Goal: Task Accomplishment & Management: Complete application form

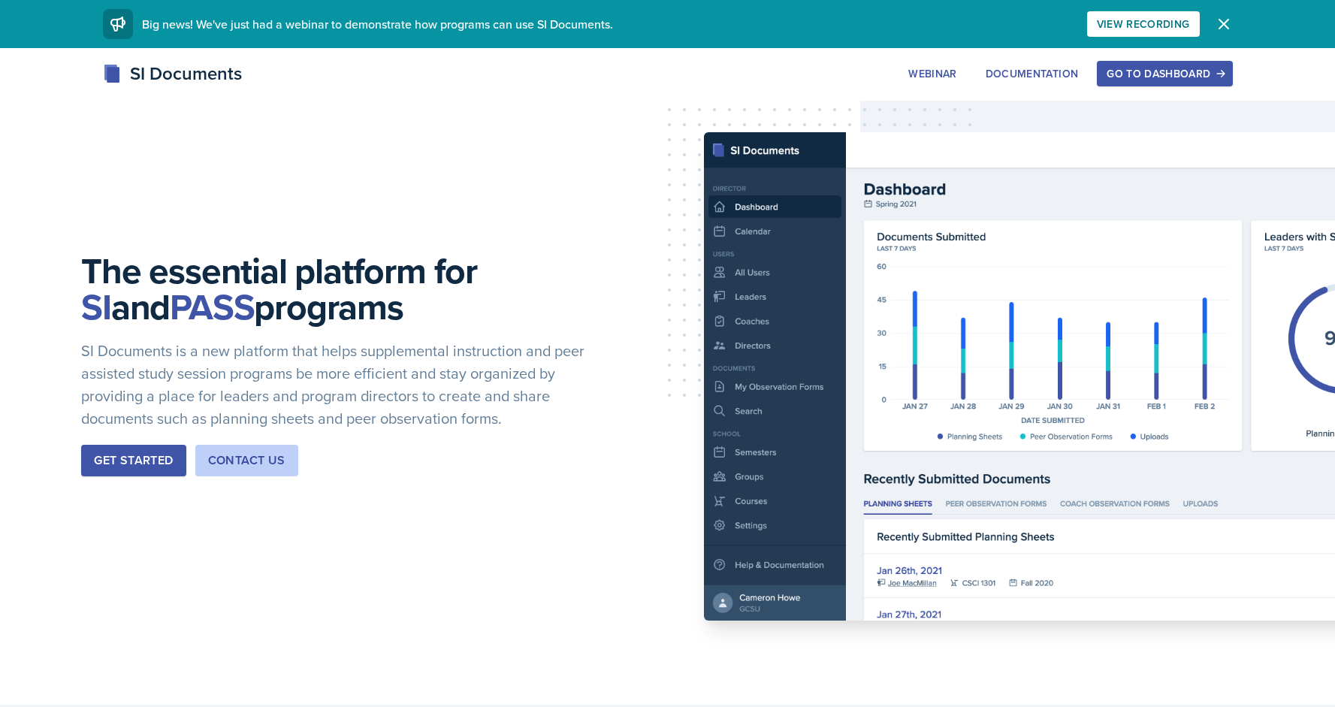
click at [1184, 74] on div "Go to Dashboard" at bounding box center [1164, 74] width 116 height 12
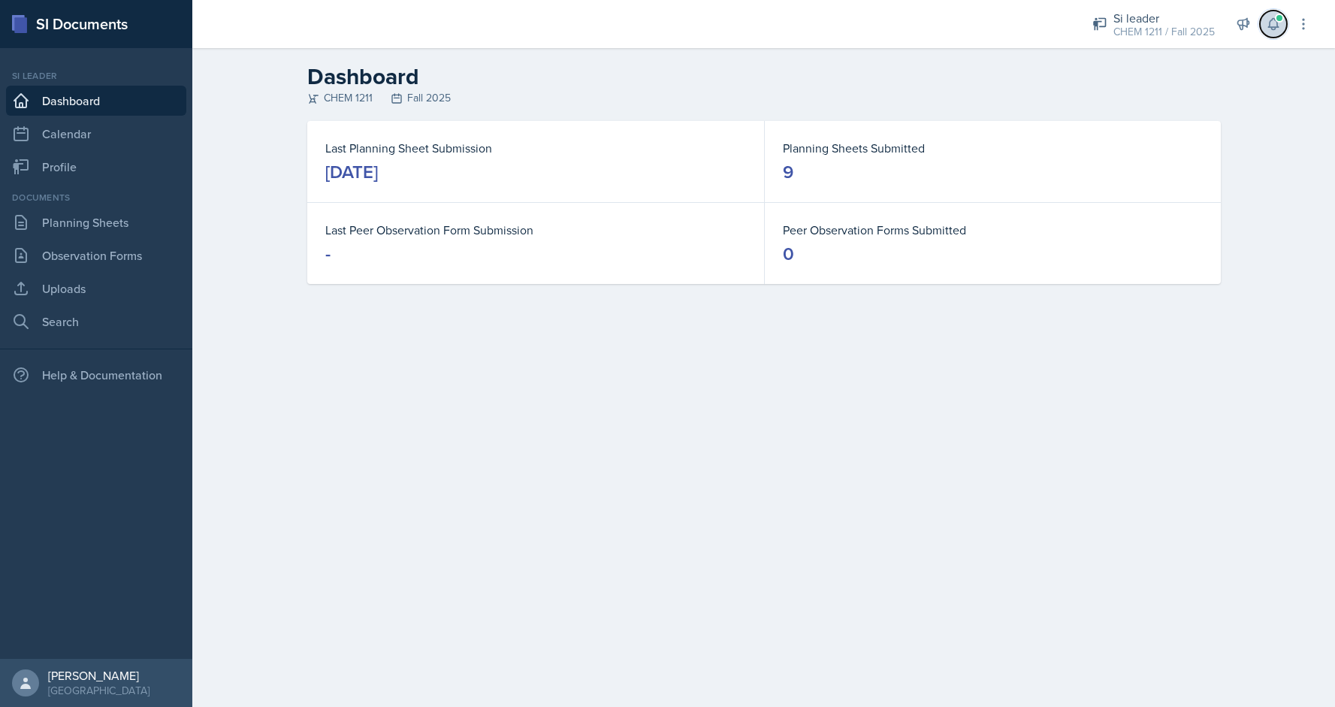
click at [1274, 20] on icon at bounding box center [1273, 24] width 10 height 11
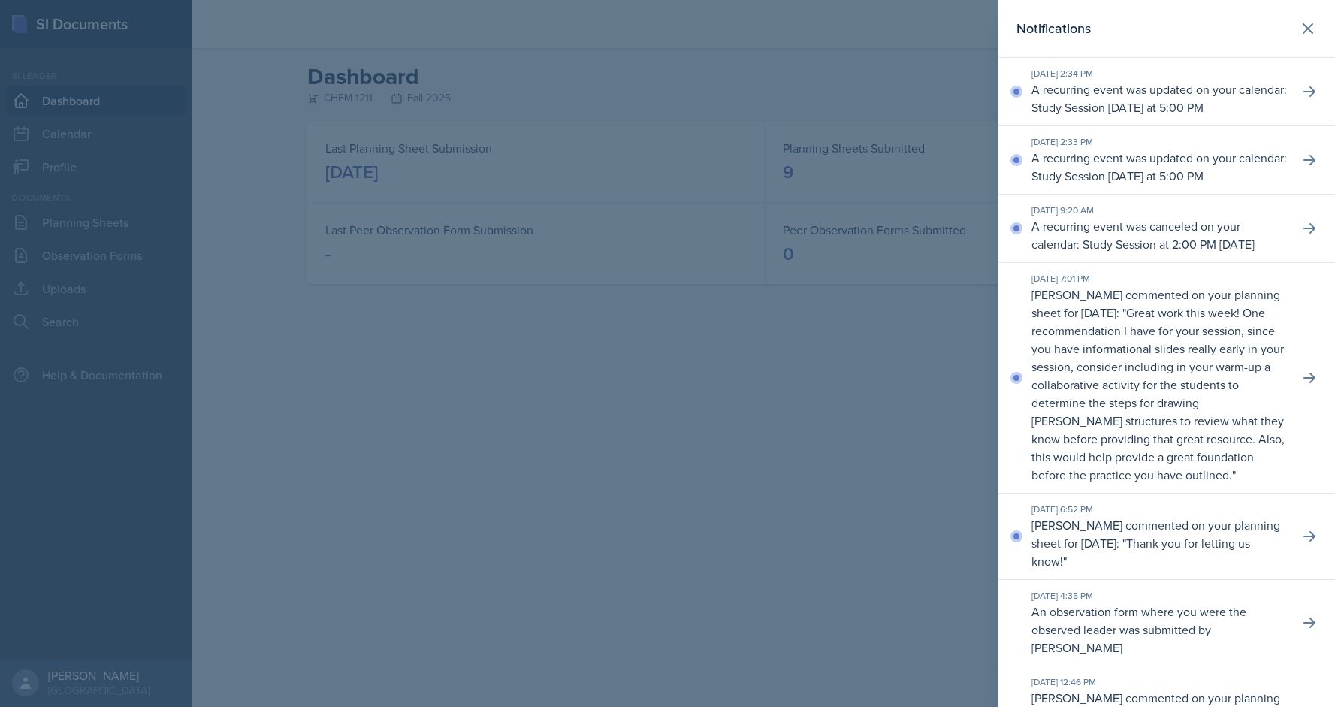
click at [323, 208] on div at bounding box center [667, 353] width 1335 height 707
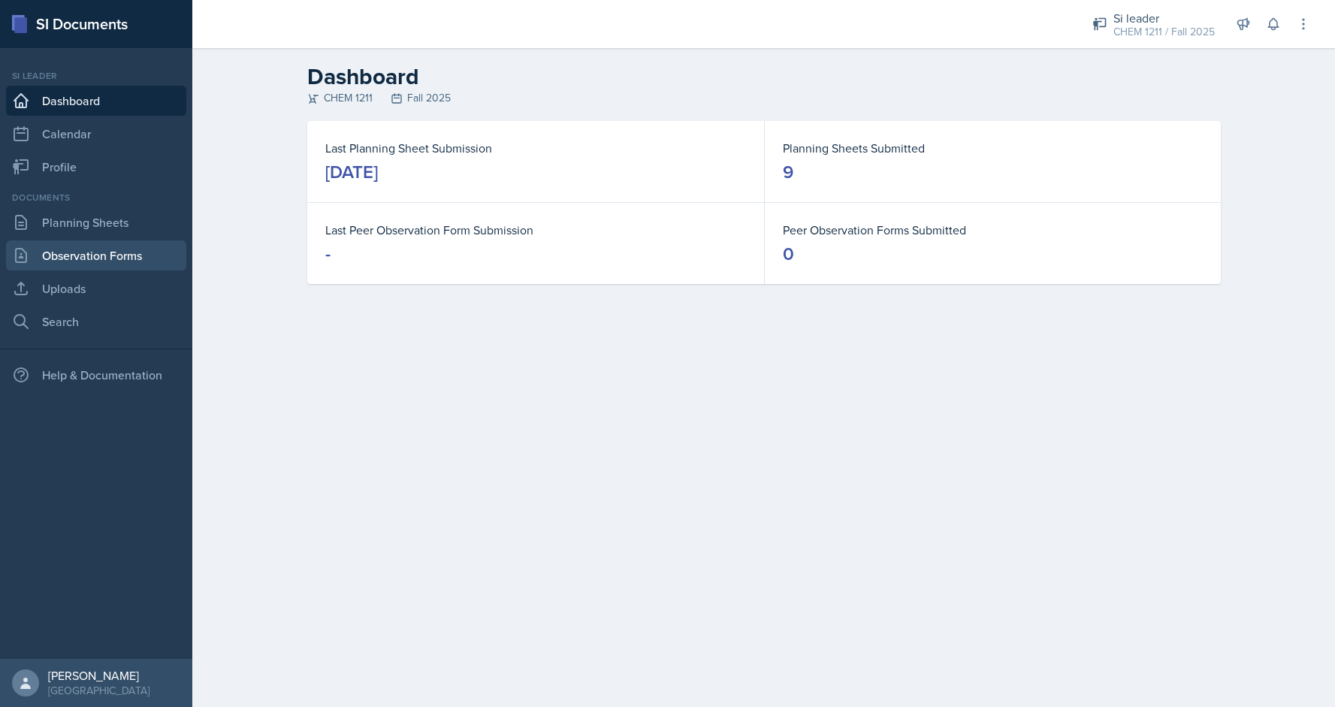
click at [87, 252] on link "Observation Forms" at bounding box center [96, 255] width 180 height 30
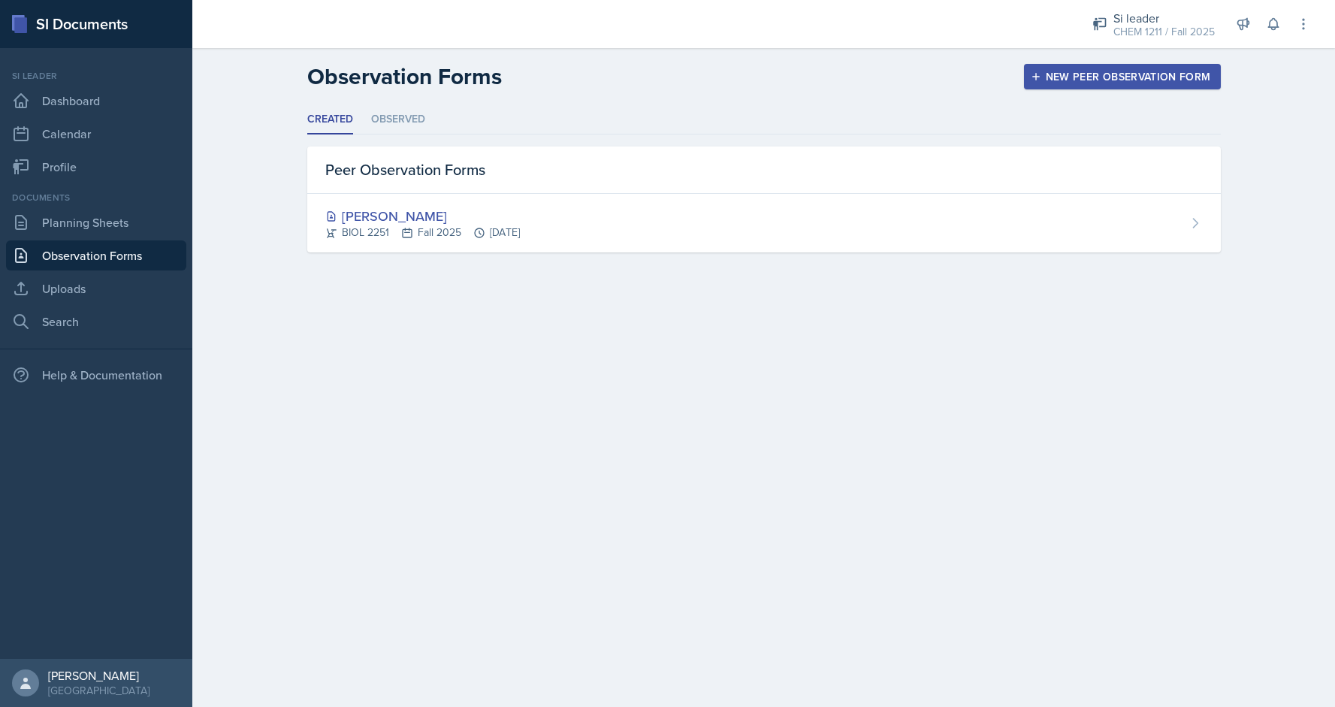
click at [1031, 77] on button "New Peer Observation Form" at bounding box center [1122, 77] width 197 height 26
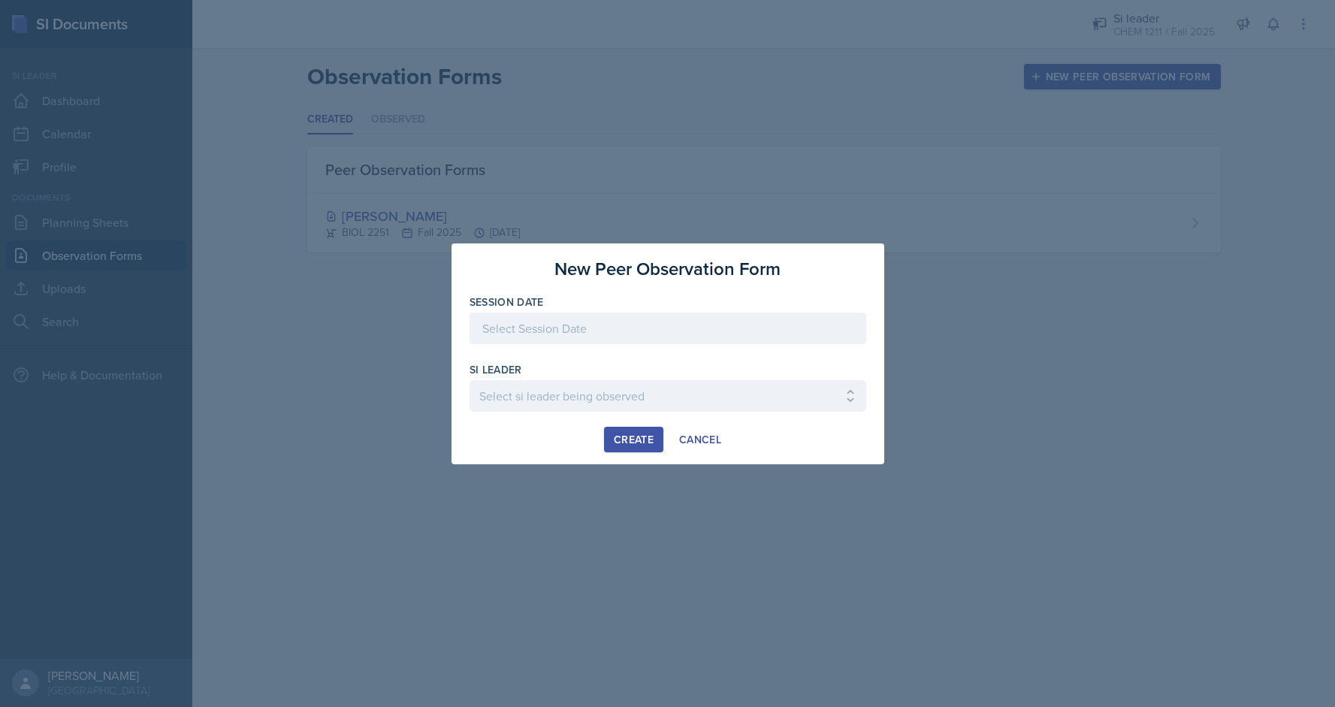
click at [612, 331] on div at bounding box center [667, 328] width 397 height 32
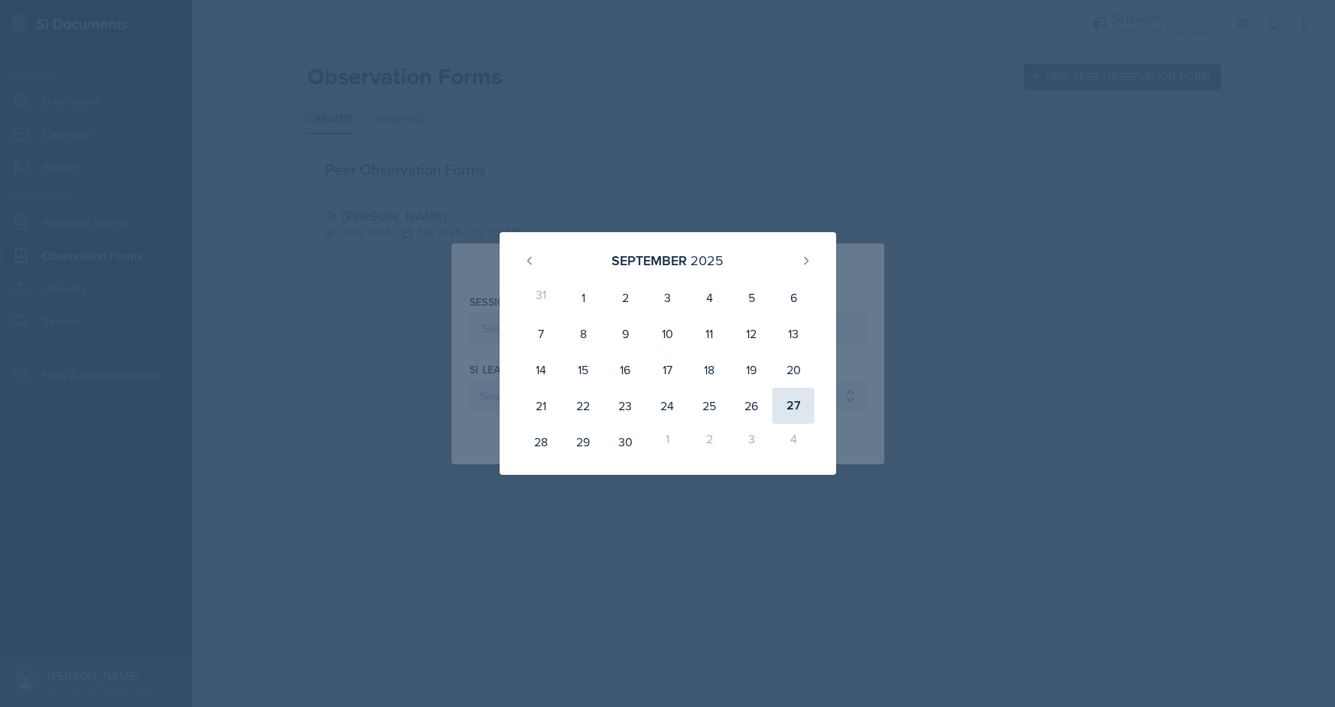
click at [786, 403] on div "27" at bounding box center [793, 406] width 42 height 36
type input "[DATE]"
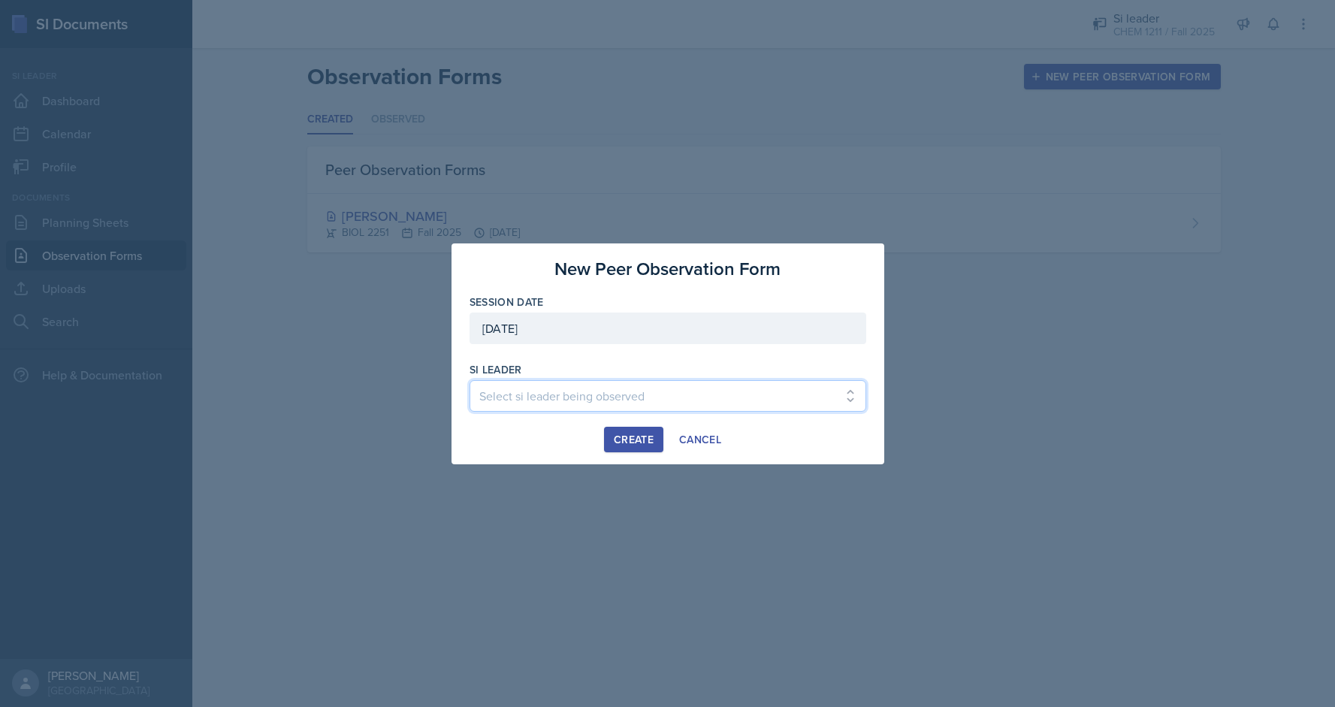
click at [569, 395] on select "Select si leader being observed [PERSON_NAME] / PSYC 2500 / The Phantoms of The…" at bounding box center [667, 396] width 397 height 32
select select "455cc448-9e1a-4dc7-b64f-2d8c2cc035bb"
click at [469, 380] on select "Select si leader being observed [PERSON_NAME] / PSYC 2500 / The Phantoms of The…" at bounding box center [667, 396] width 397 height 32
click at [533, 486] on div at bounding box center [667, 353] width 1335 height 707
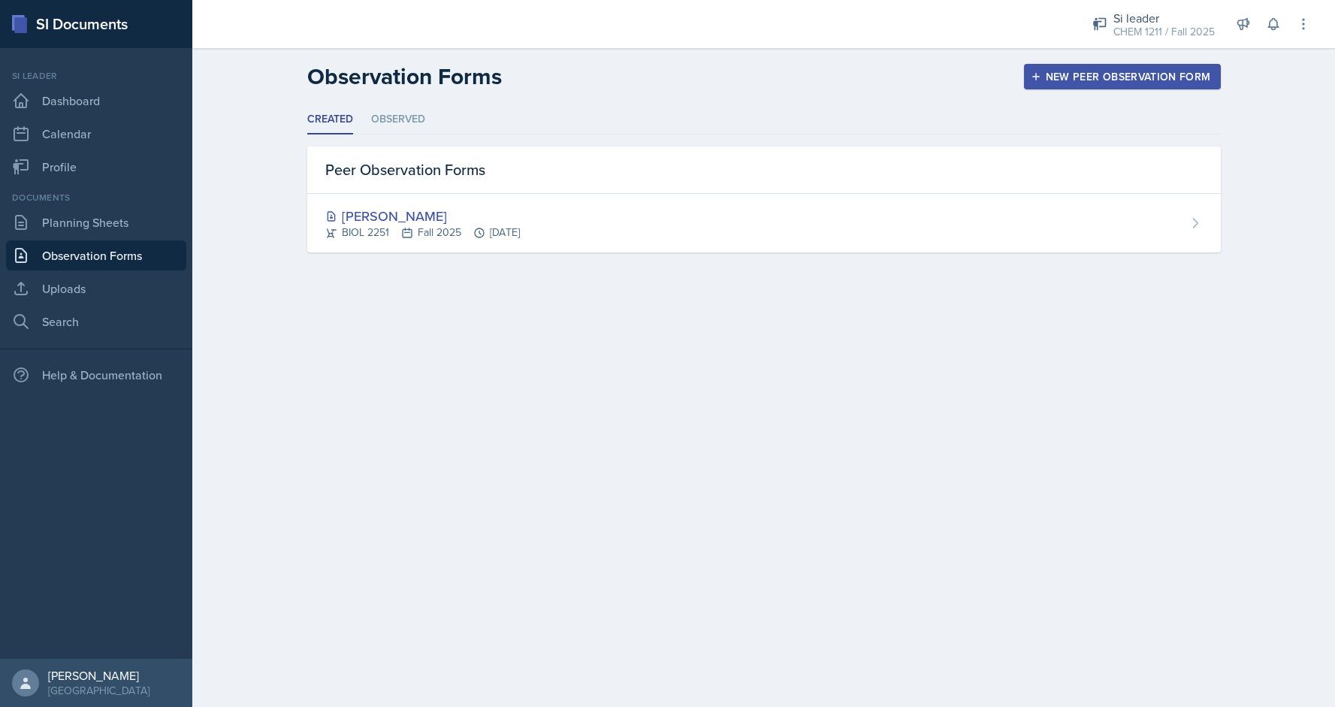
click at [1073, 91] on header "Observation Forms New Peer Observation Form" at bounding box center [763, 76] width 1143 height 57
click at [1060, 78] on div "New Peer Observation Form" at bounding box center [1122, 77] width 177 height 12
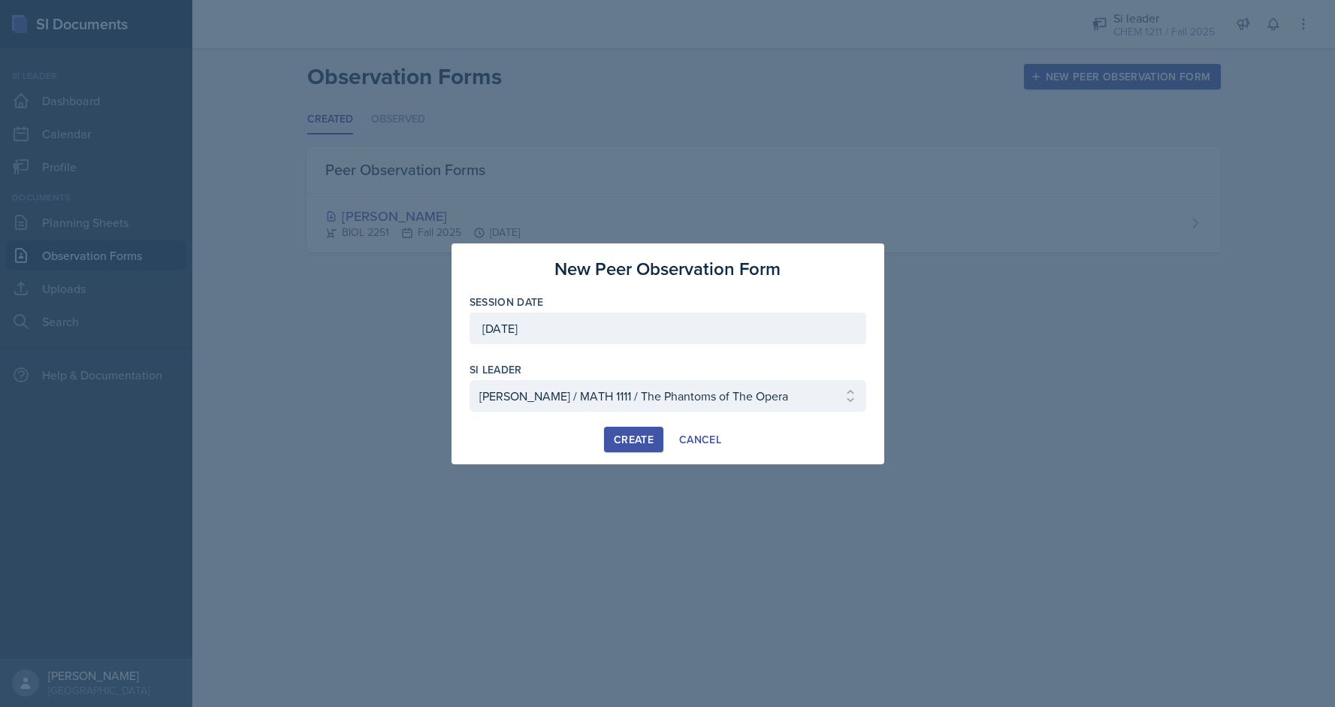
click at [637, 433] on div "Create" at bounding box center [634, 439] width 40 height 12
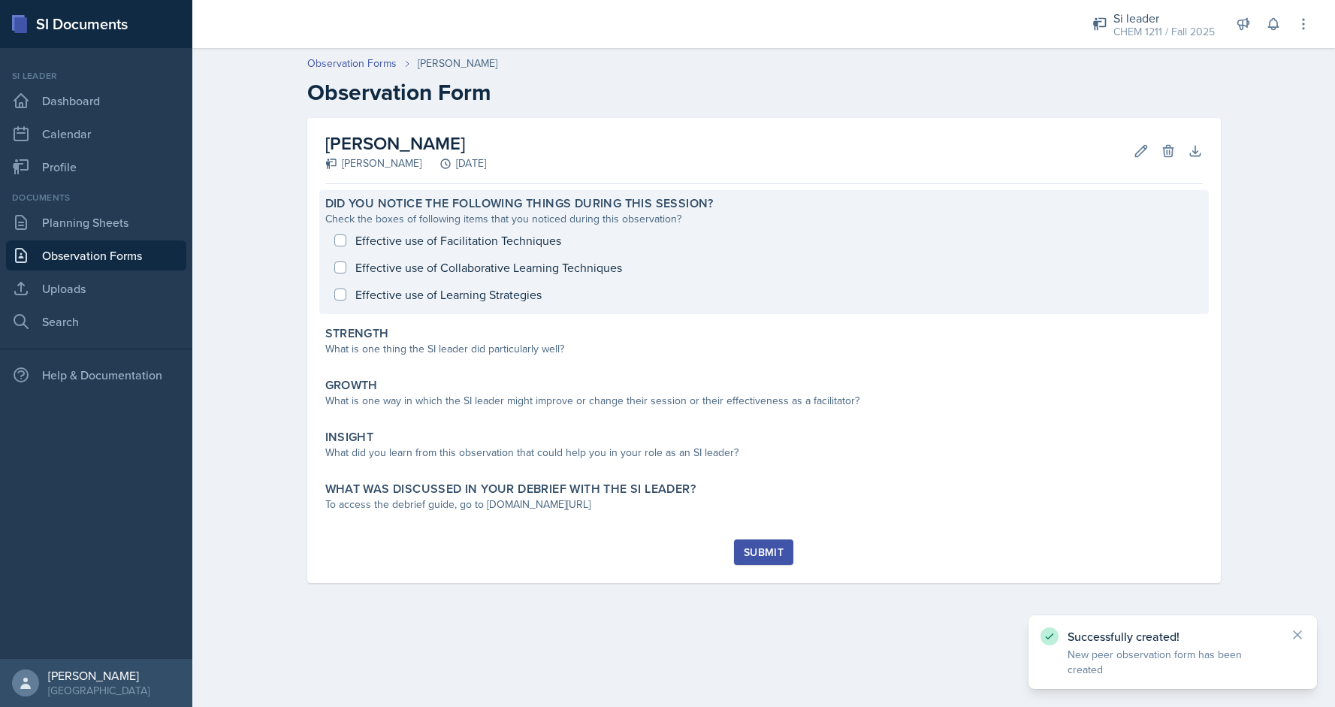
click at [442, 238] on div "Effective use of Facilitation Techniques Effective use of Collaborative Learnin…" at bounding box center [763, 267] width 877 height 81
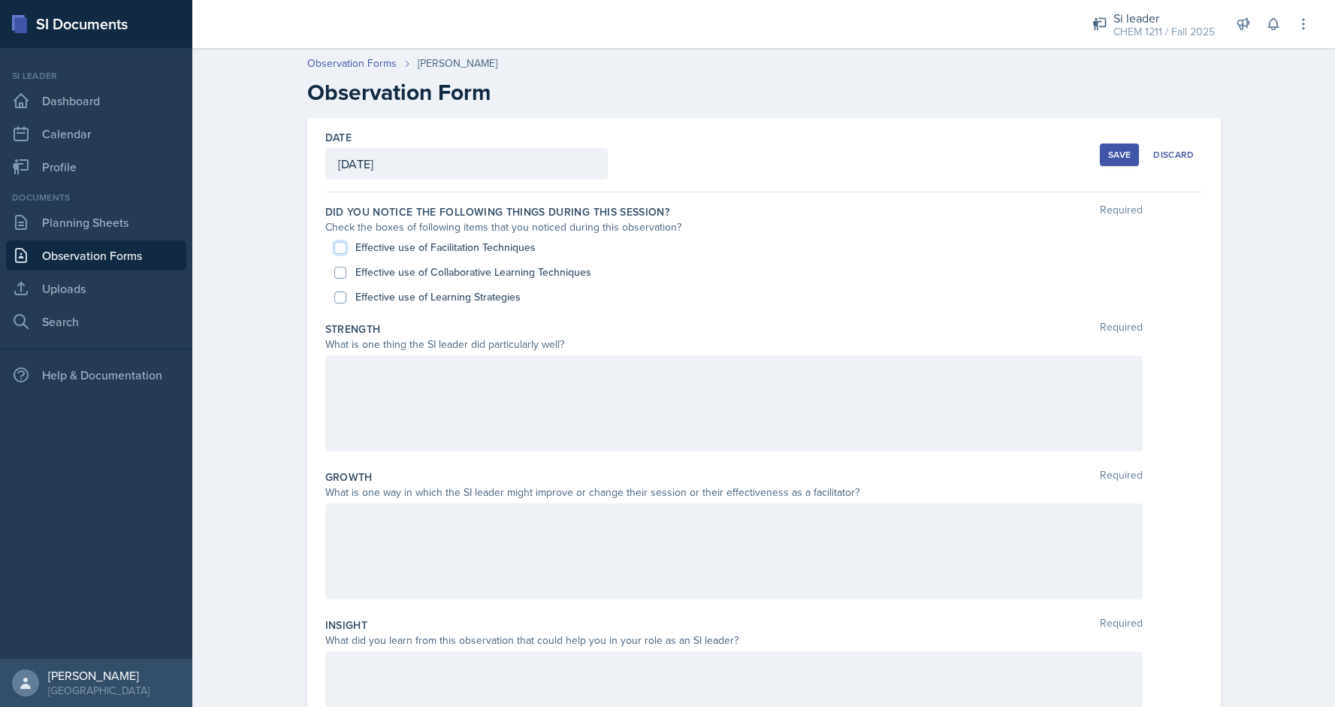
click at [342, 249] on input "Effective use of Facilitation Techniques" at bounding box center [340, 248] width 12 height 12
checkbox input "true"
click at [337, 298] on input "Effective use of Learning Strategies" at bounding box center [340, 297] width 12 height 12
checkbox input "true"
click at [384, 407] on div at bounding box center [733, 403] width 817 height 96
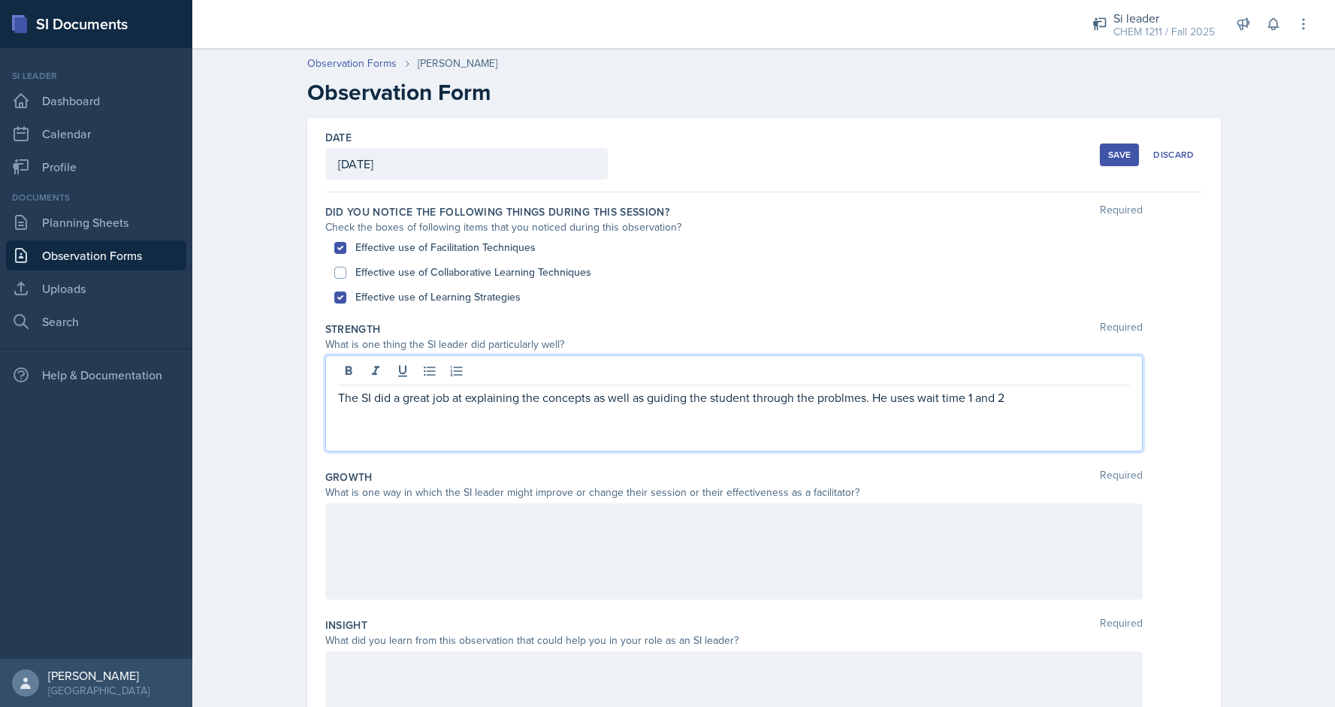
click at [837, 397] on p "The SI did a great job at explaining the concepts as well as guiding the studen…" at bounding box center [734, 397] width 792 height 18
click at [853, 399] on p "The SI did a great job at explaining the concepts as well as guiding the studen…" at bounding box center [734, 397] width 792 height 18
click at [1038, 409] on div "The SI did a great job at explaining the concepts as well as guiding the studen…" at bounding box center [733, 403] width 817 height 96
click at [1053, 388] on p "The SI did a great job at explaining the concepts as well as guiding the studen…" at bounding box center [734, 397] width 792 height 18
click at [873, 403] on p "The SI did a great job at explaining the concepts as well as guiding the studen…" at bounding box center [734, 397] width 792 height 18
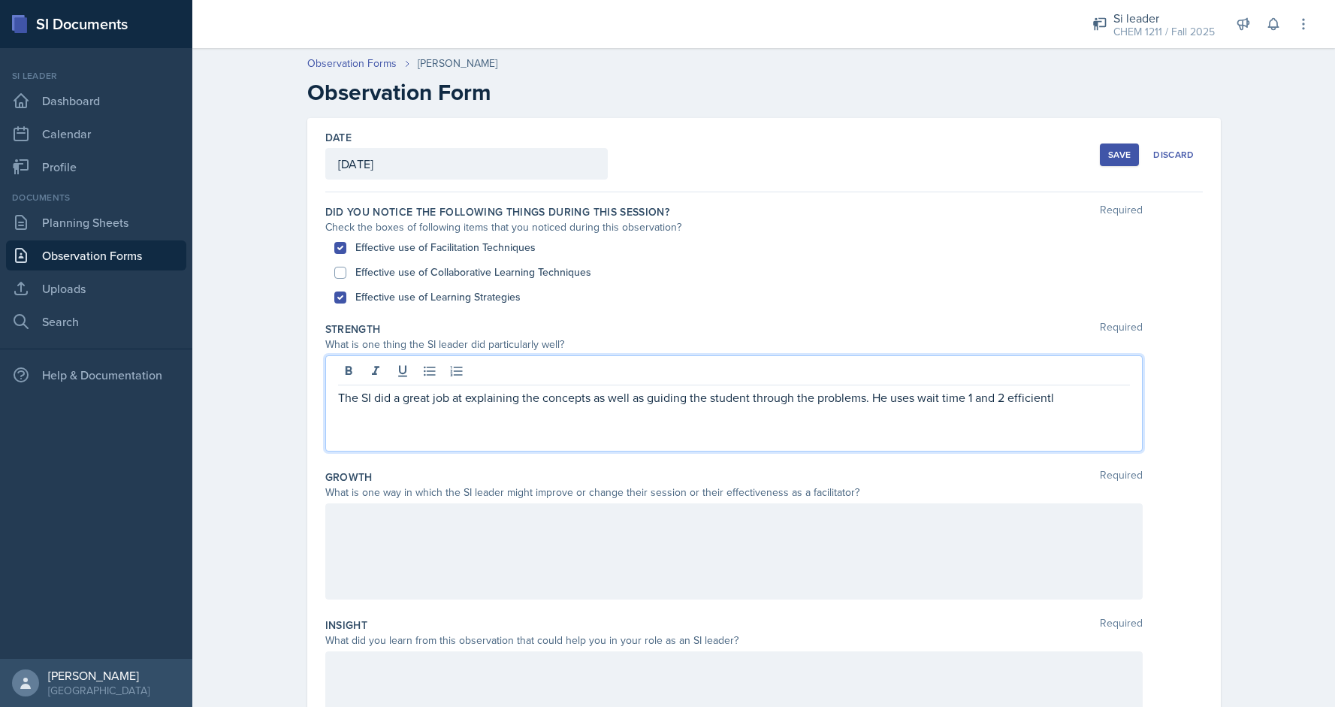
click at [1083, 388] on p "The SI did a great job at explaining the concepts as well as guiding the studen…" at bounding box center [734, 397] width 792 height 18
click at [808, 519] on div at bounding box center [733, 551] width 817 height 96
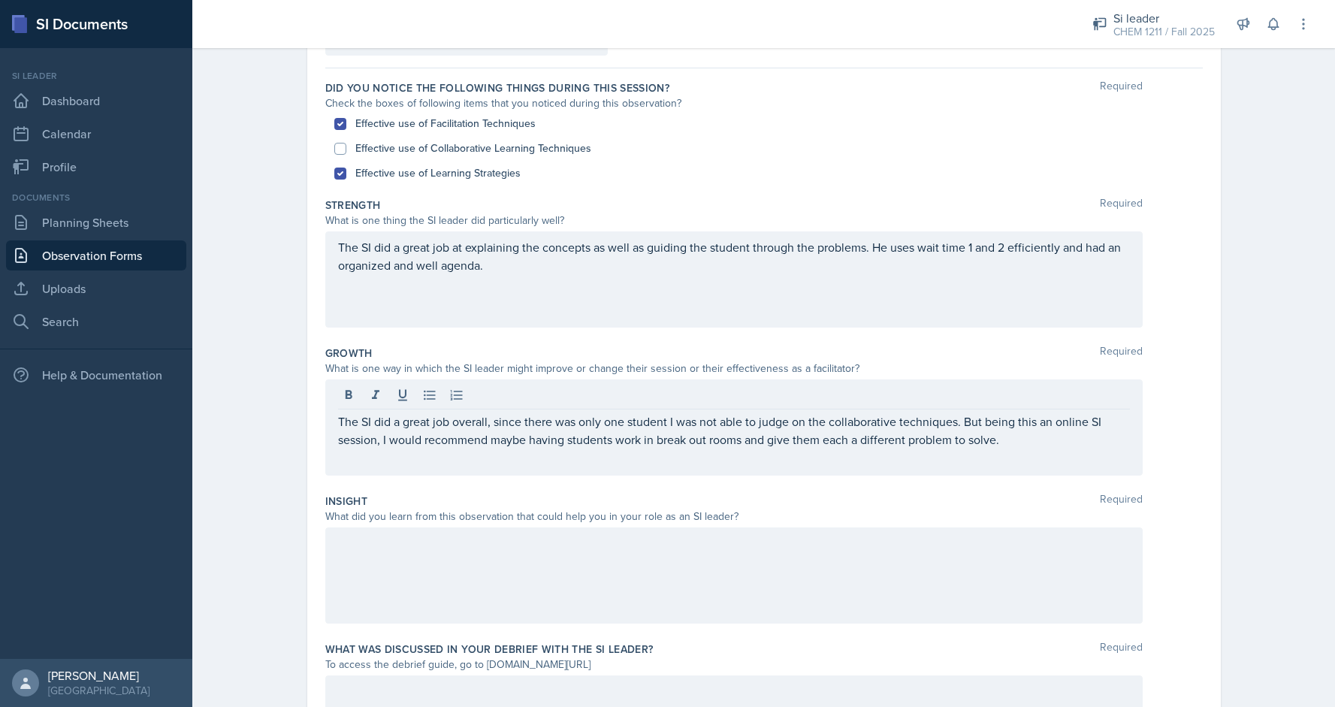
scroll to position [146, 0]
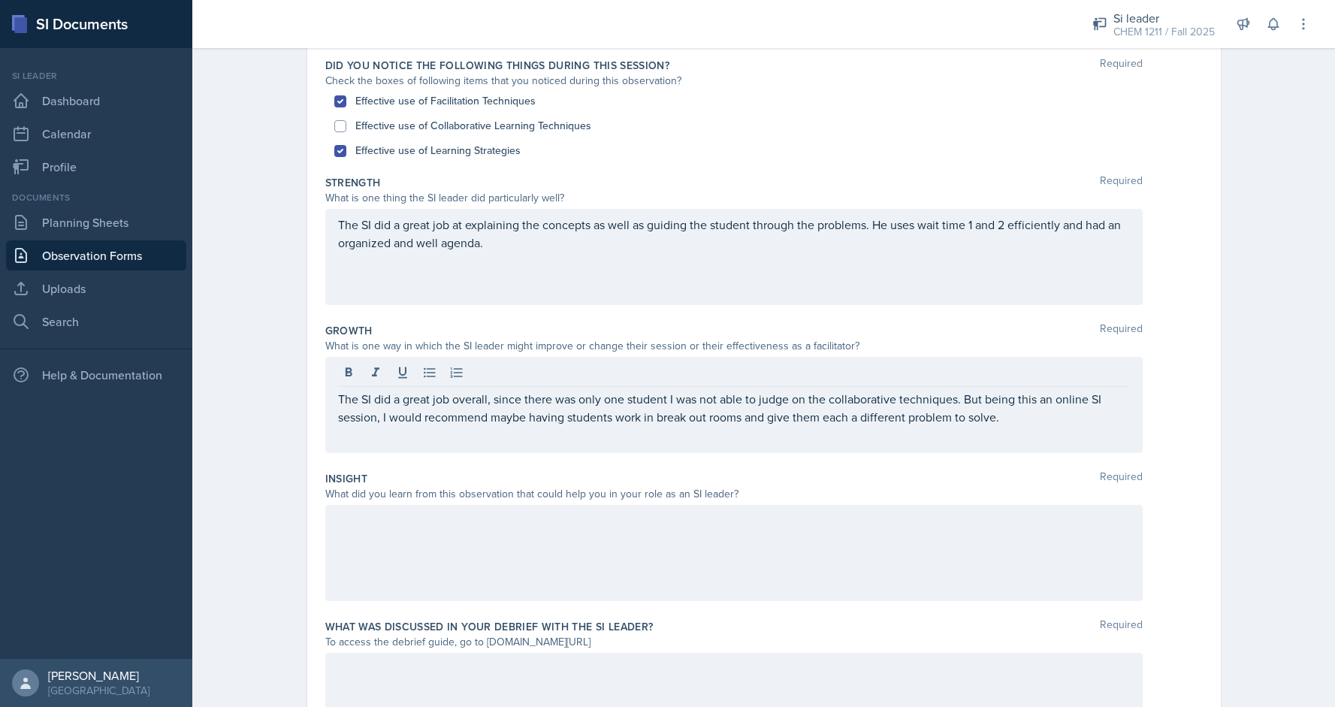
click at [1091, 423] on p "The SI did a great job overall, since there was only one student I was not able…" at bounding box center [734, 408] width 792 height 36
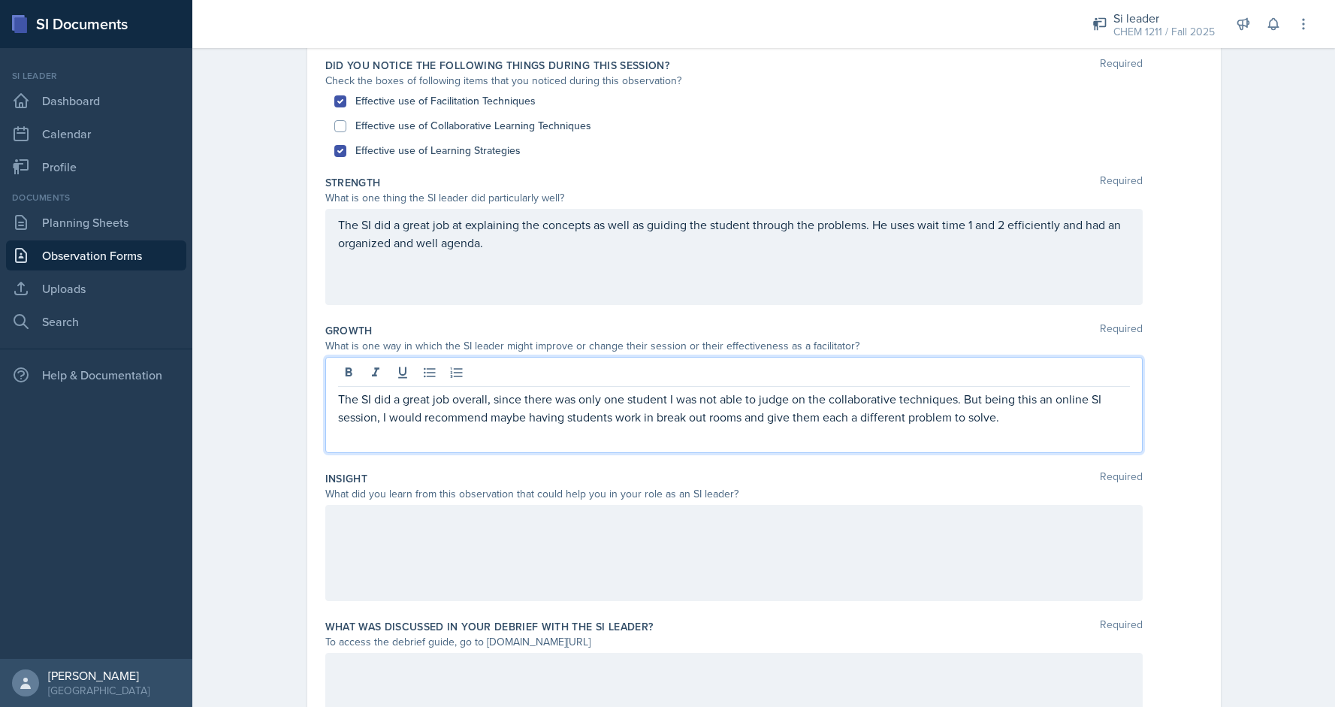
click at [596, 548] on div at bounding box center [733, 553] width 817 height 96
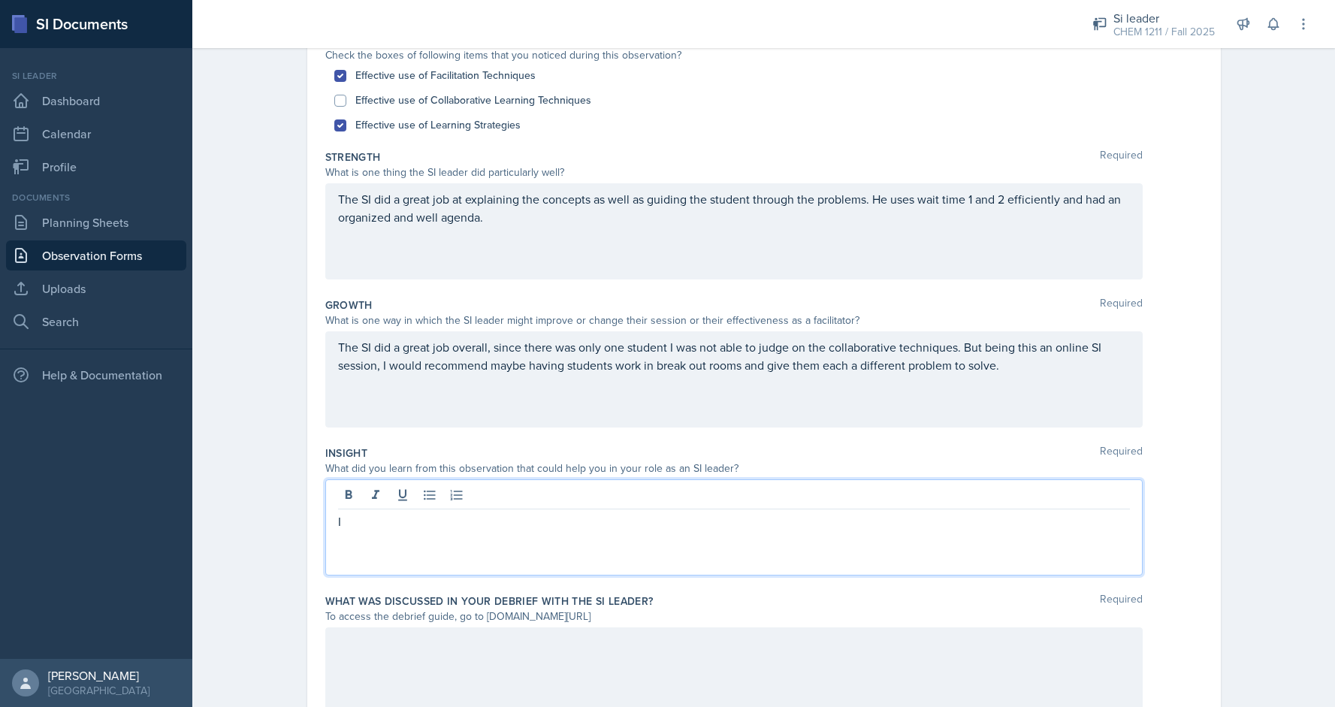
click at [1324, 483] on div "Observation Forms [PERSON_NAME] Observation Form Date [DATE] [DATE] 31 1 2 3 4 …" at bounding box center [763, 326] width 1143 height 915
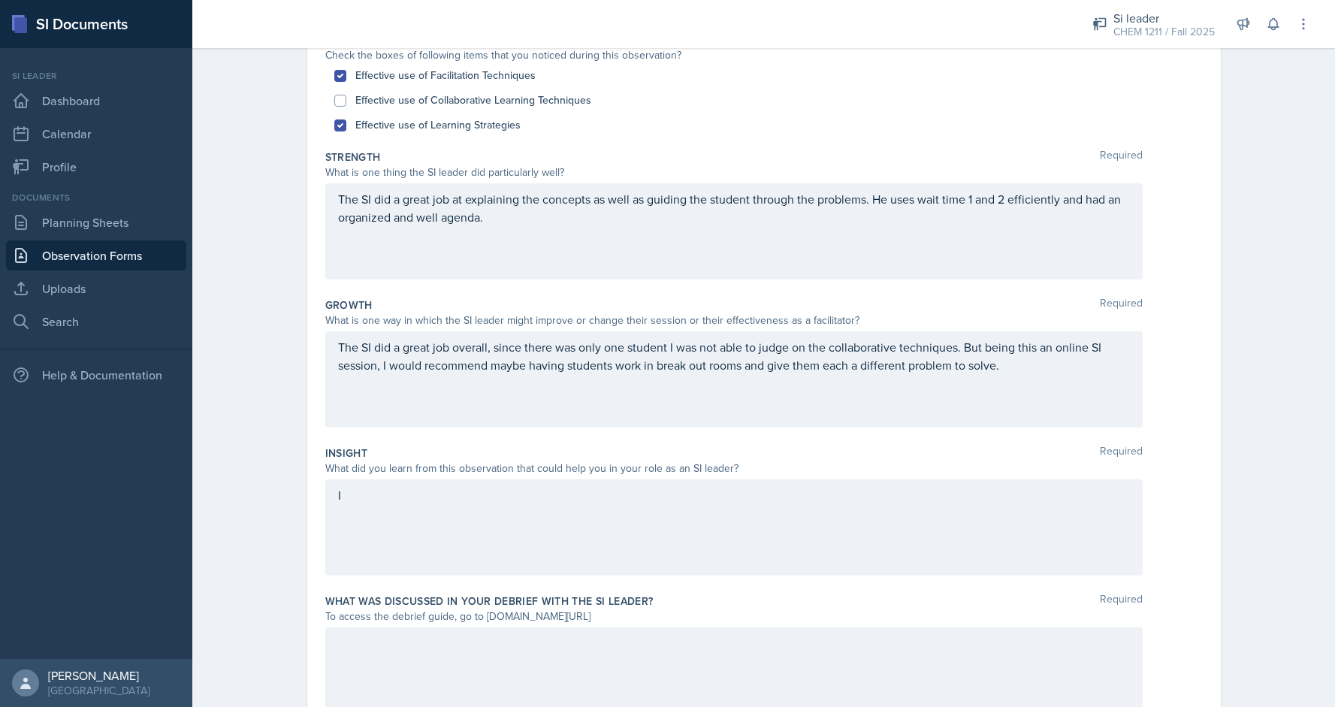
scroll to position [247, 0]
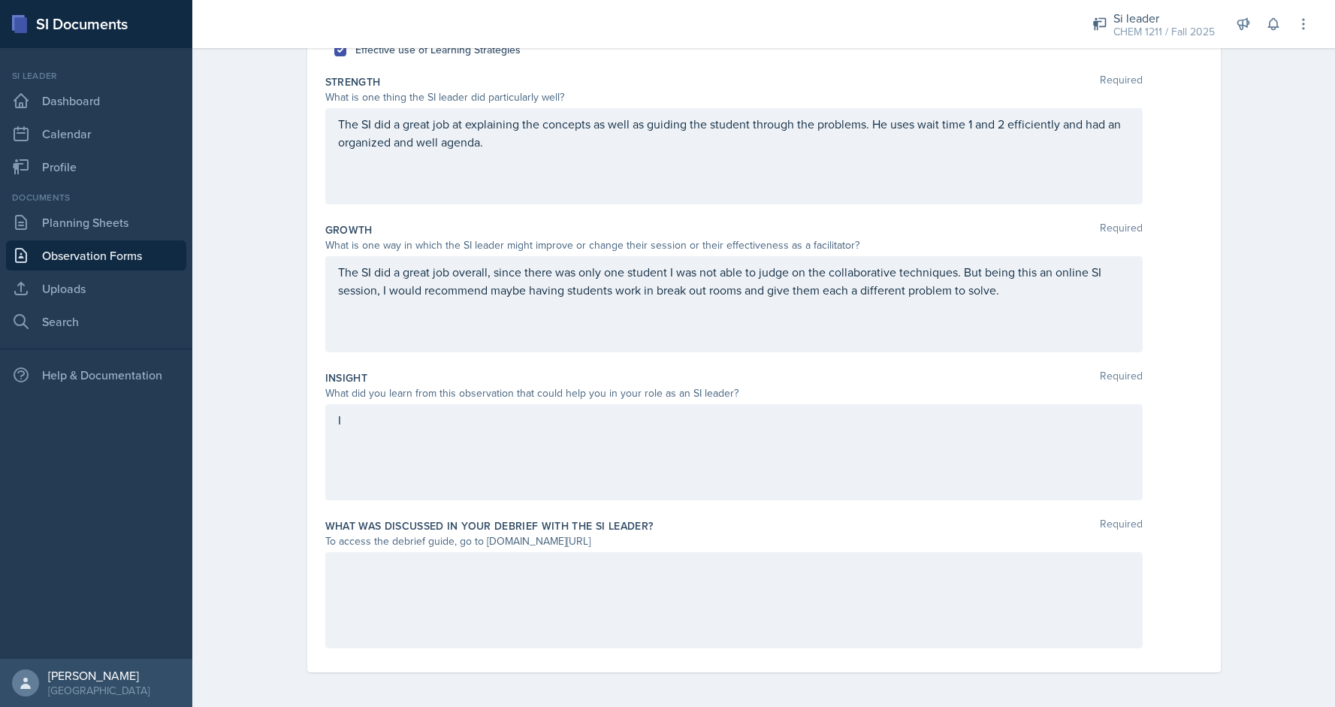
click at [962, 650] on div "What was discussed in your debrief with the SI Leader? Required To access the d…" at bounding box center [763, 586] width 877 height 148
click at [931, 610] on div at bounding box center [733, 600] width 817 height 96
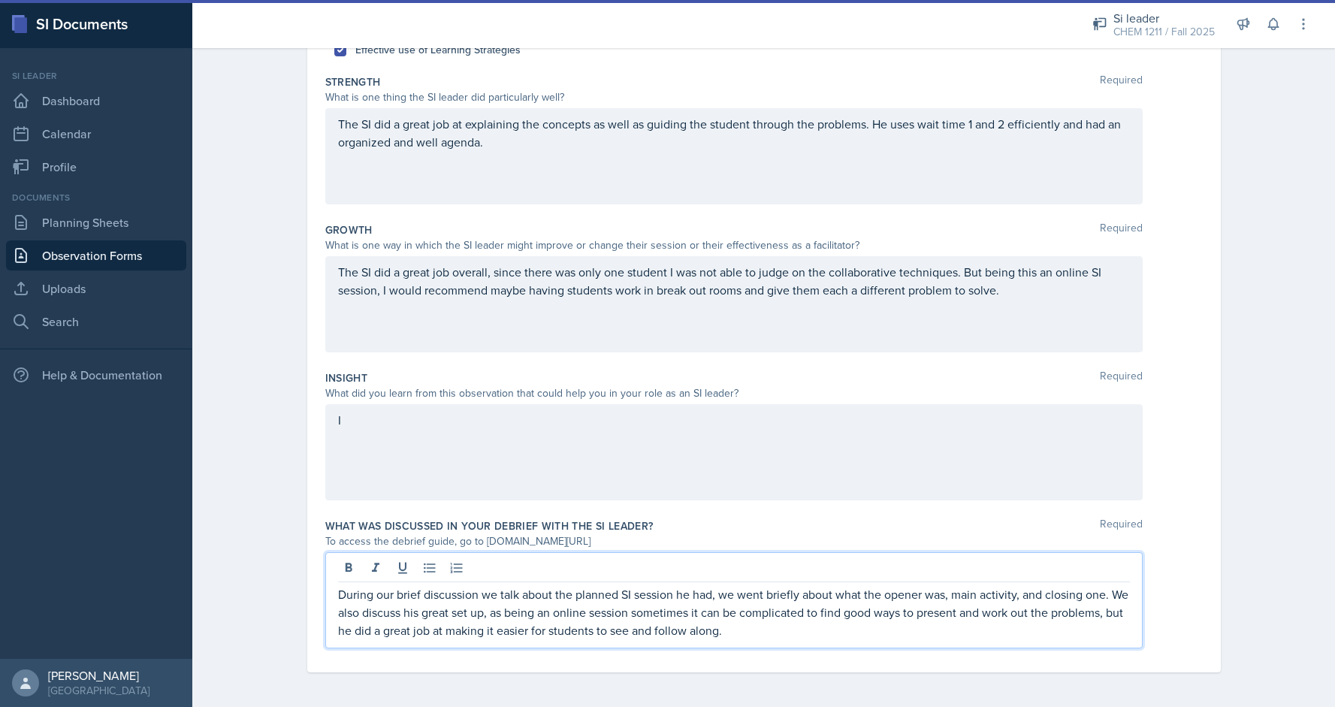
click at [539, 421] on div "I" at bounding box center [733, 452] width 817 height 96
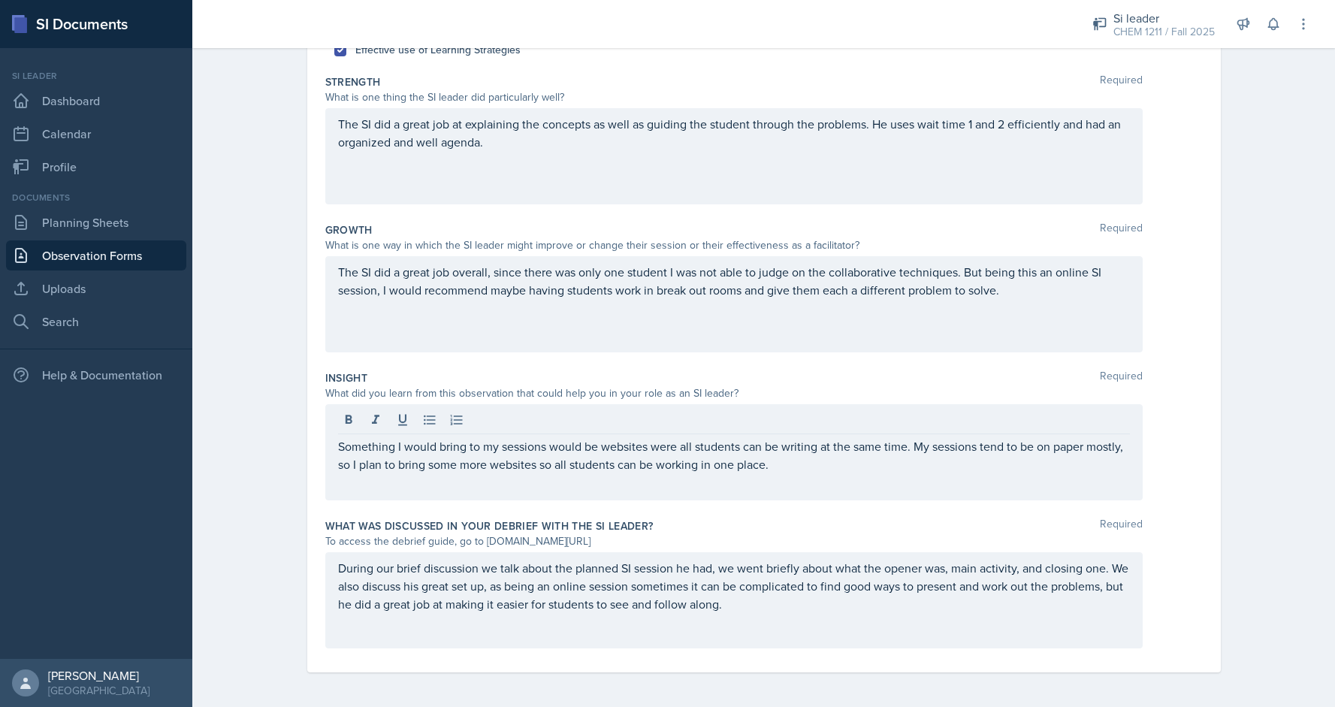
scroll to position [233, 0]
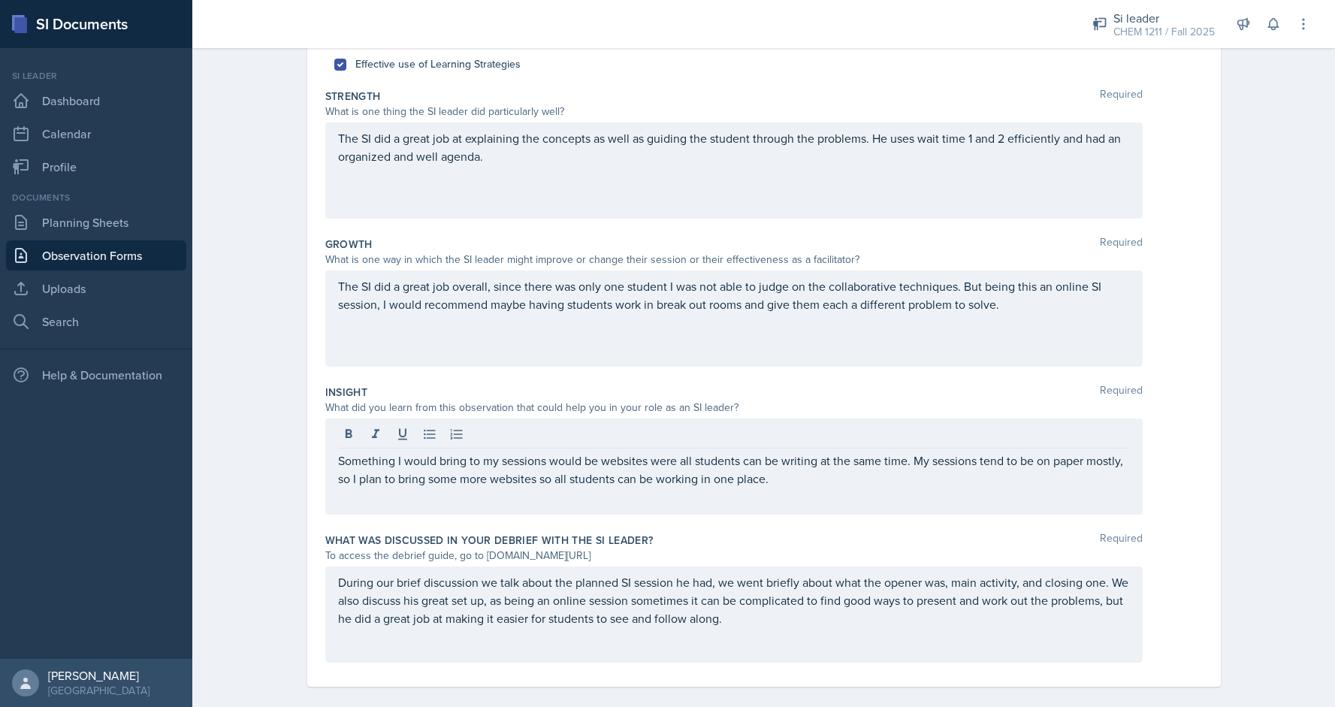
click at [913, 137] on div "The SI did a great job at explaining the concepts as well as guiding the studen…" at bounding box center [733, 170] width 817 height 96
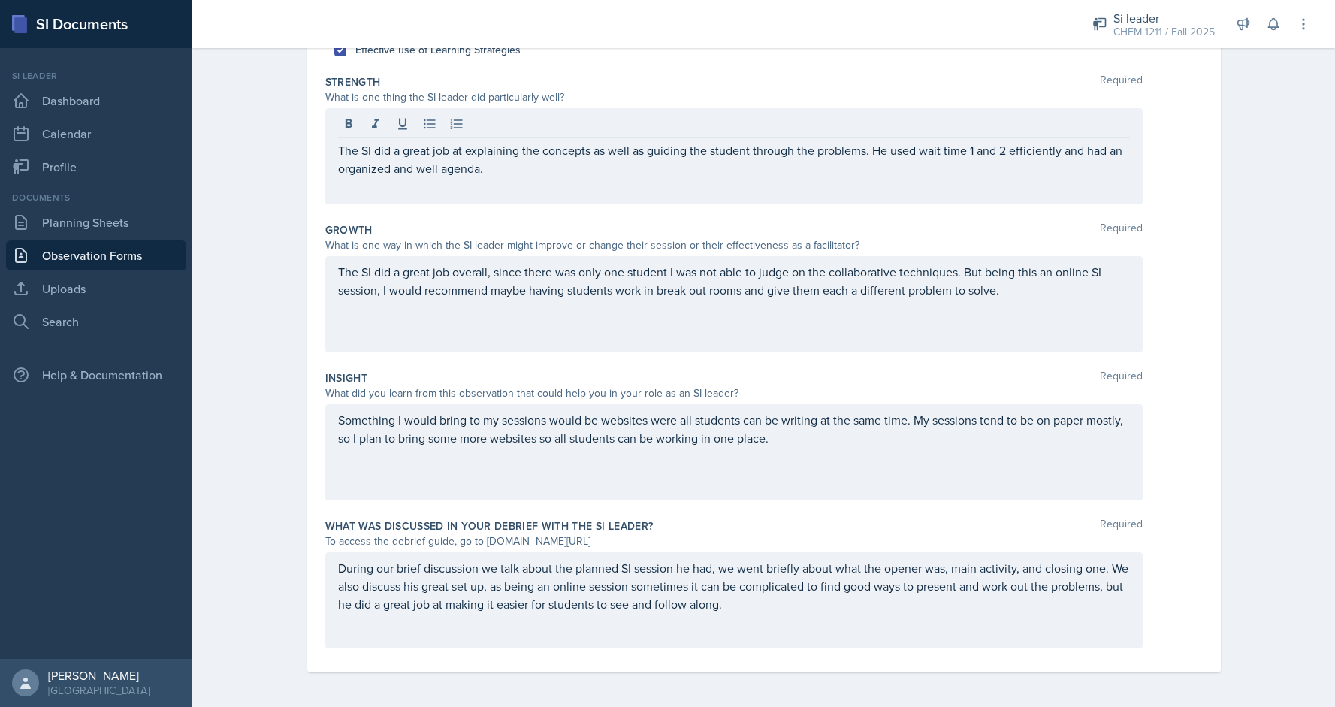
scroll to position [0, 0]
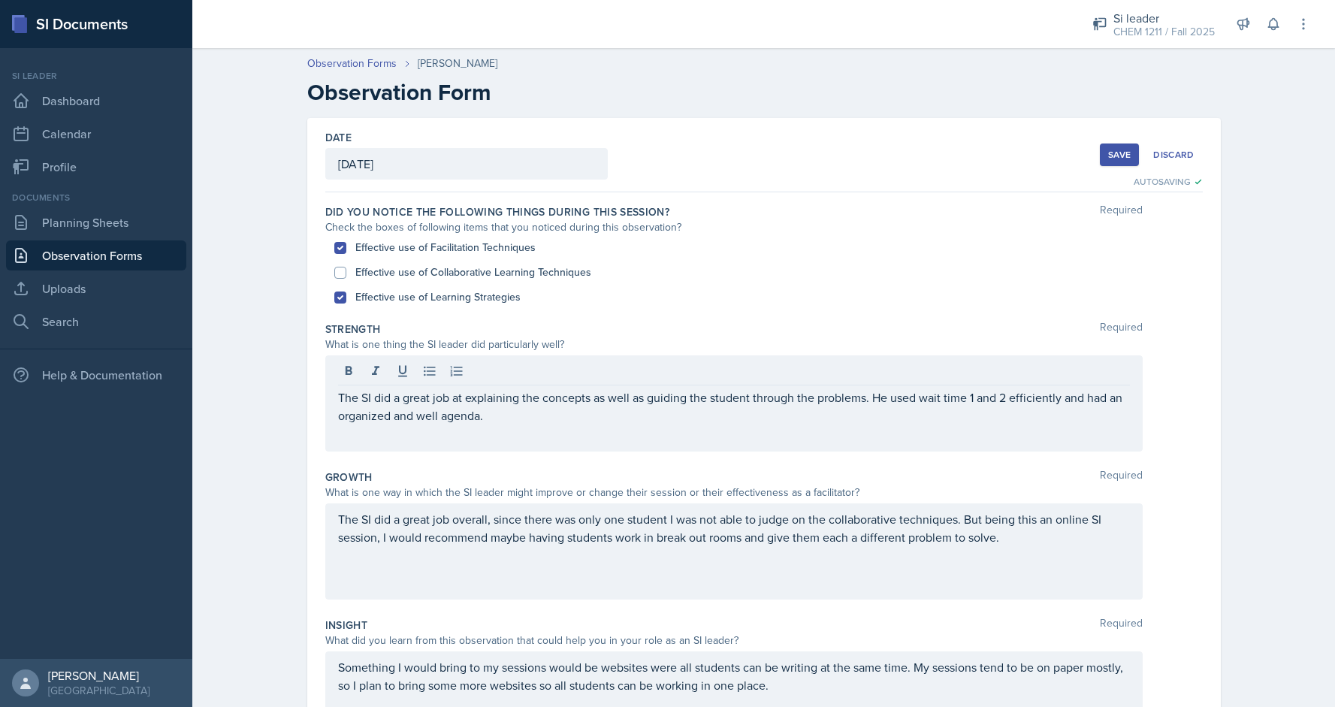
click at [1117, 163] on button "Save" at bounding box center [1119, 154] width 39 height 23
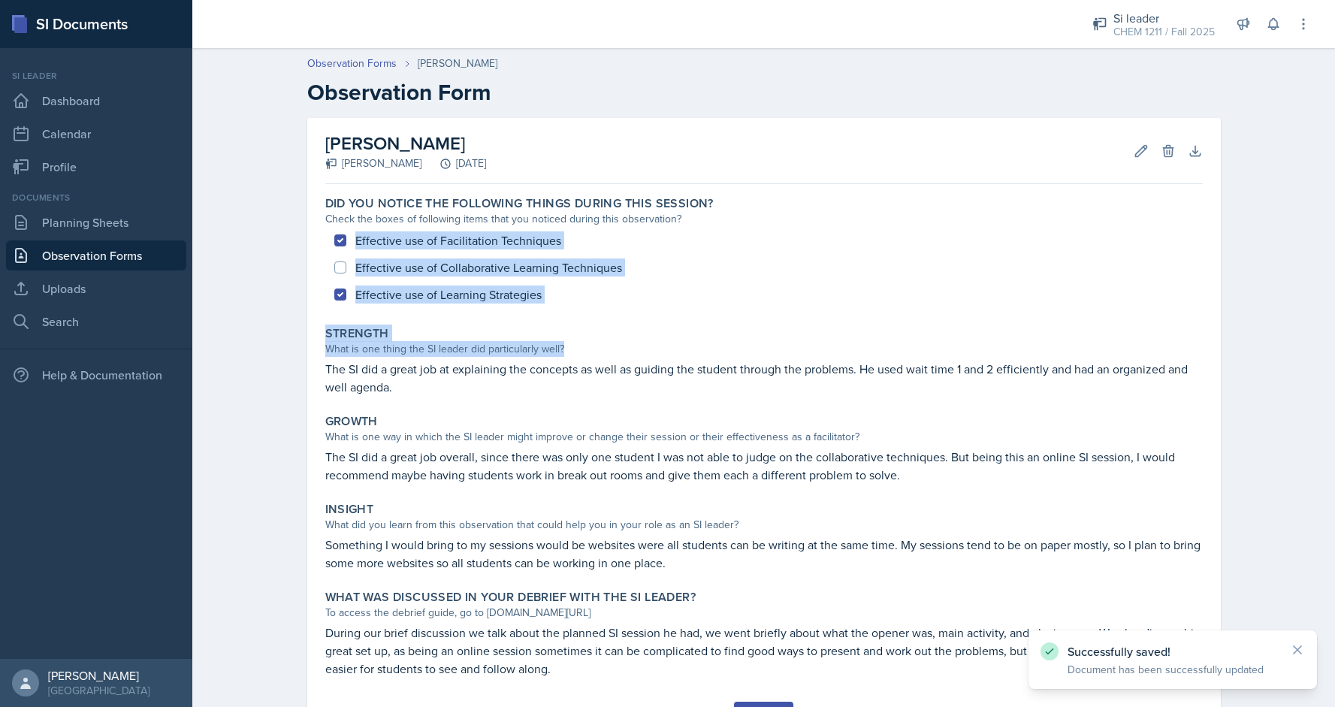
drag, startPoint x: 1334, startPoint y: 219, endPoint x: 1334, endPoint y: 354, distance: 134.5
click at [1334, 354] on div "Observation Forms [PERSON_NAME] Observation Form [PERSON_NAME] [PERSON_NAME] [D…" at bounding box center [763, 411] width 1143 height 741
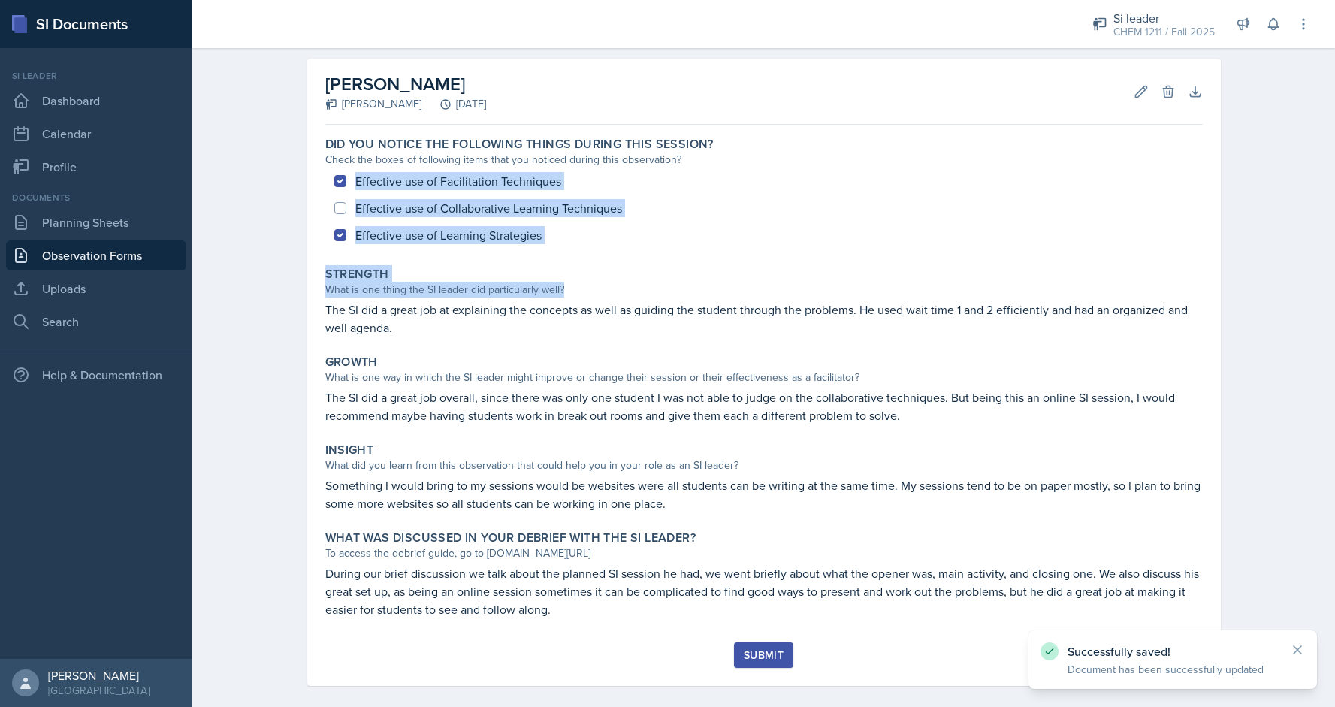
scroll to position [73, 0]
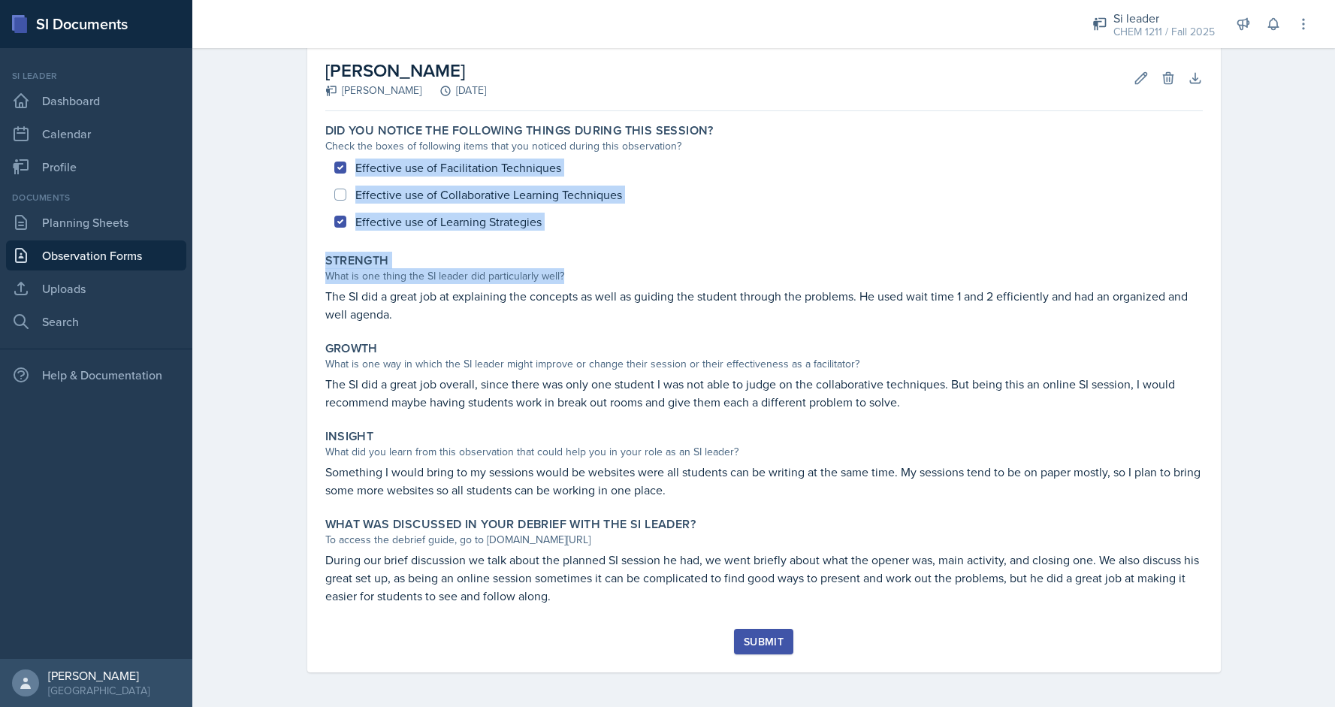
click at [741, 637] on button "Submit" at bounding box center [763, 642] width 59 height 26
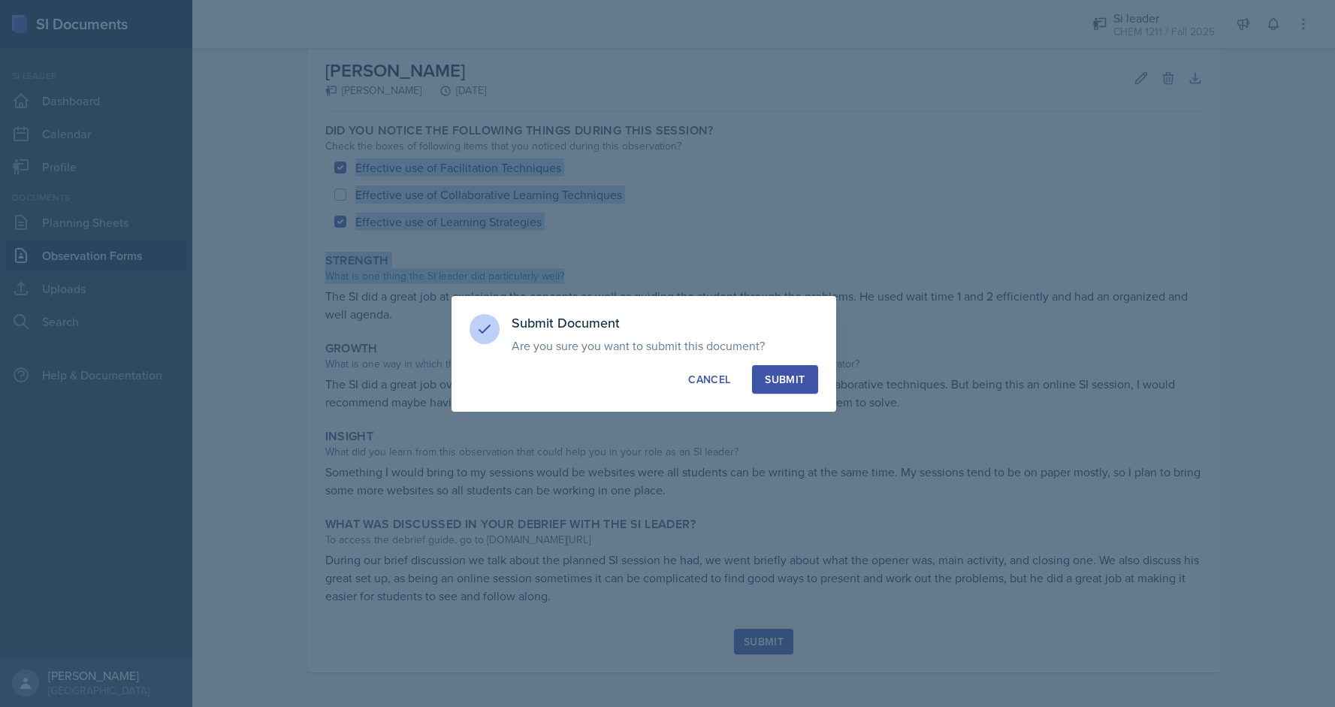
click at [789, 390] on button "Submit" at bounding box center [784, 379] width 65 height 29
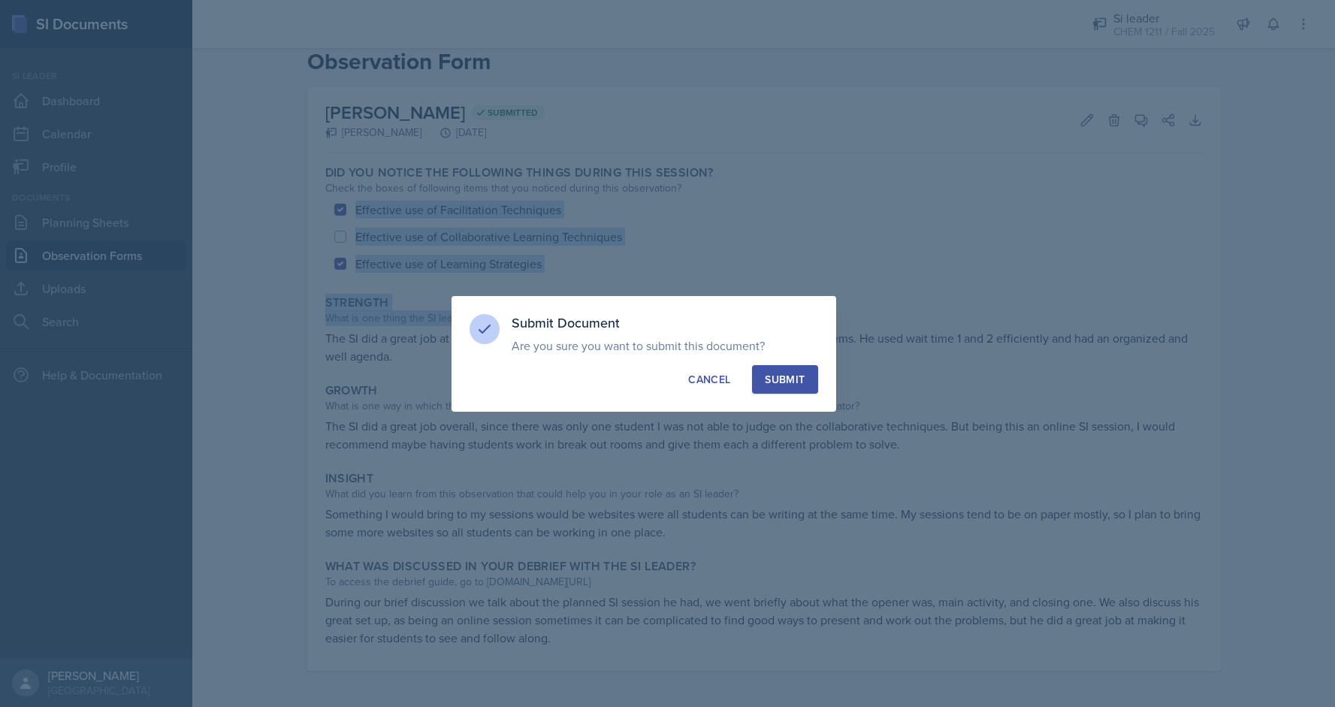
scroll to position [30, 0]
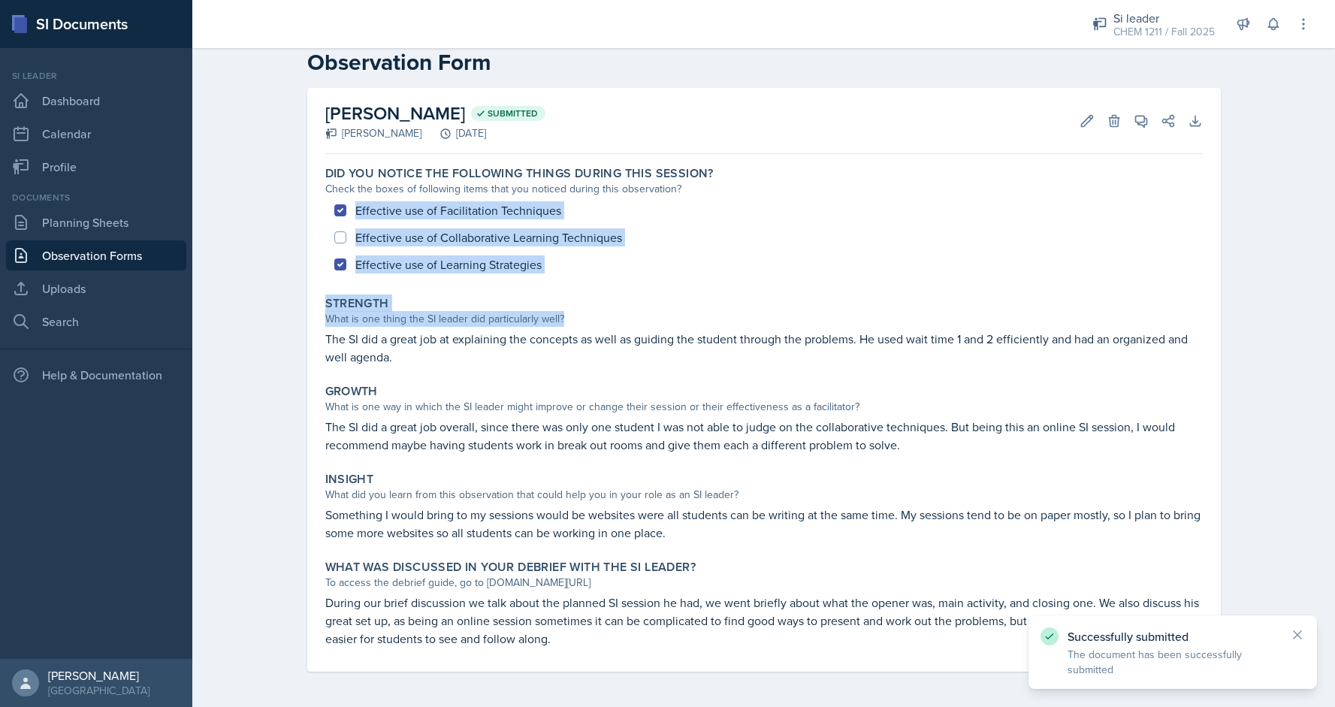
click at [90, 269] on link "Observation Forms" at bounding box center [96, 255] width 180 height 30
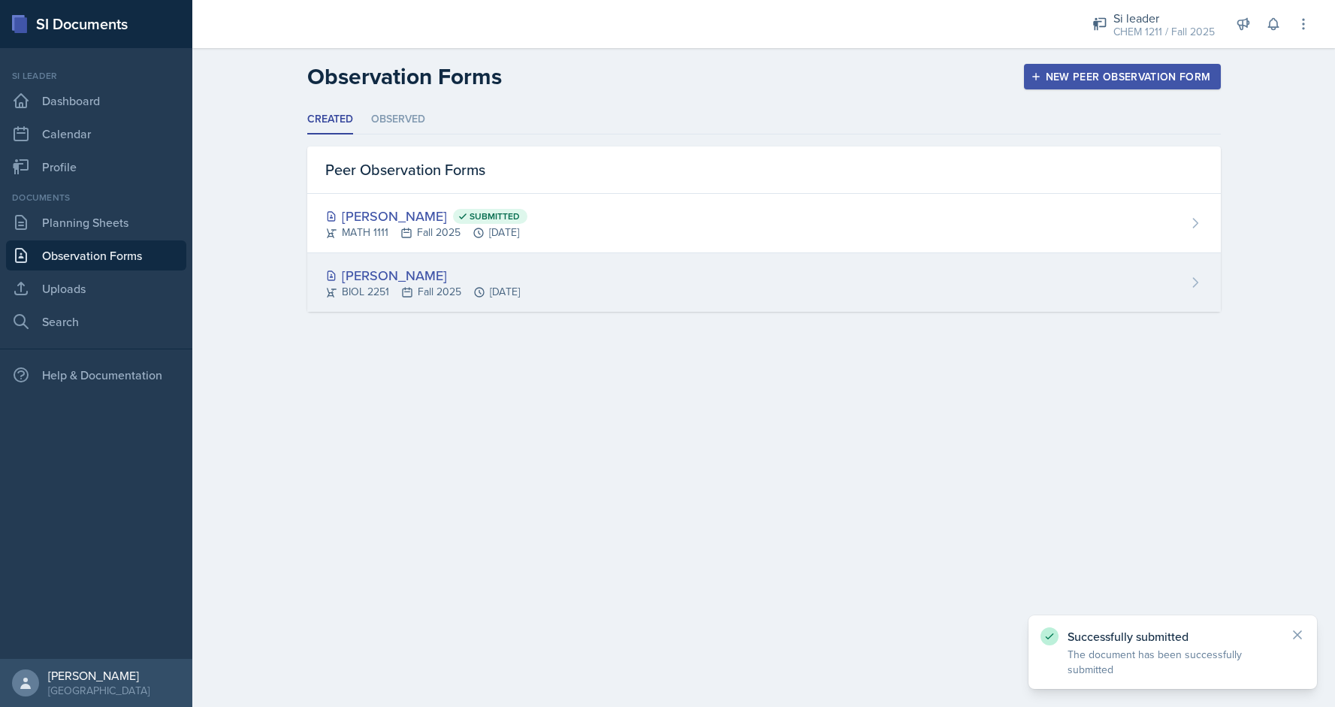
click at [591, 280] on div "[PERSON_NAME] BIOL 2251 Fall 2025 [DATE]" at bounding box center [763, 282] width 913 height 59
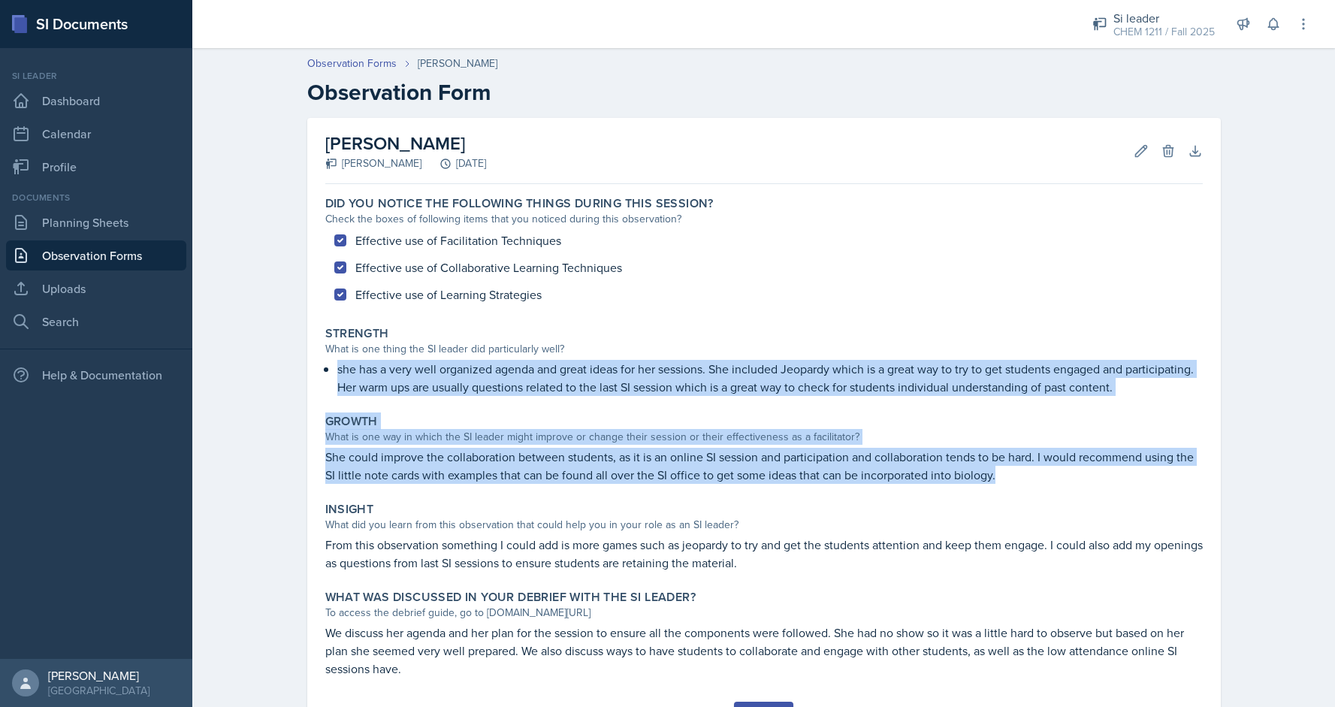
drag, startPoint x: 1334, startPoint y: 346, endPoint x: 1327, endPoint y: 479, distance: 133.9
click at [1327, 479] on div "Observation Forms [PERSON_NAME] Observation Form [PERSON_NAME] [PERSON_NAME] [D…" at bounding box center [763, 411] width 1143 height 741
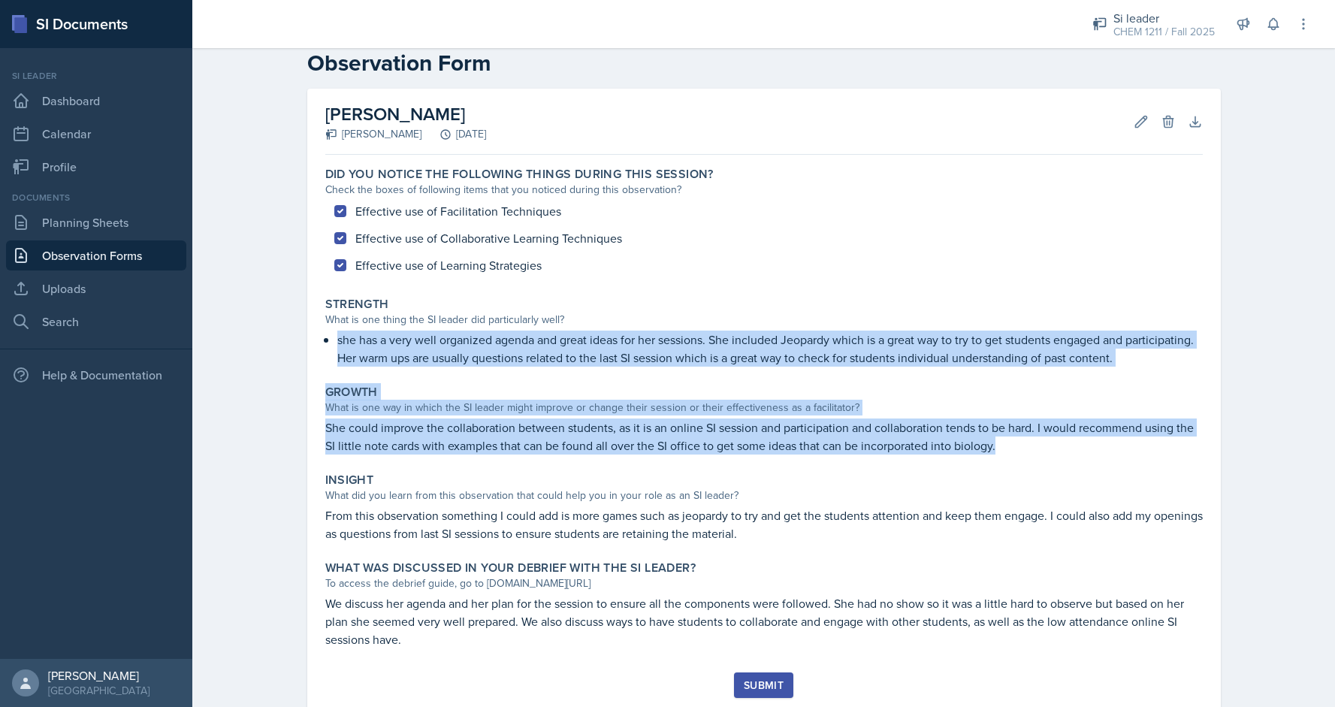
scroll to position [59, 0]
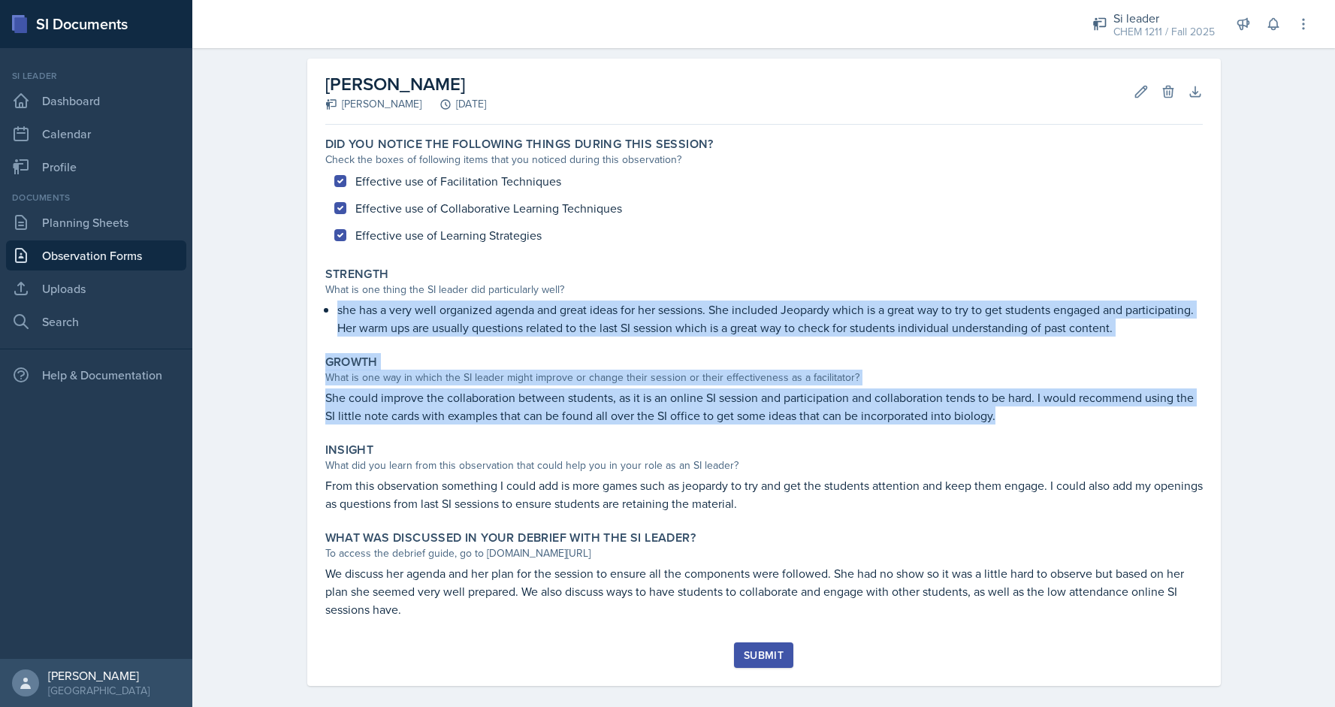
click at [744, 655] on div "Submit" at bounding box center [764, 655] width 40 height 12
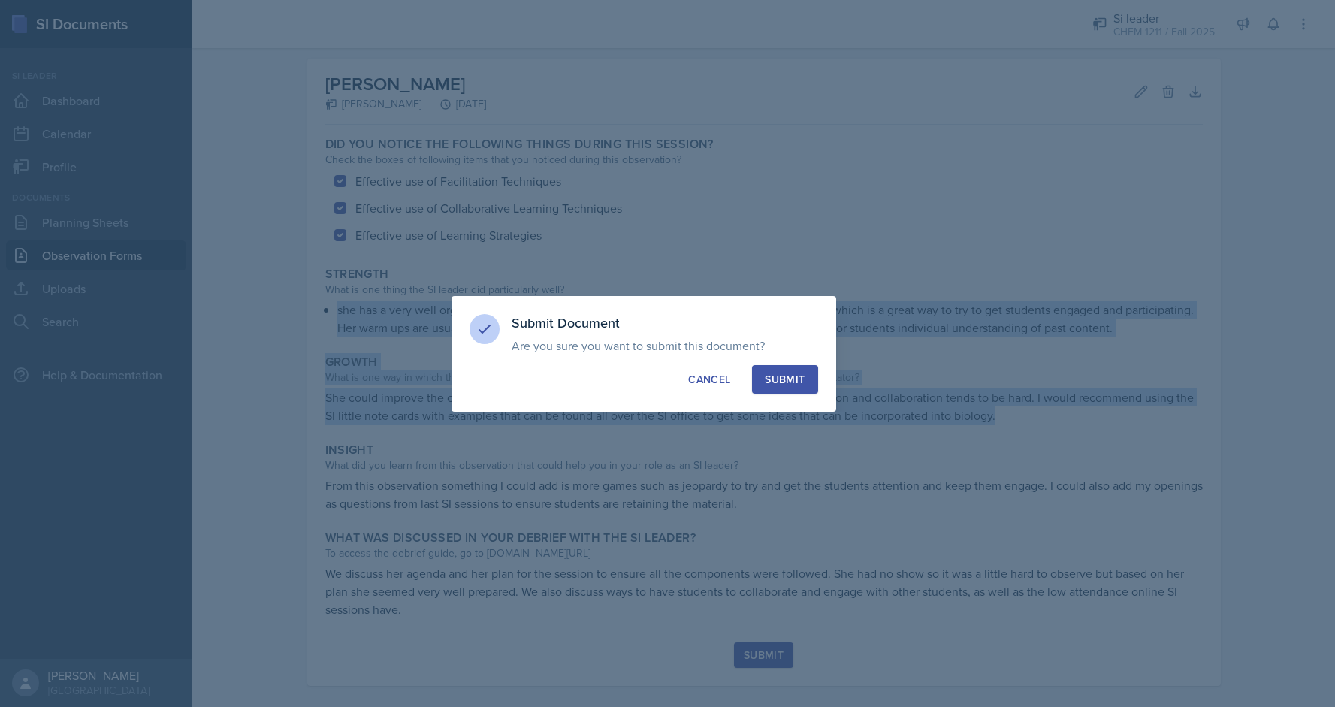
click at [780, 383] on div "Submit" at bounding box center [785, 379] width 40 height 15
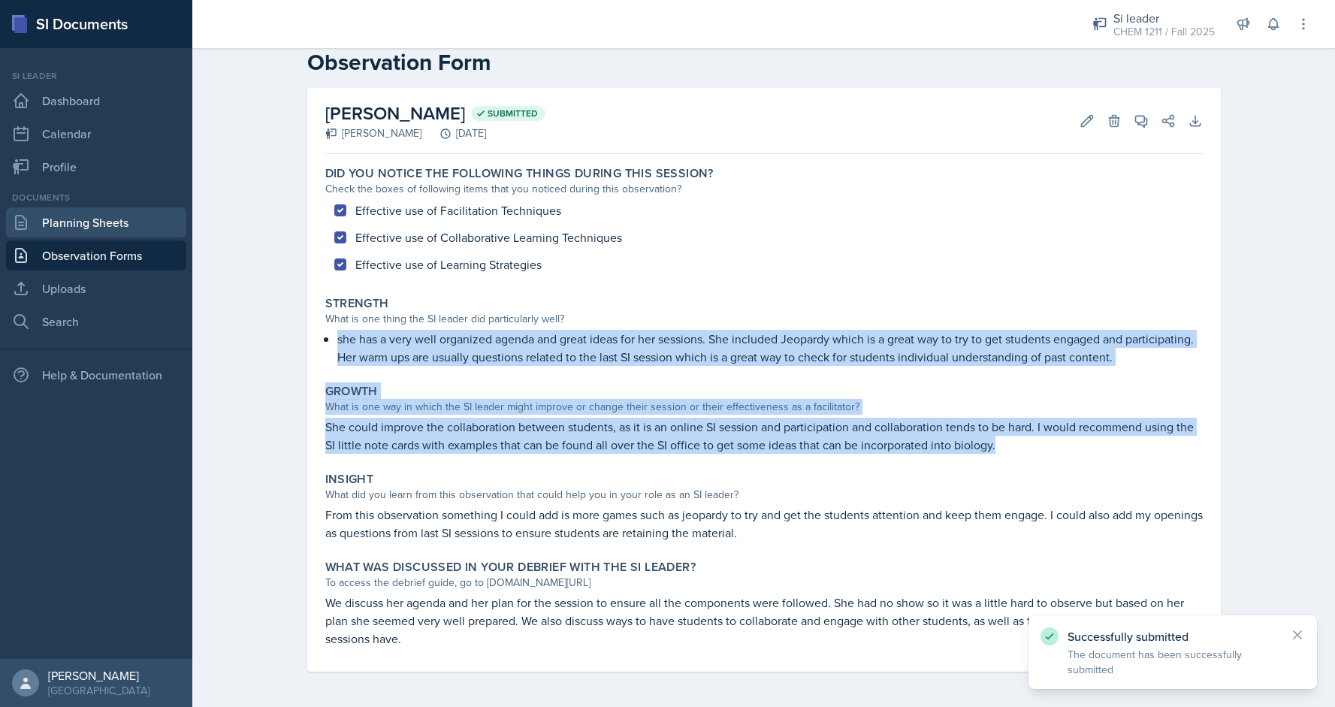
click at [146, 236] on link "Planning Sheets" at bounding box center [96, 222] width 180 height 30
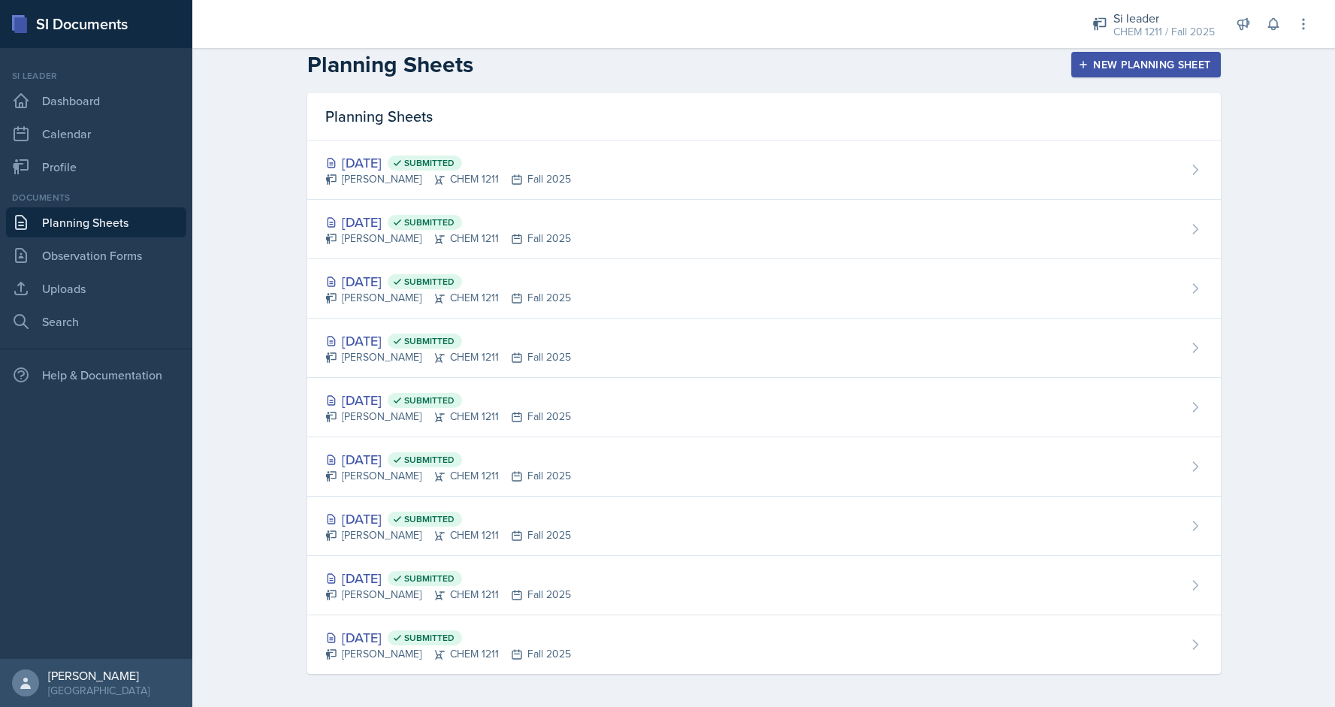
click at [1117, 64] on div "New Planning Sheet" at bounding box center [1145, 65] width 129 height 12
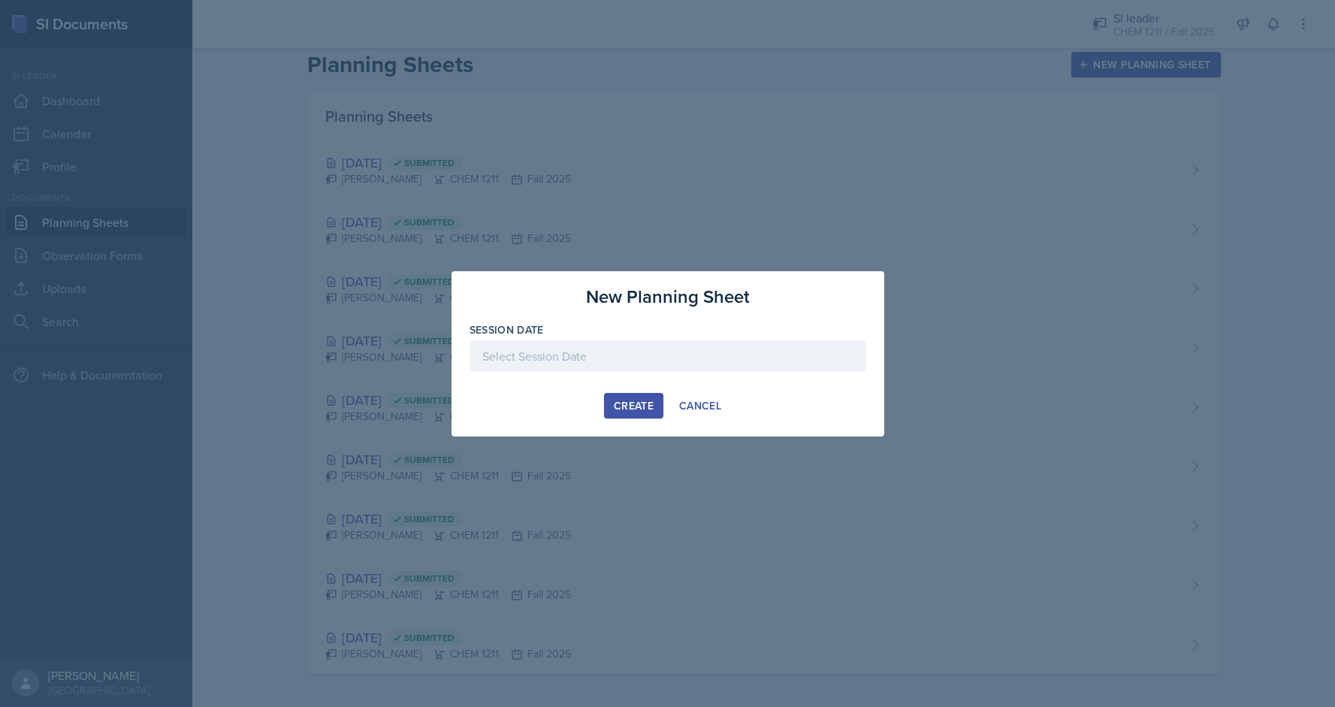
click at [623, 337] on div "Session Date" at bounding box center [667, 329] width 397 height 15
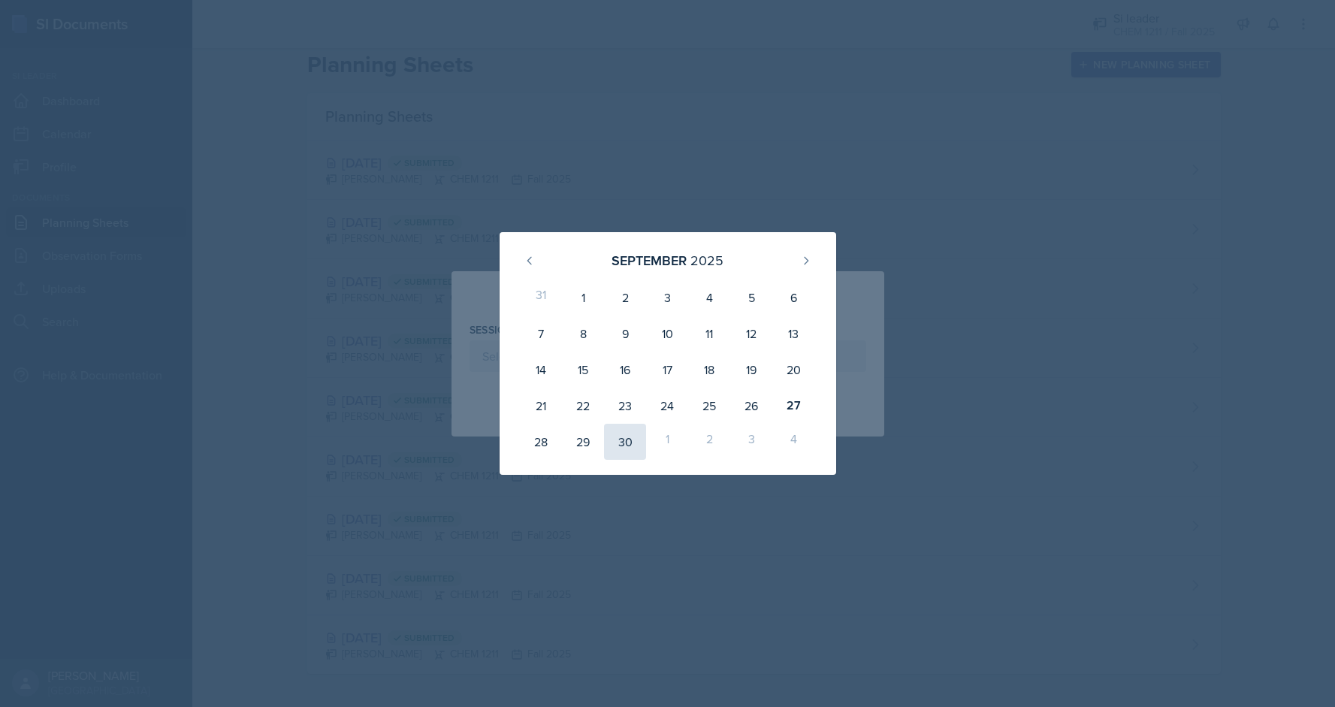
click at [617, 445] on div "30" at bounding box center [625, 442] width 42 height 36
type input "[DATE]"
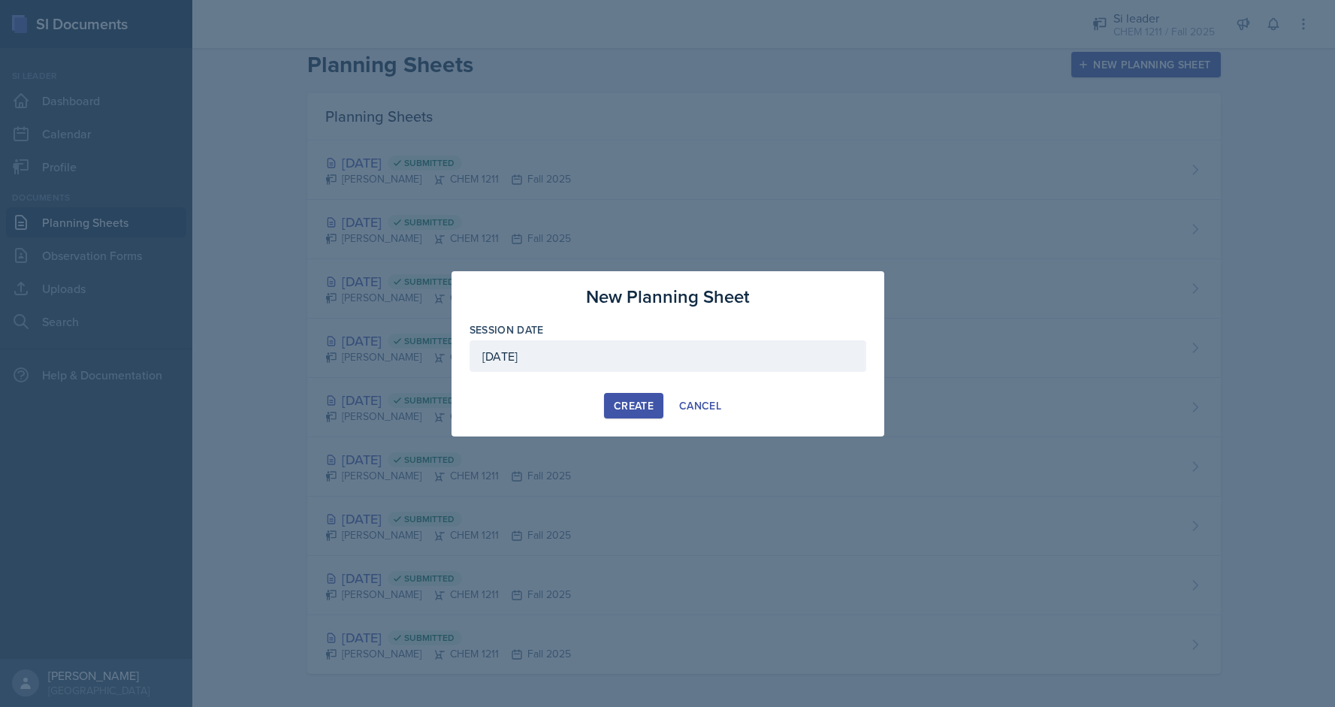
click at [630, 404] on div "Create" at bounding box center [634, 406] width 40 height 12
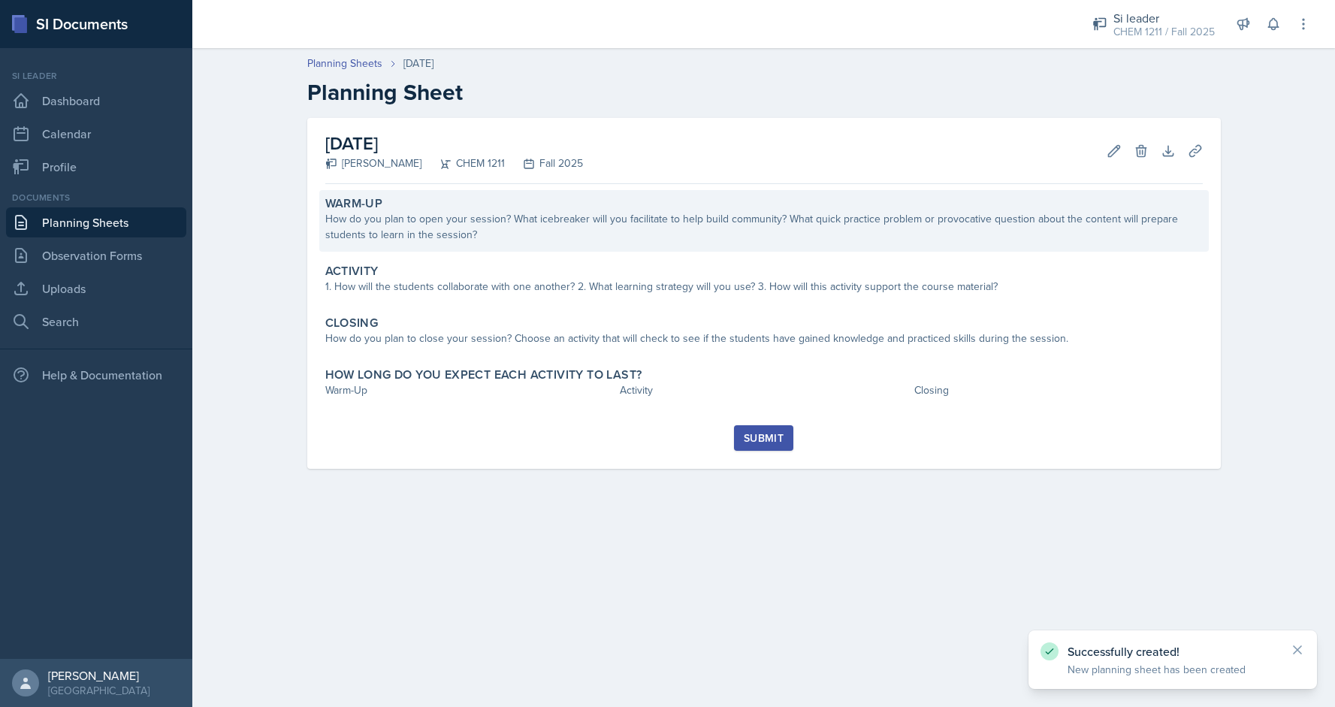
click at [725, 238] on div "How do you plan to open your session? What icebreaker will you facilitate to he…" at bounding box center [763, 227] width 877 height 32
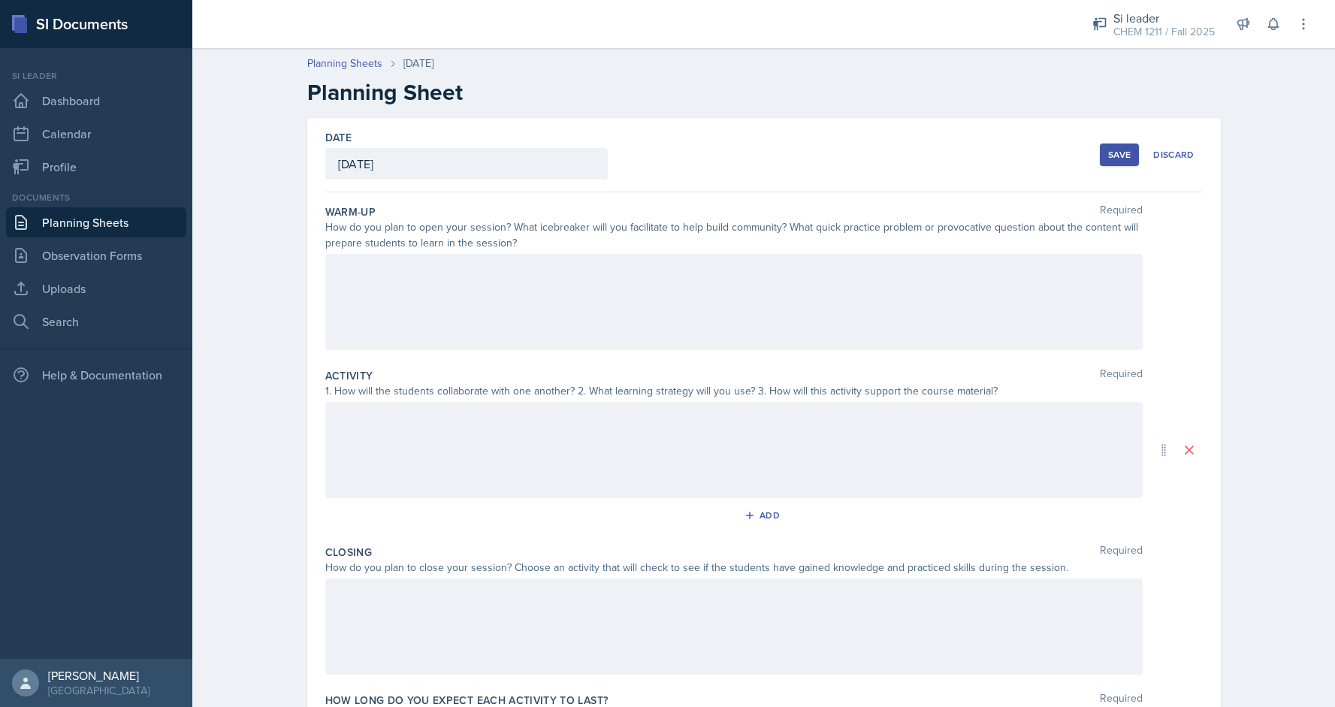
click at [151, 220] on link "Planning Sheets" at bounding box center [96, 222] width 180 height 30
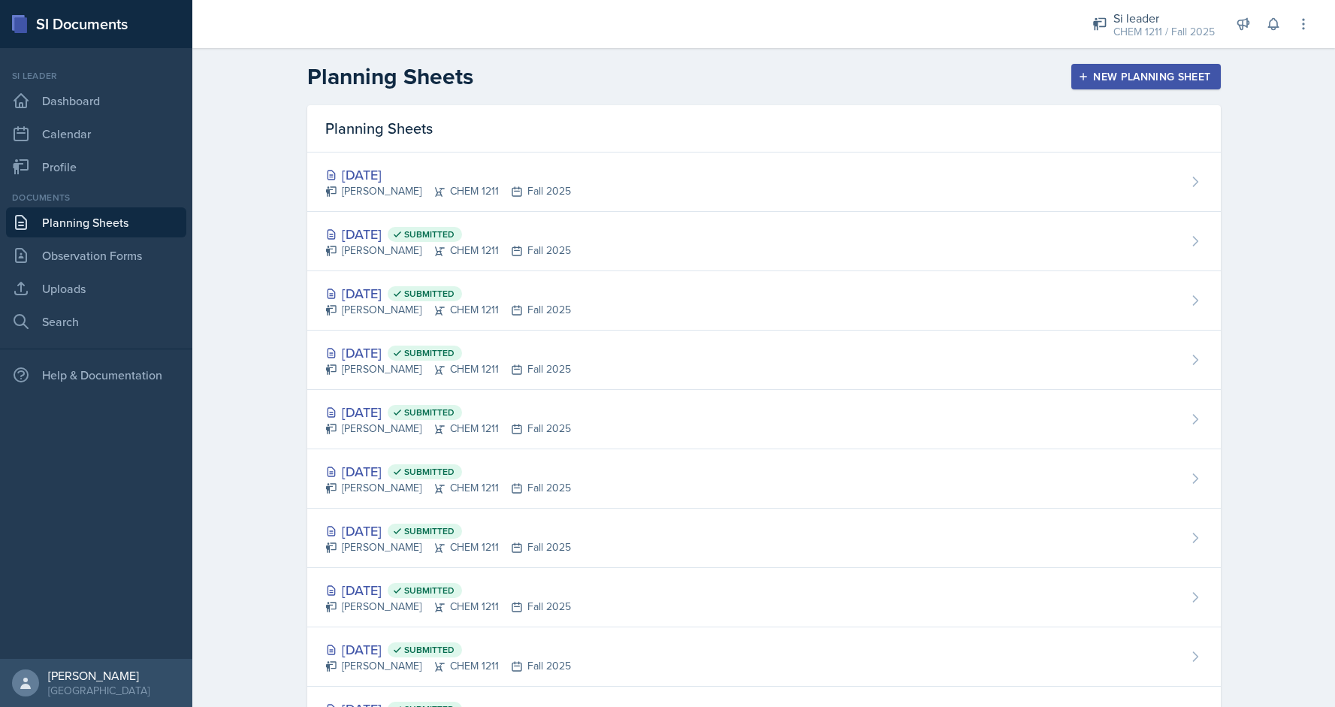
click at [1138, 71] on div "New Planning Sheet" at bounding box center [1145, 77] width 129 height 12
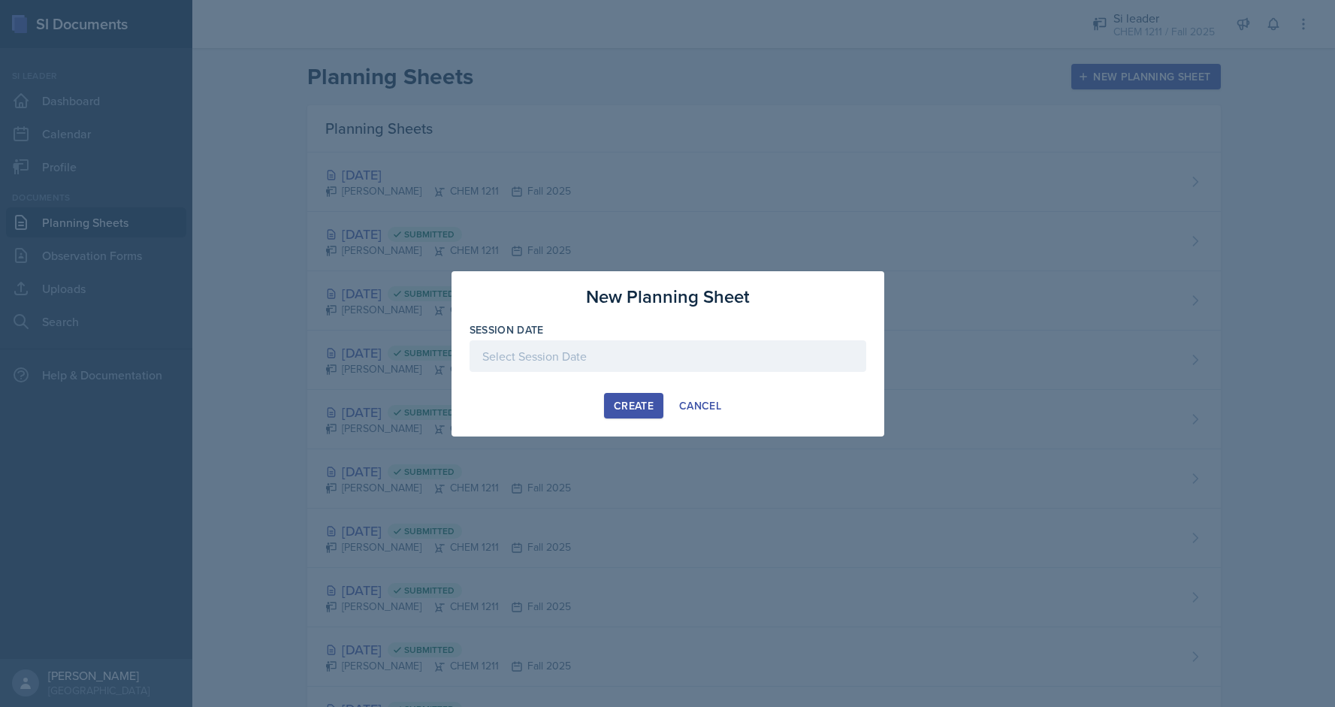
click at [702, 361] on div at bounding box center [667, 356] width 397 height 32
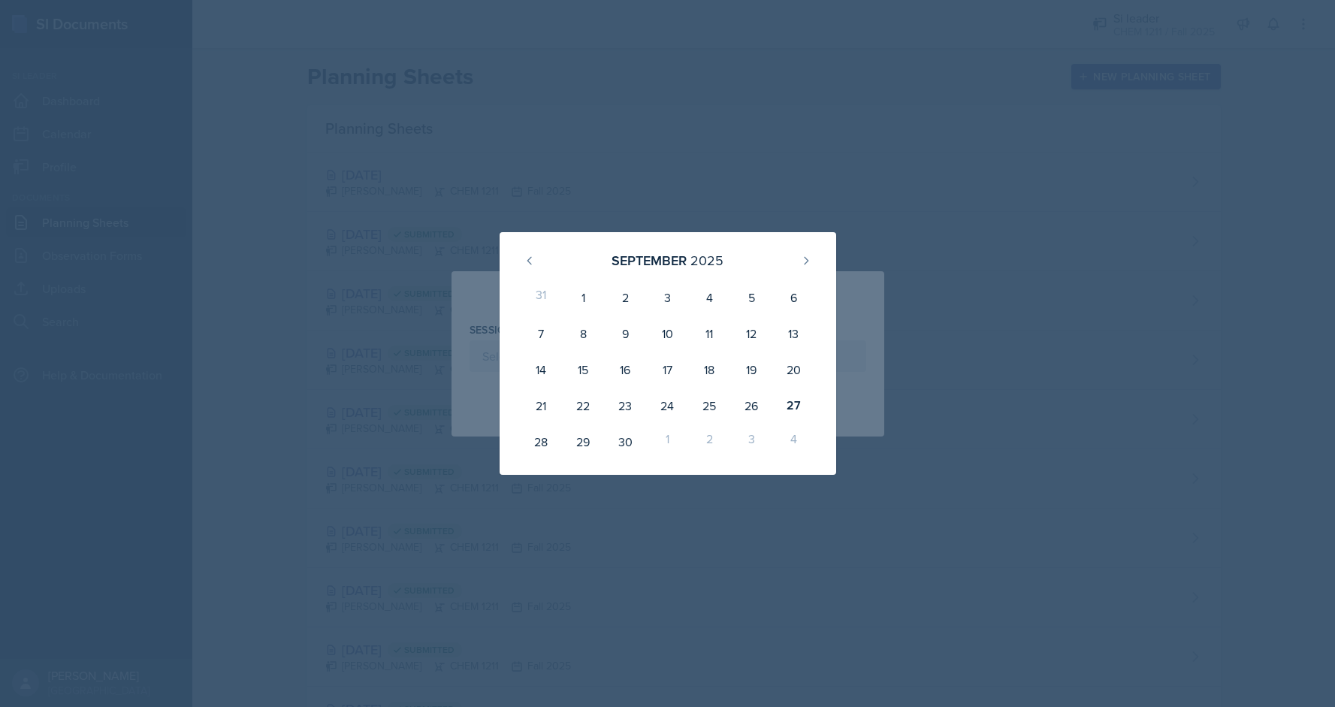
click at [705, 443] on div "2" at bounding box center [709, 442] width 42 height 36
click at [800, 265] on icon at bounding box center [806, 261] width 12 height 12
click at [711, 297] on div "2" at bounding box center [709, 297] width 42 height 36
type input "[DATE]"
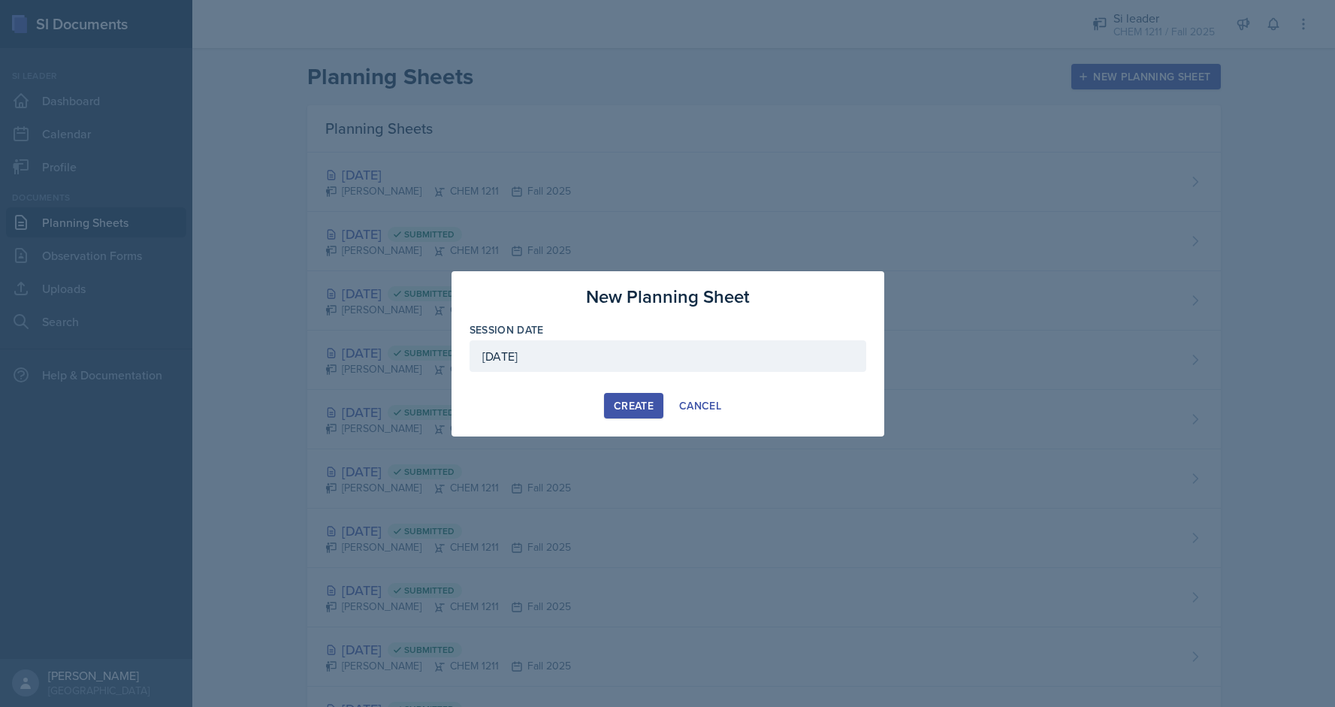
click at [637, 409] on div "Create" at bounding box center [634, 406] width 40 height 12
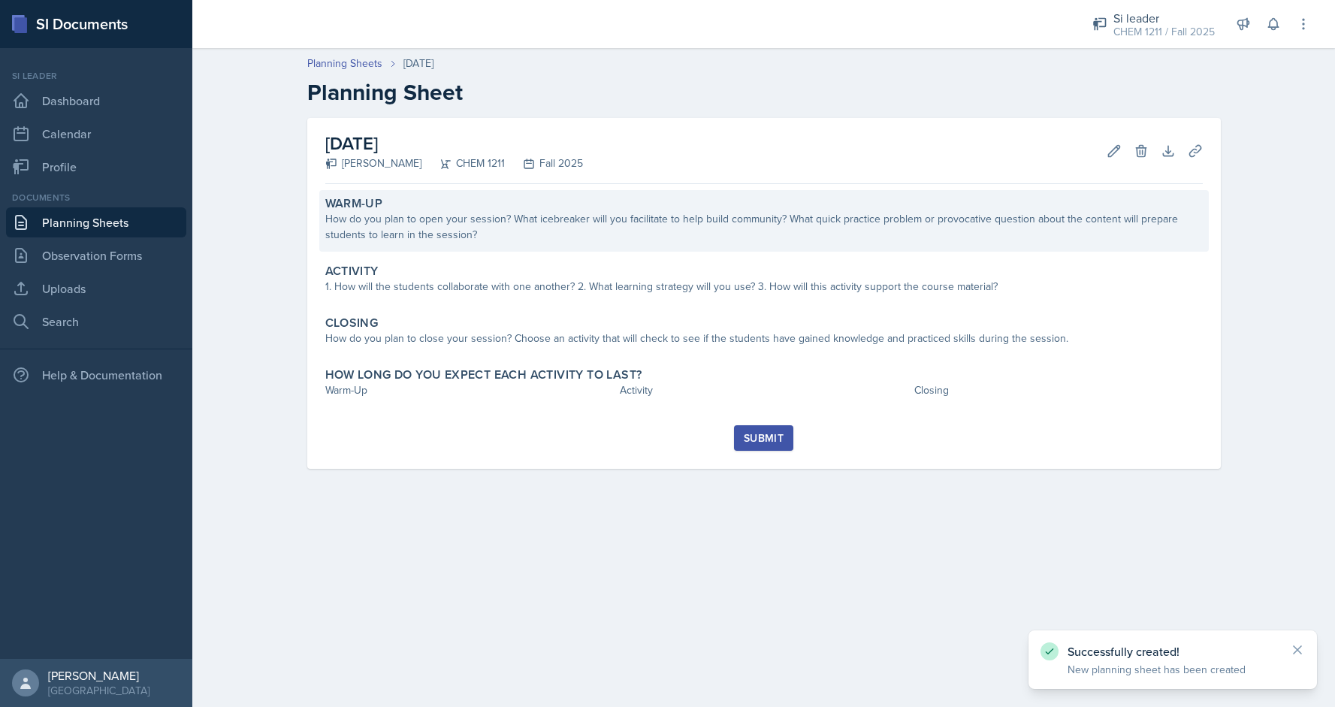
click at [579, 214] on div "How do you plan to open your session? What icebreaker will you facilitate to he…" at bounding box center [763, 227] width 877 height 32
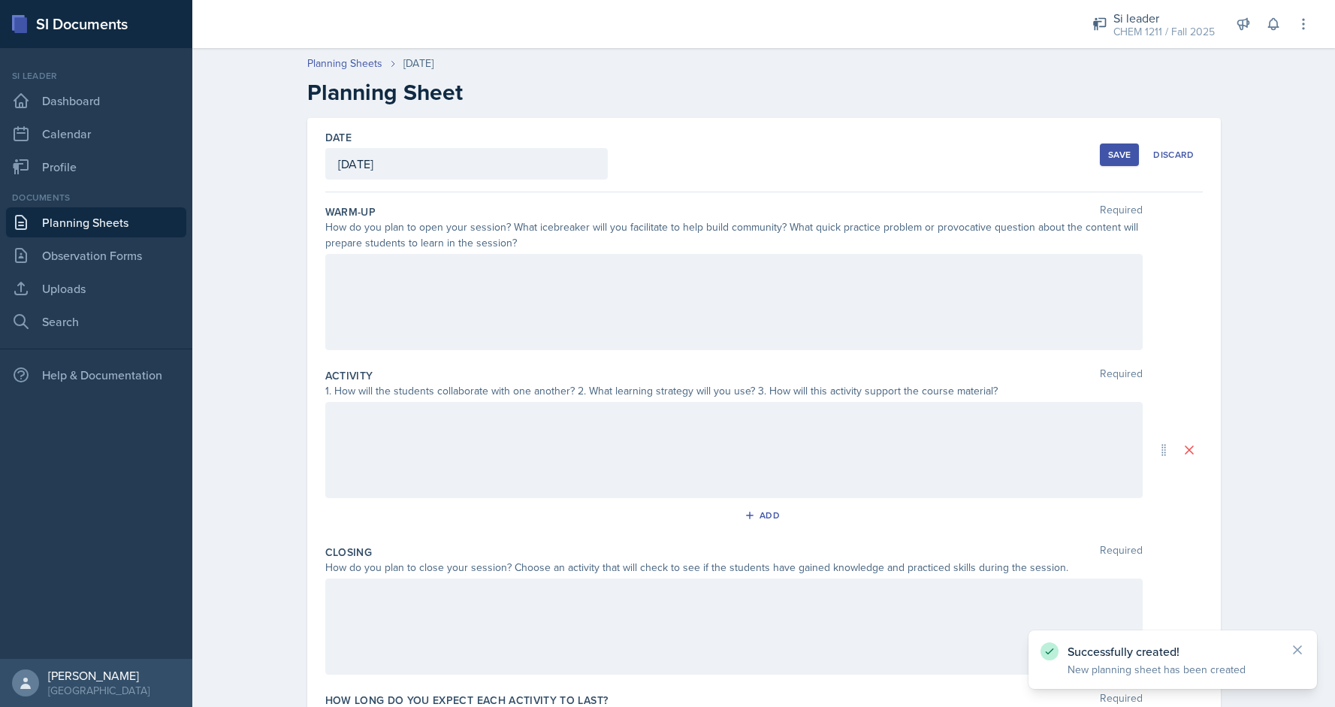
click at [491, 299] on div at bounding box center [733, 302] width 817 height 96
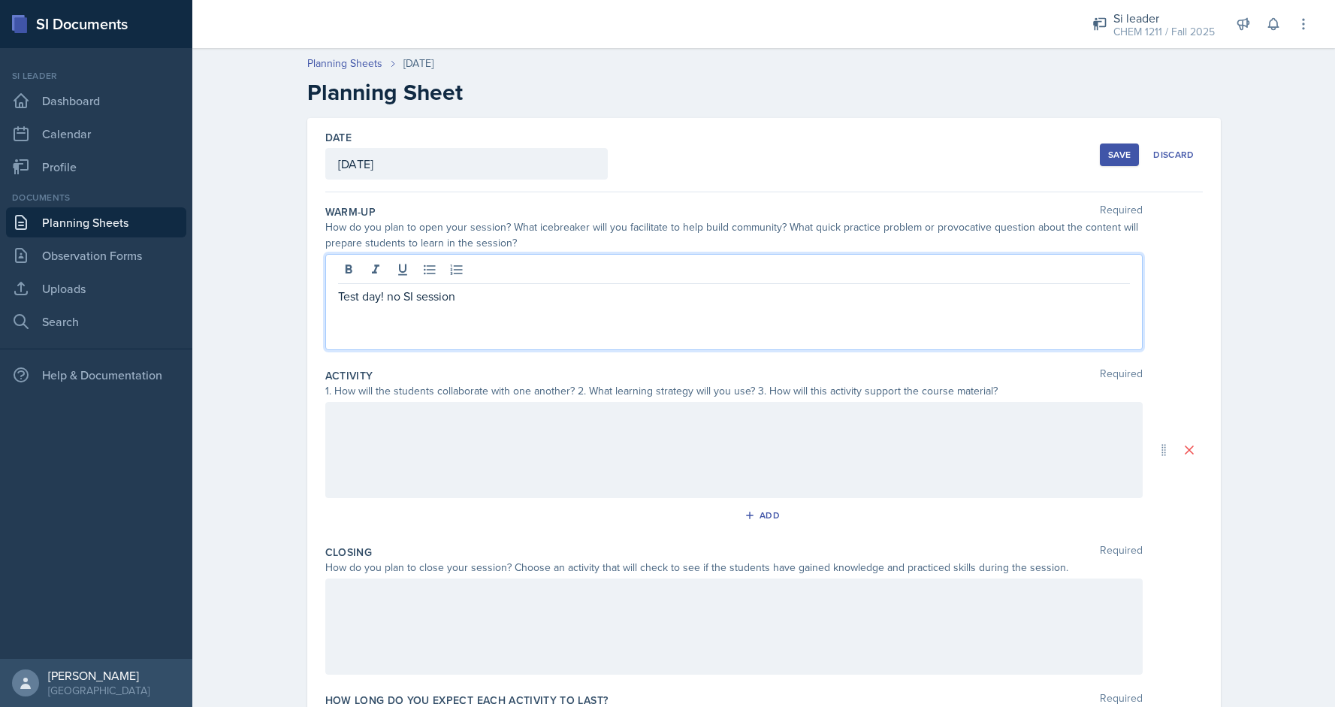
click at [451, 443] on div at bounding box center [733, 450] width 817 height 96
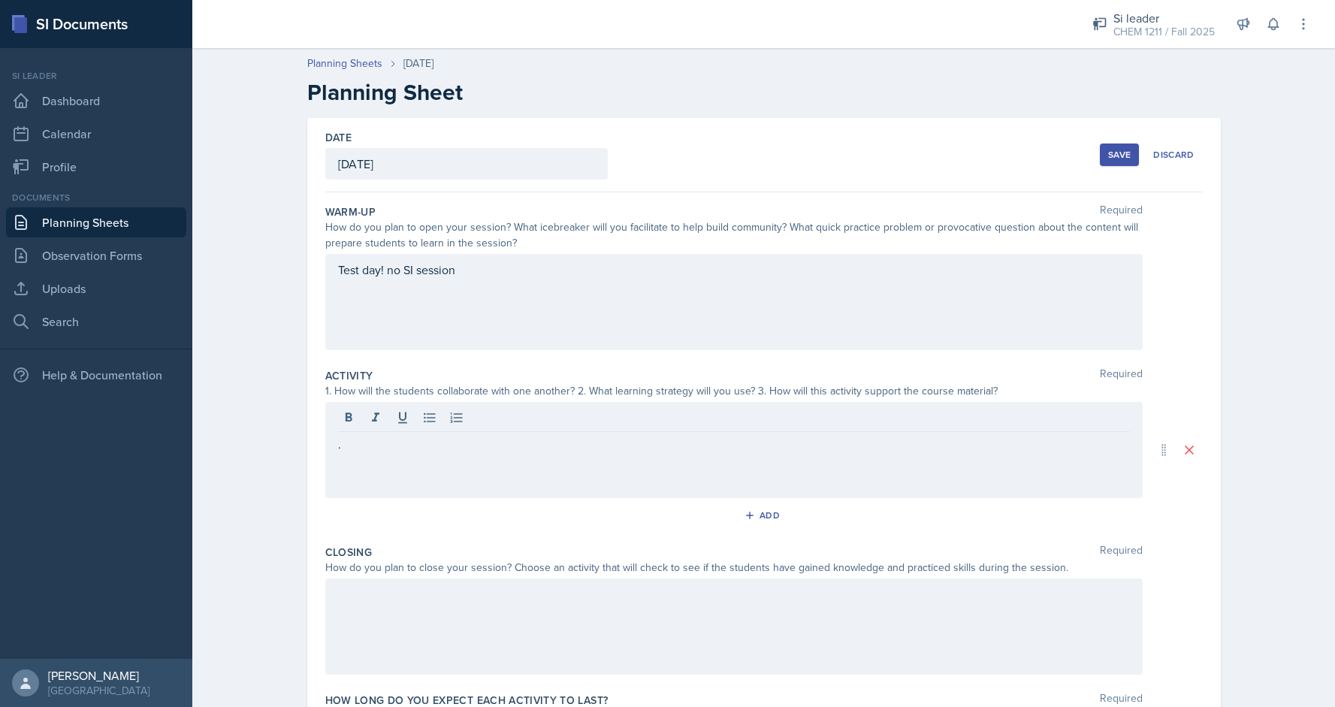
scroll to position [109, 0]
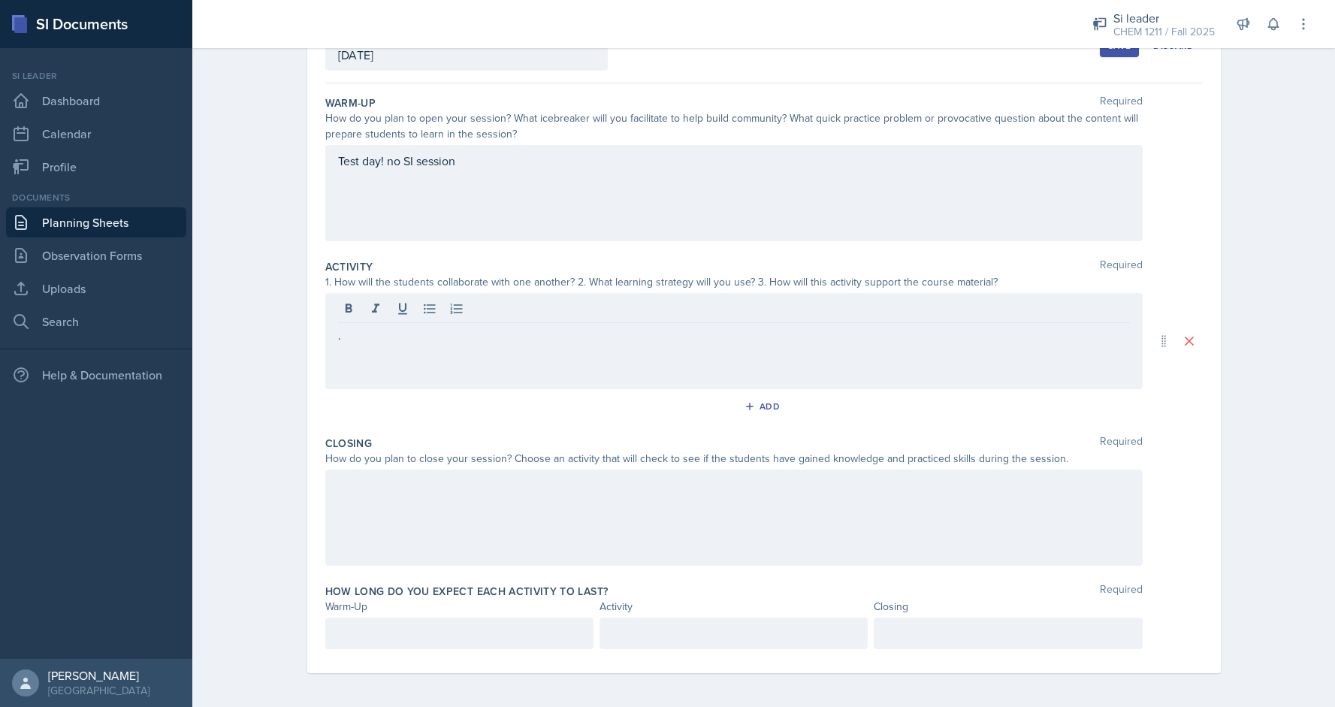
click at [984, 566] on div "Closing Required How do you plan to close your session? Choose an activity that…" at bounding box center [763, 504] width 877 height 148
click at [976, 506] on div at bounding box center [733, 517] width 817 height 96
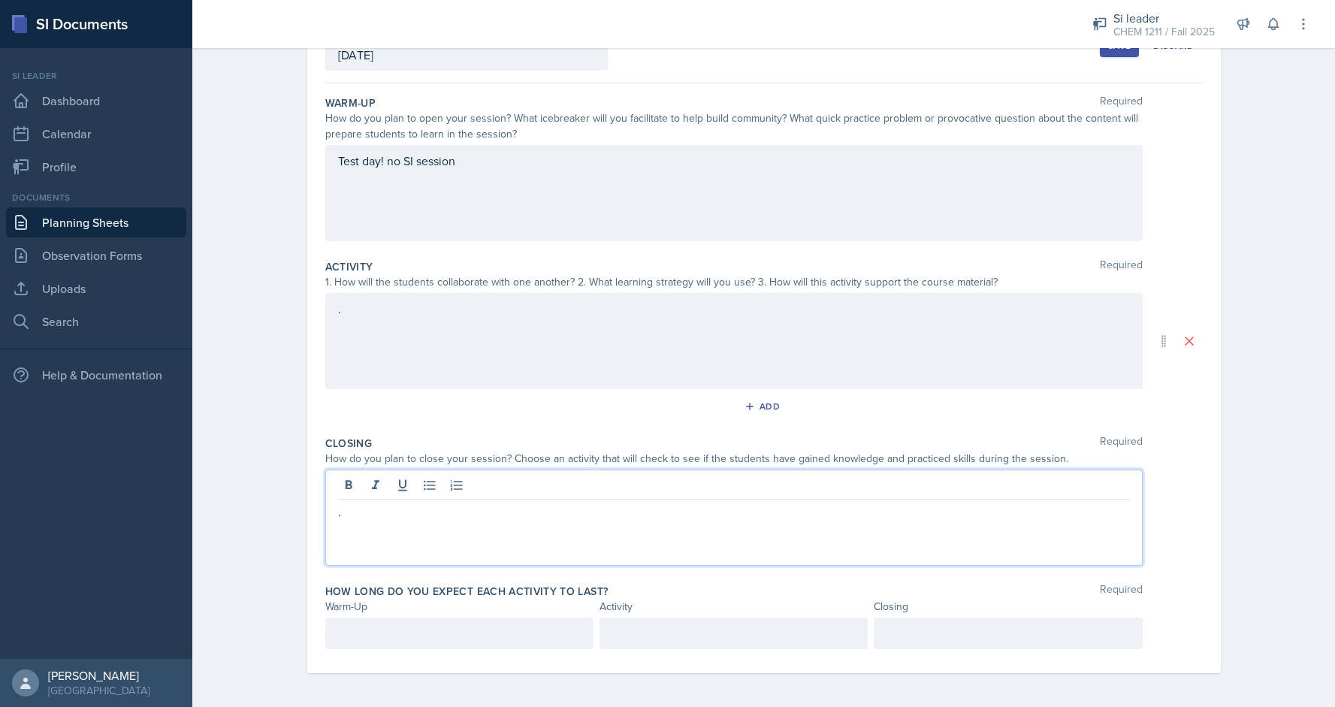
click at [580, 635] on p at bounding box center [459, 633] width 243 height 18
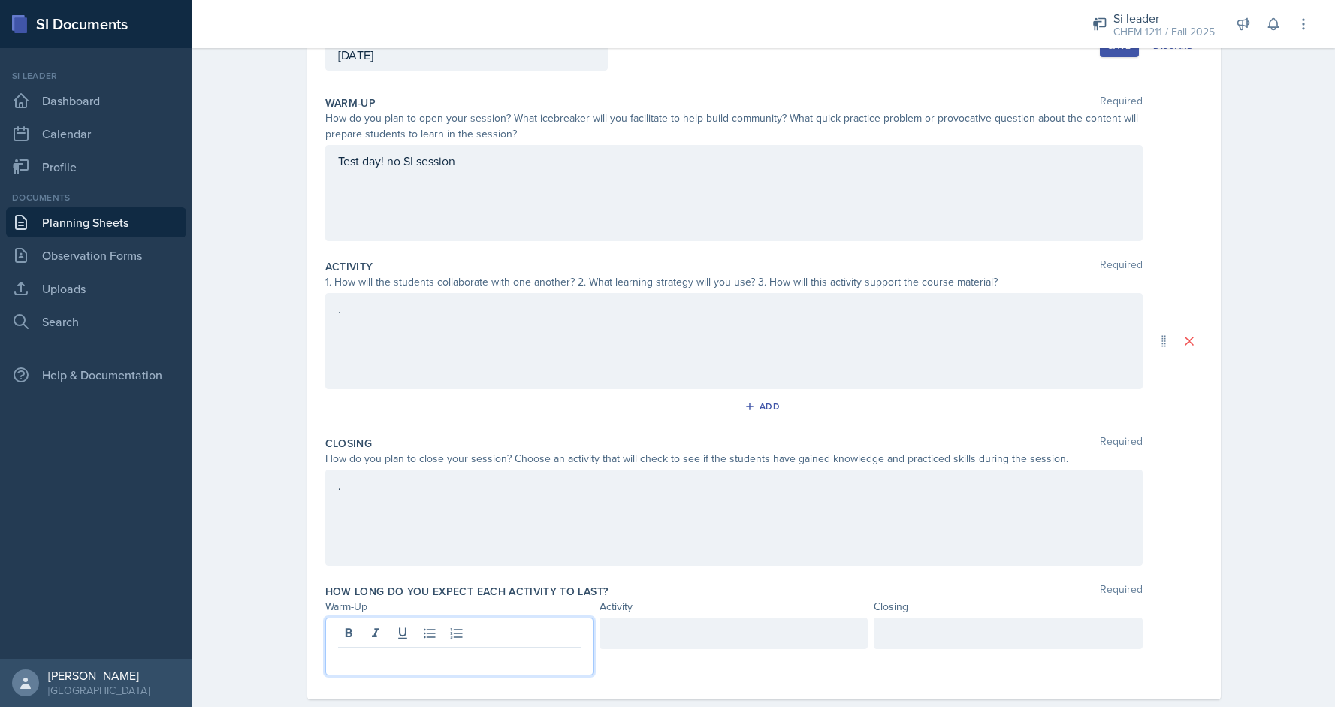
scroll to position [134, 0]
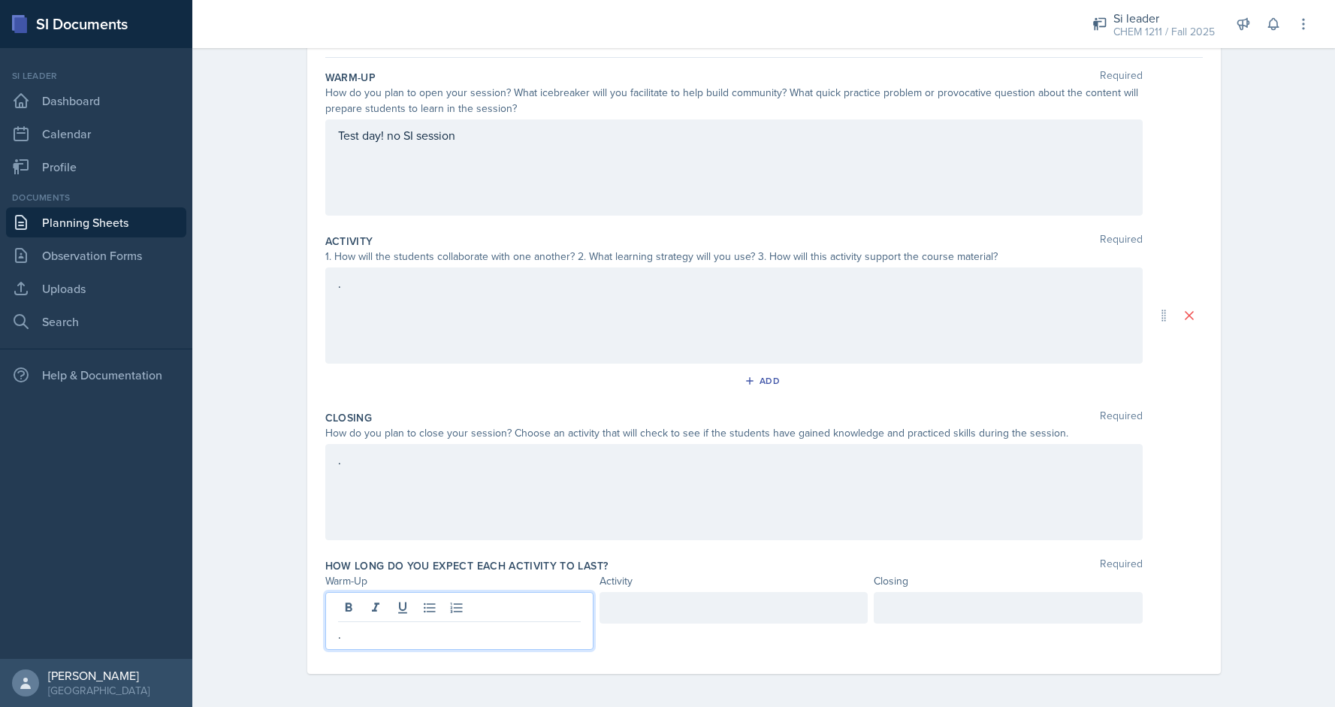
click at [772, 615] on div at bounding box center [733, 608] width 268 height 32
click at [959, 601] on div at bounding box center [1008, 608] width 268 height 32
click at [755, 602] on div ";" at bounding box center [733, 608] width 268 height 32
click at [1287, 469] on div "Planning Sheets [DATE] Planning Sheet Date [DATE] [DATE] 31 1 2 3 4 5 6 7 8 9 1…" at bounding box center [763, 308] width 1143 height 804
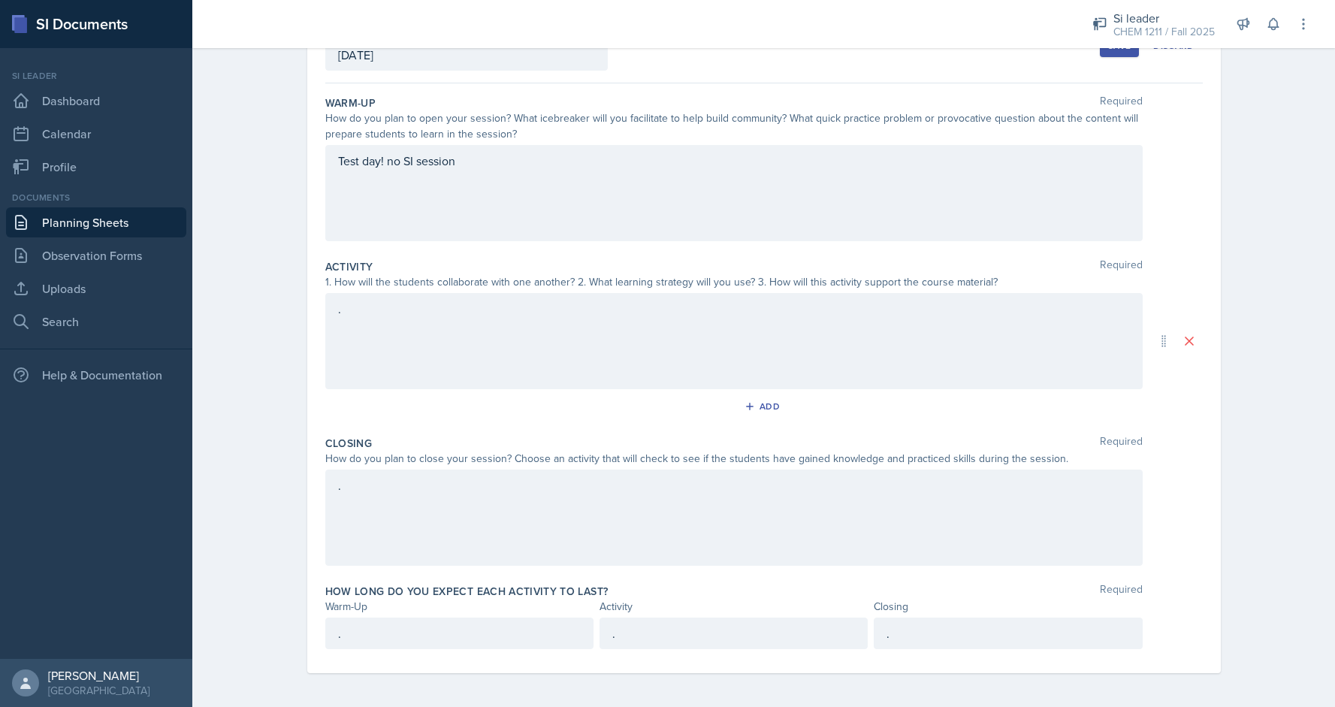
scroll to position [0, 0]
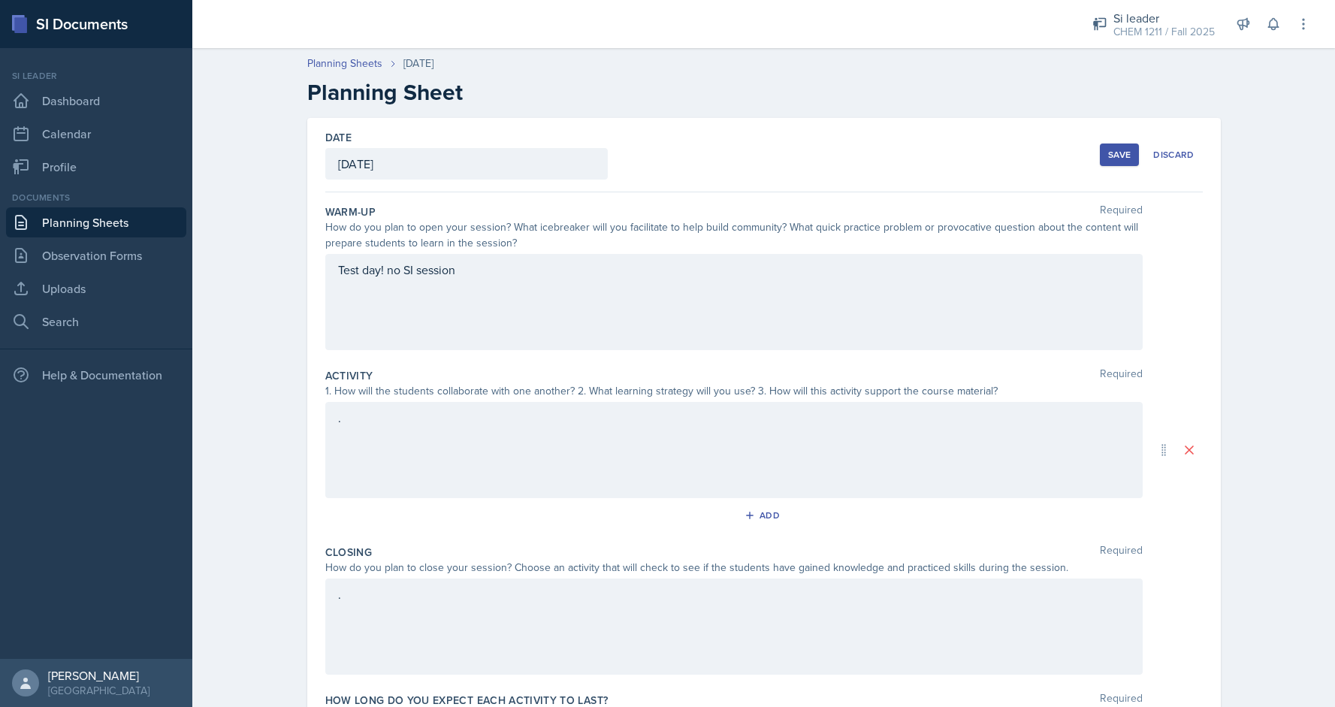
click at [1130, 99] on h2 "Planning Sheet" at bounding box center [763, 92] width 913 height 27
click at [1124, 158] on div "Save" at bounding box center [1119, 155] width 23 height 12
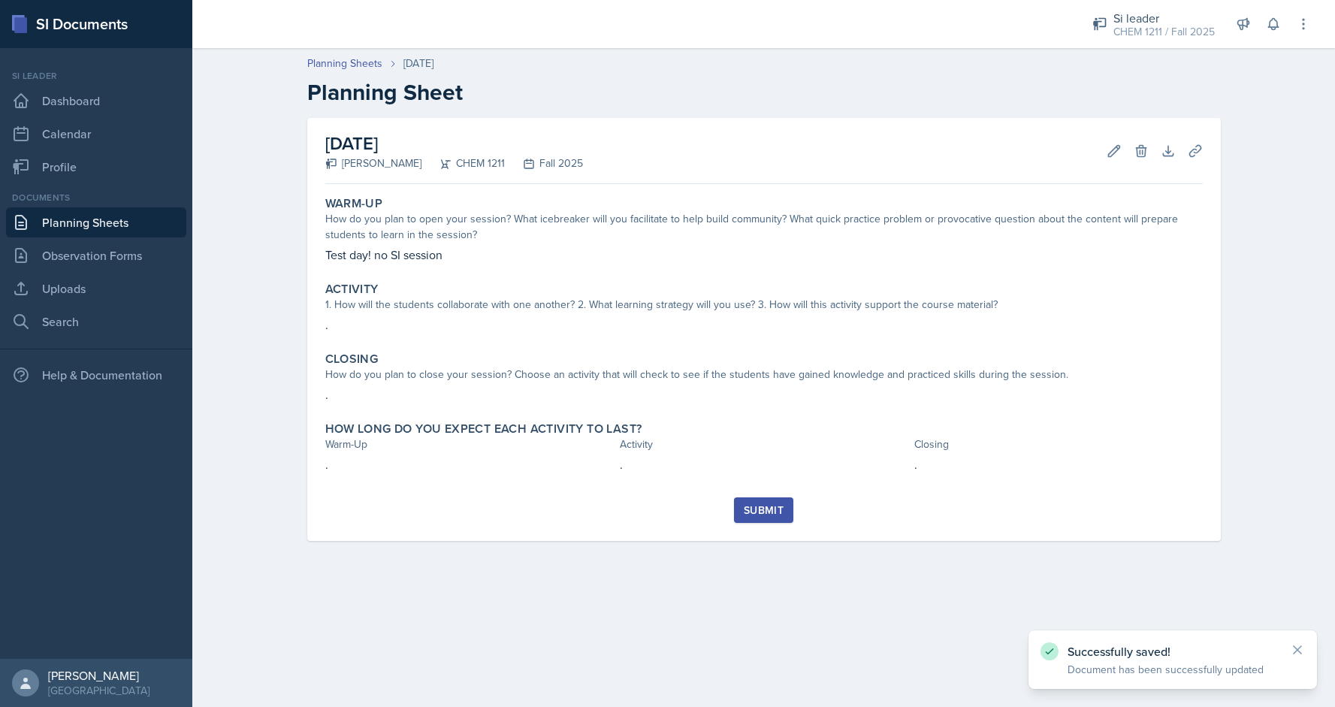
click at [739, 502] on button "Submit" at bounding box center [763, 510] width 59 height 26
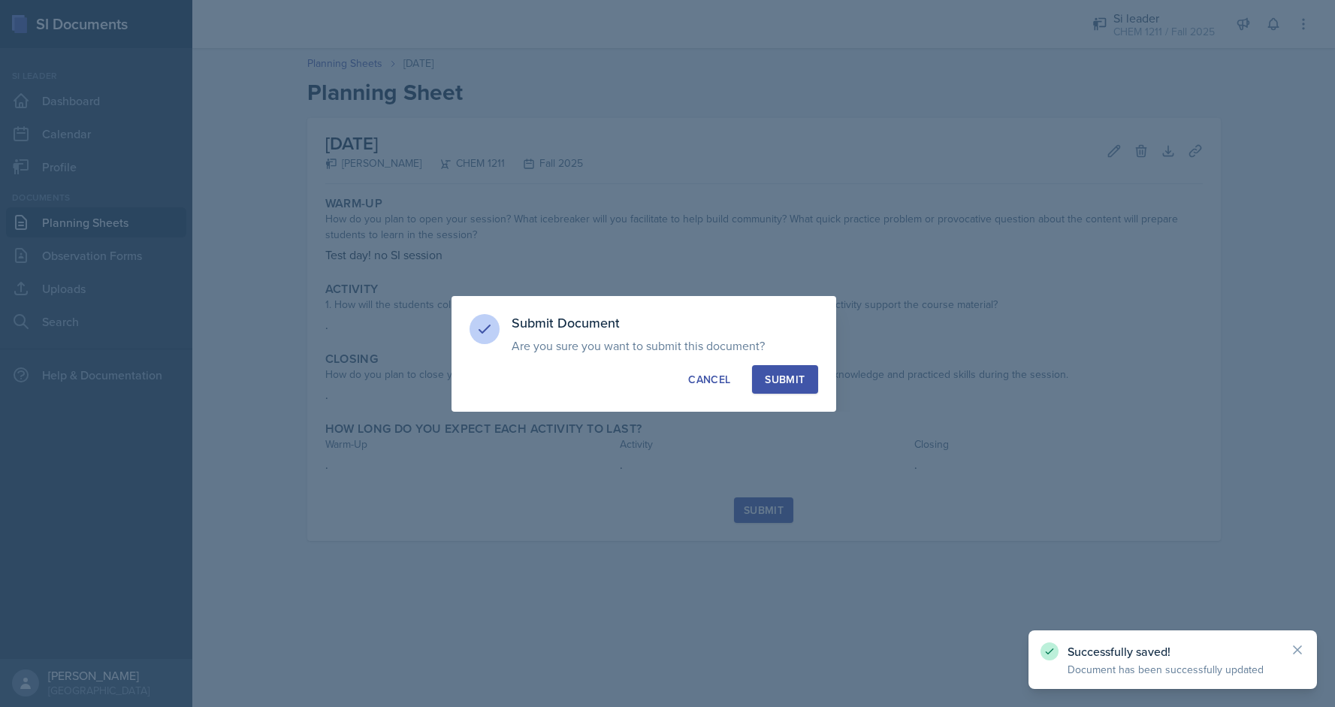
click at [788, 348] on p "Are you sure you want to submit this document? This document will no longer be …" at bounding box center [665, 345] width 306 height 15
click at [782, 372] on div "Submit" at bounding box center [785, 379] width 40 height 15
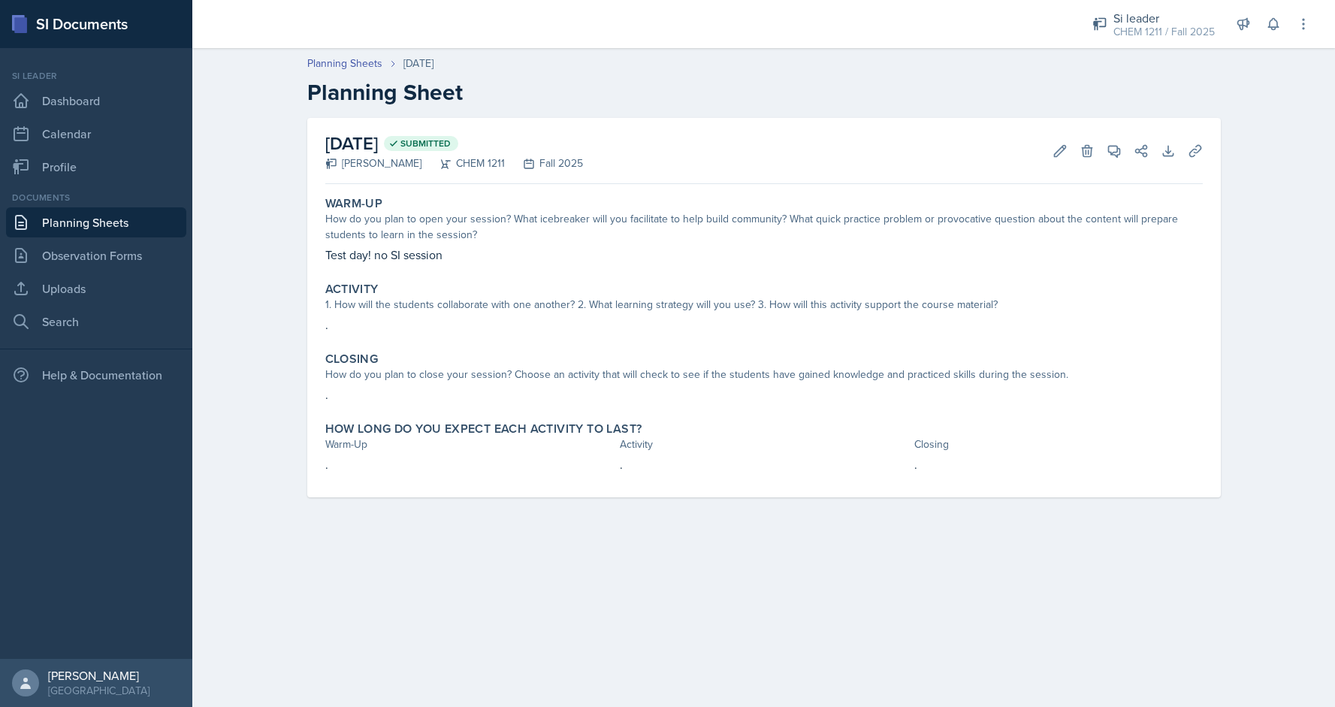
click at [589, 240] on div "How do you plan to open your session? What icebreaker will you facilitate to he…" at bounding box center [763, 227] width 877 height 32
click at [109, 219] on link "Planning Sheets" at bounding box center [96, 222] width 180 height 30
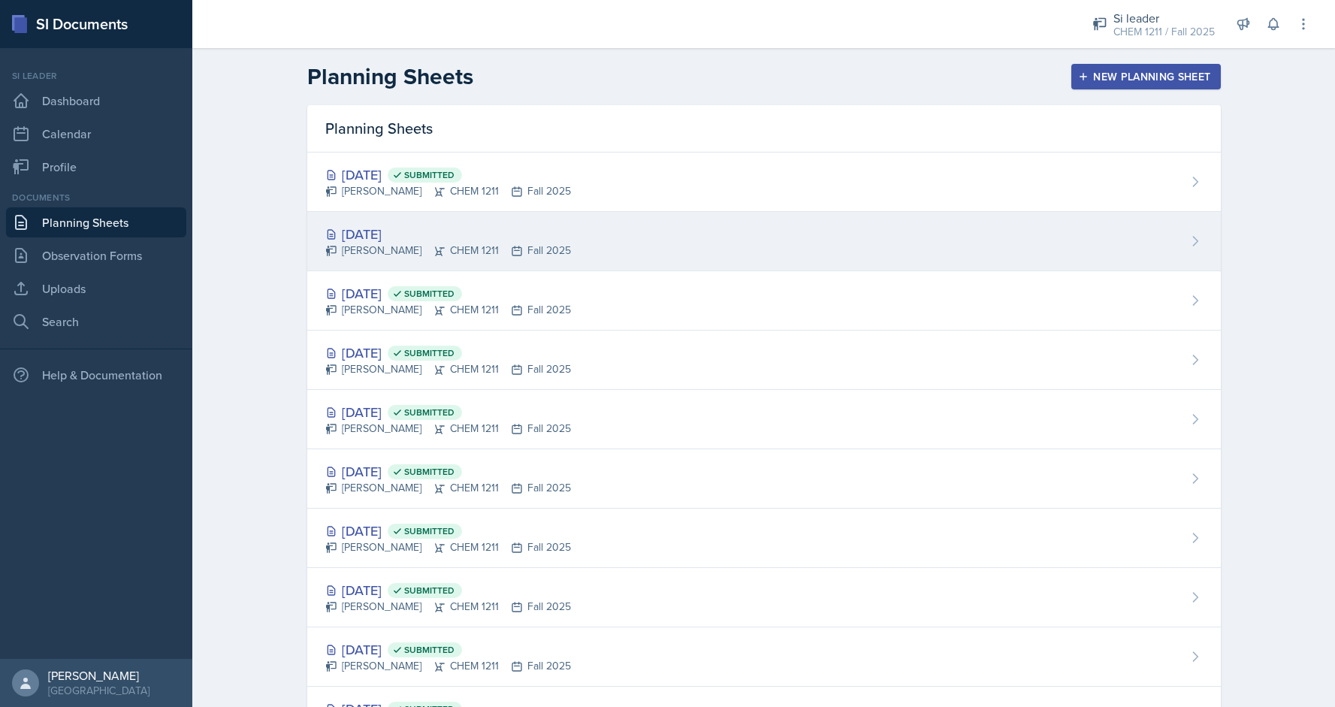
click at [579, 233] on div "[DATE] [PERSON_NAME] CHEM 1211 Fall 2025" at bounding box center [763, 241] width 913 height 59
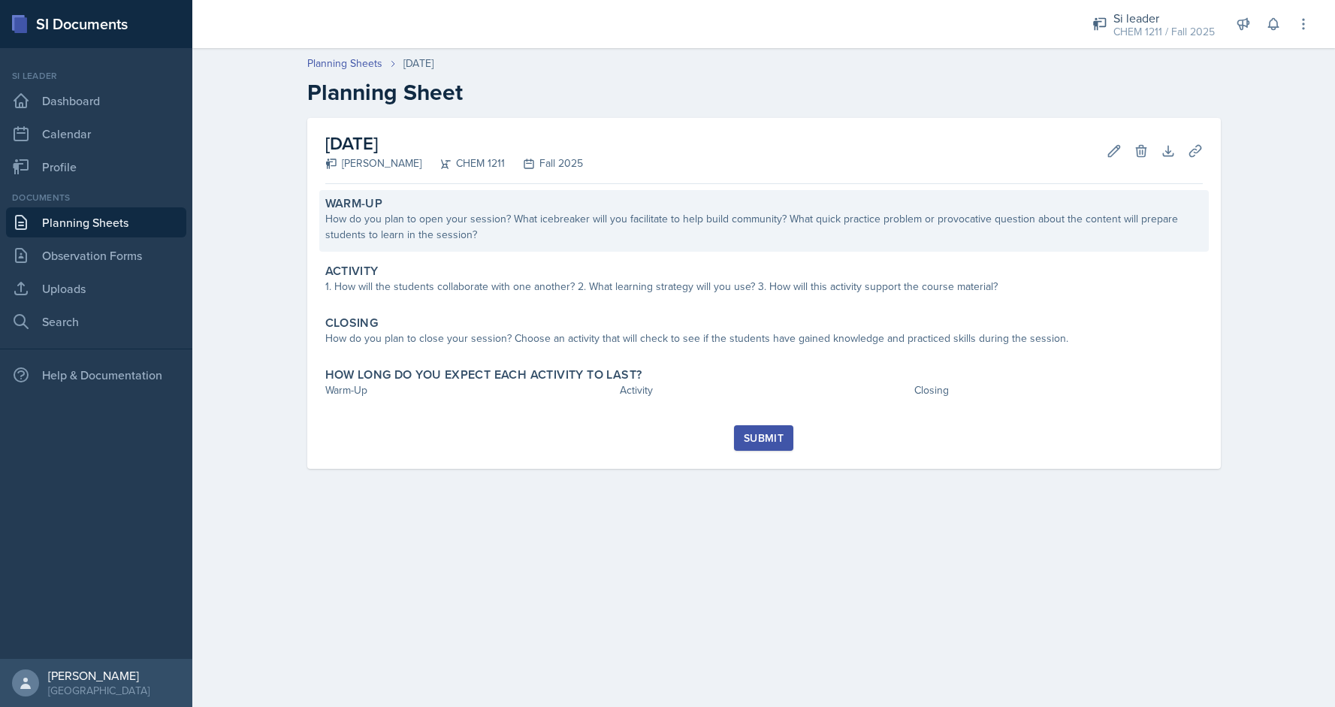
click at [650, 249] on div "Warm-Up How do you plan to open your session? What icebreaker will you facilita…" at bounding box center [763, 221] width 889 height 62
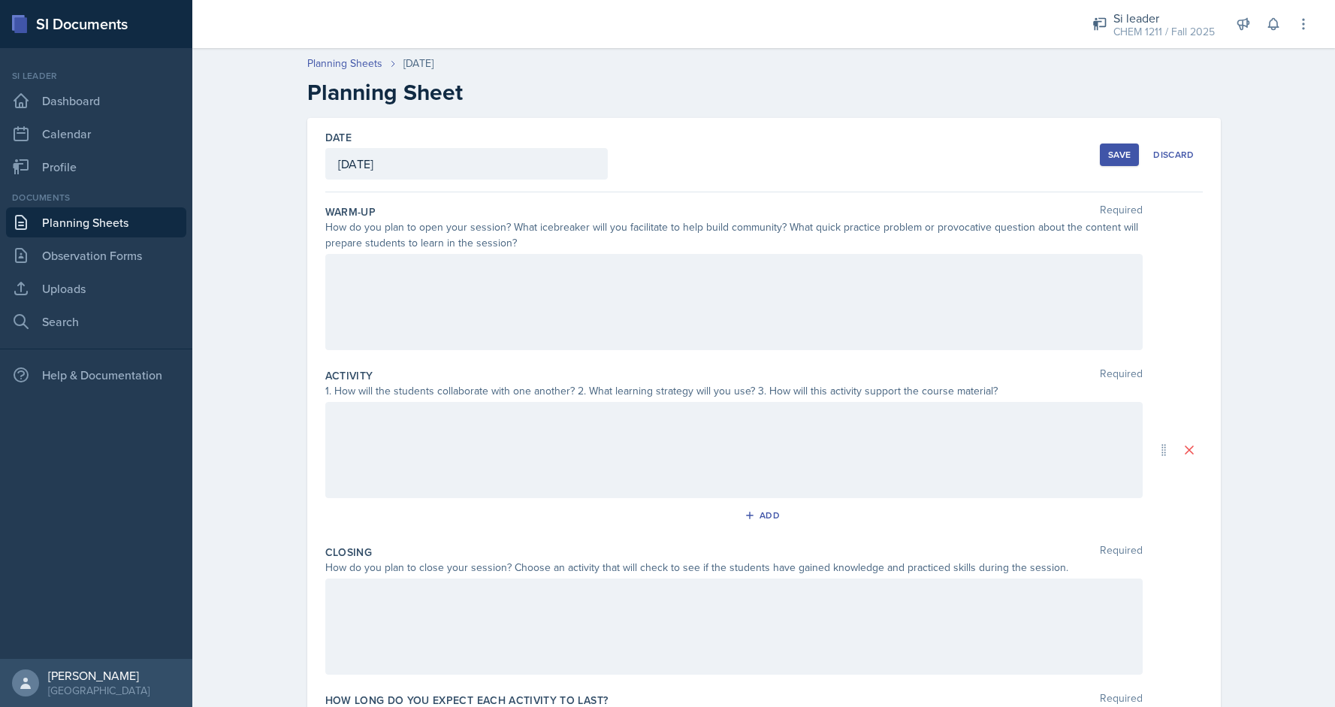
click at [650, 249] on div "How do you plan to open your session? What icebreaker will you facilitate to he…" at bounding box center [733, 235] width 817 height 32
click at [436, 306] on div at bounding box center [733, 302] width 817 height 96
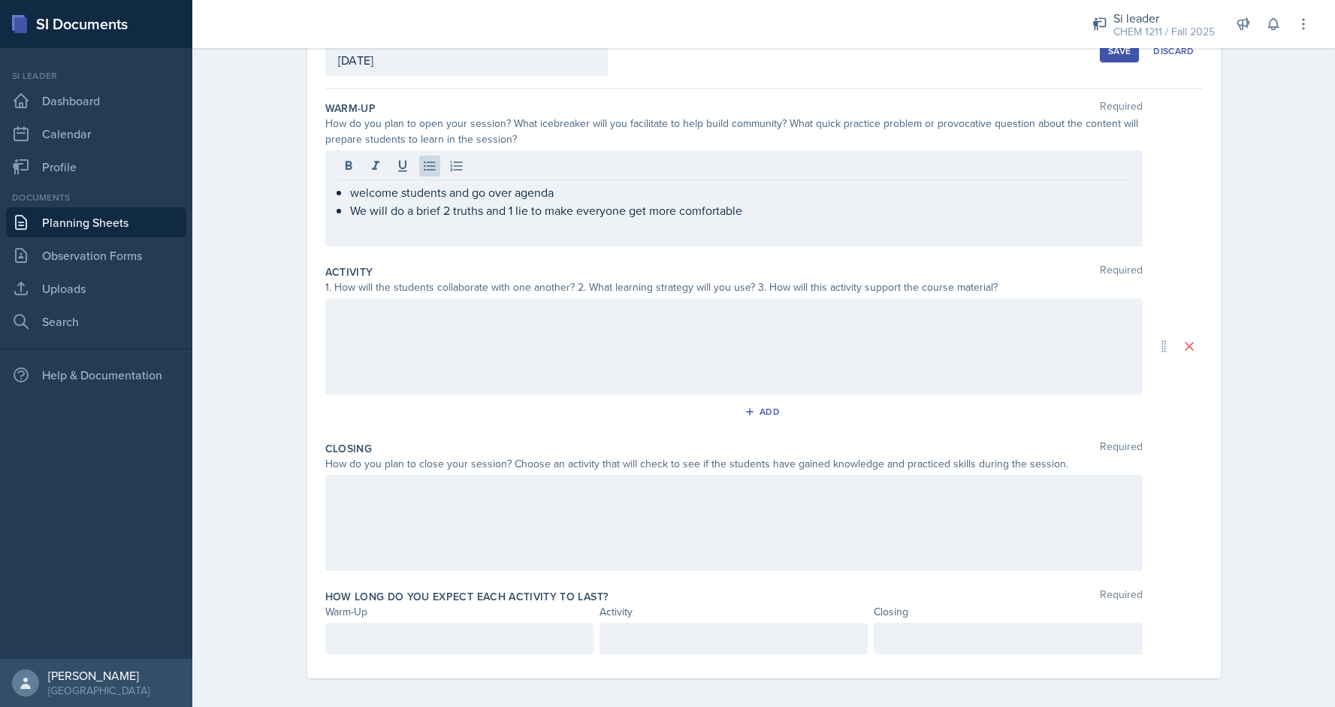
click at [1005, 368] on div at bounding box center [733, 346] width 817 height 96
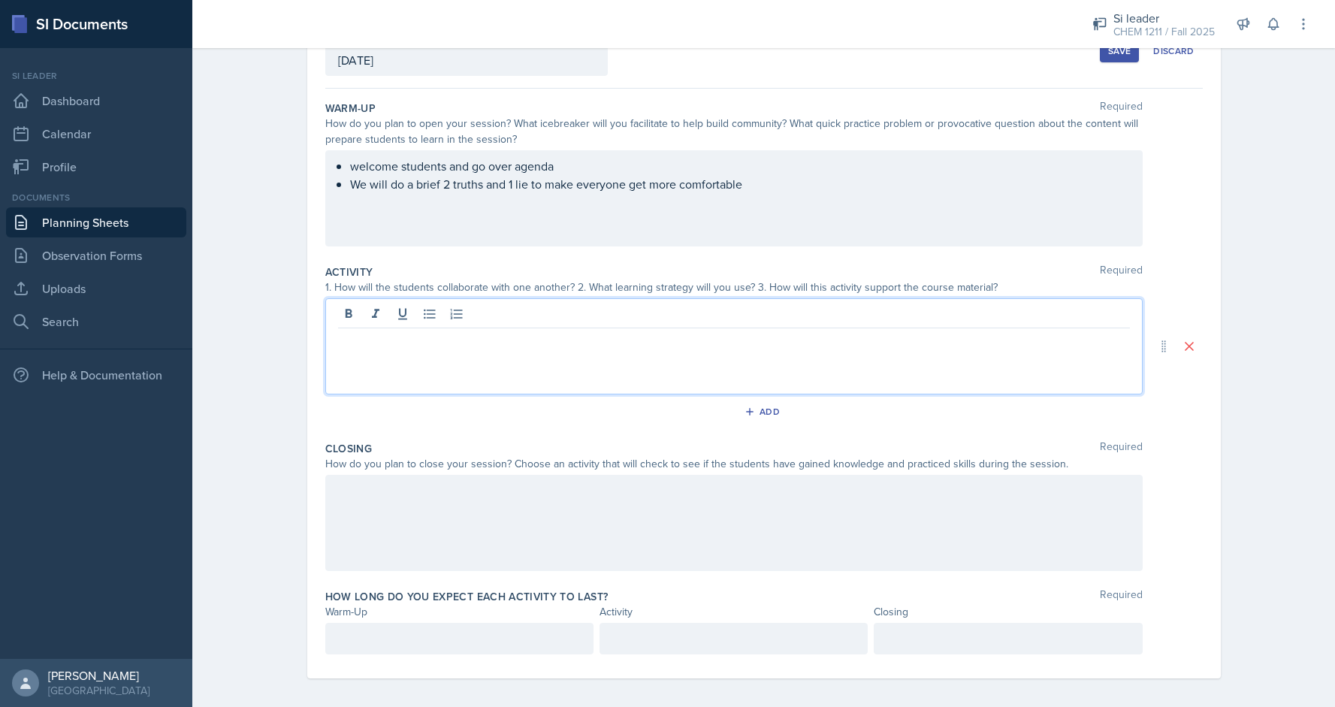
scroll to position [109, 0]
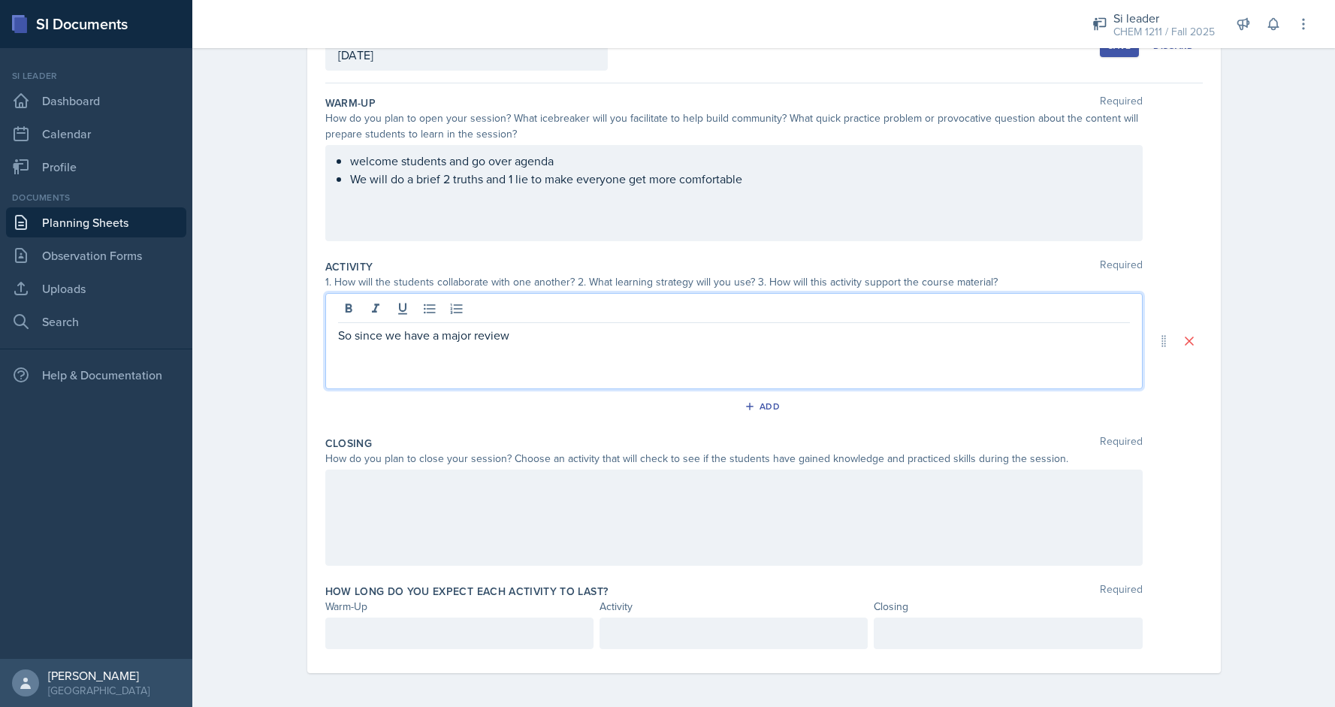
click at [796, 469] on div at bounding box center [733, 517] width 817 height 96
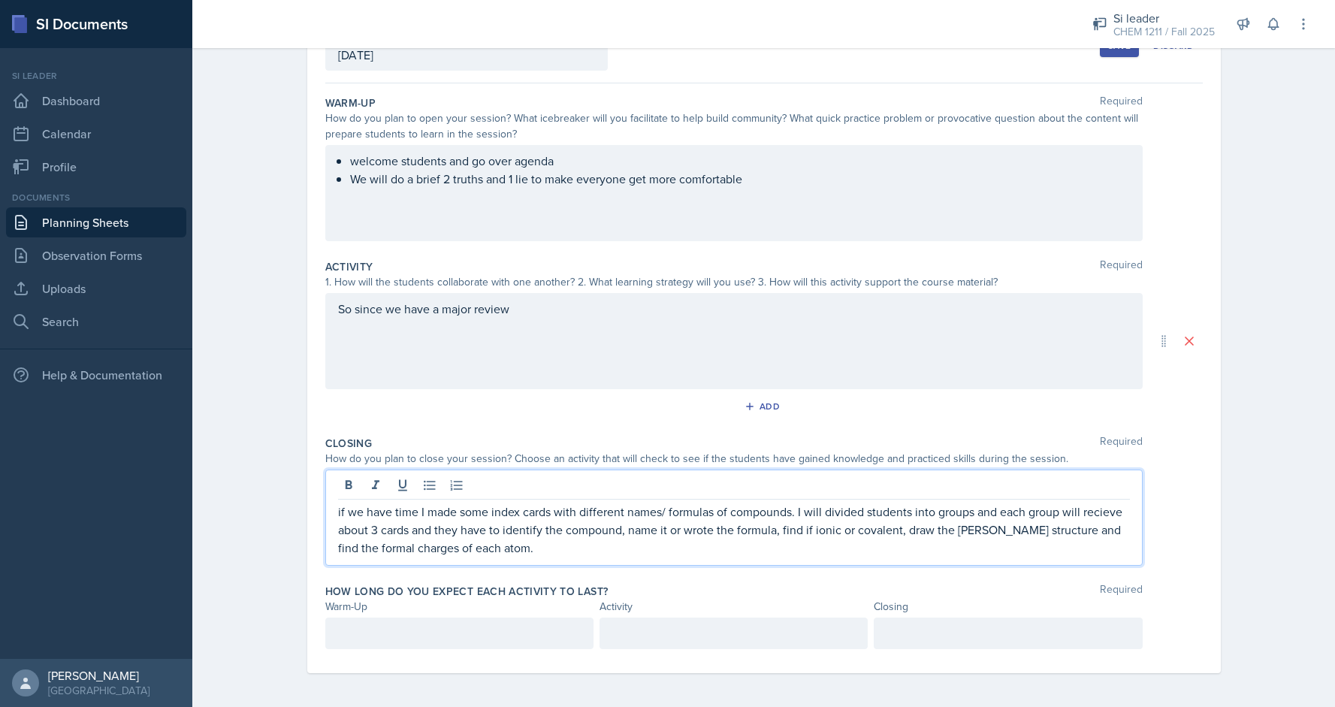
click at [1122, 505] on p "if we have time I made some index cards with different names/ formulas of compo…" at bounding box center [734, 530] width 792 height 54
click at [1118, 509] on p "if we have time I made some index cards with different names/ formulas of compo…" at bounding box center [734, 530] width 792 height 54
click at [1098, 512] on p "if we have time I made some index cards with different names/ formulas of compo…" at bounding box center [734, 530] width 792 height 54
click at [1103, 513] on p "if we have time I made some index cards with different names/ formulas of compo…" at bounding box center [734, 530] width 792 height 54
click at [1109, 515] on p "if we have time I made some index cards with different names/ formulas of compo…" at bounding box center [734, 530] width 792 height 54
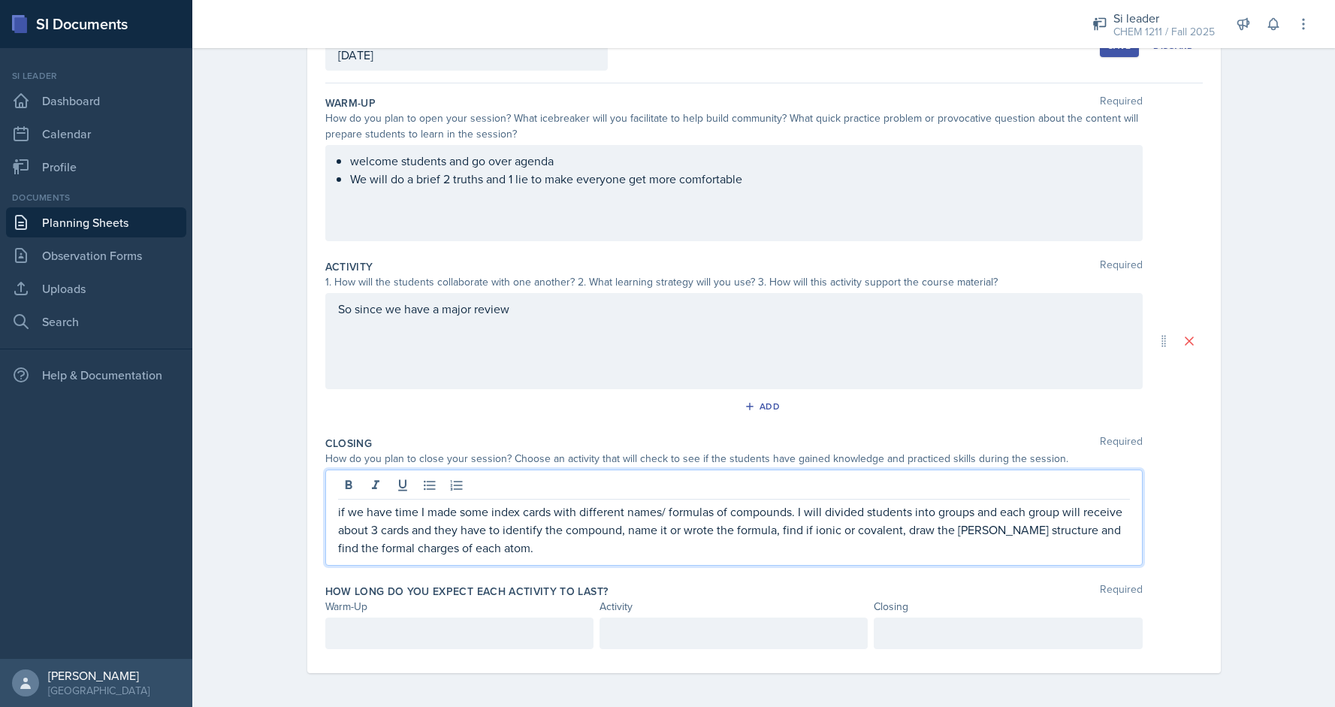
click at [1113, 522] on p "if we have time I made some index cards with different names/ formulas of compo…" at bounding box center [734, 530] width 792 height 54
click at [445, 511] on p "if we have time I made some index cards with different names/ formulas of compo…" at bounding box center [734, 530] width 792 height 54
click at [910, 635] on p at bounding box center [1007, 633] width 243 height 18
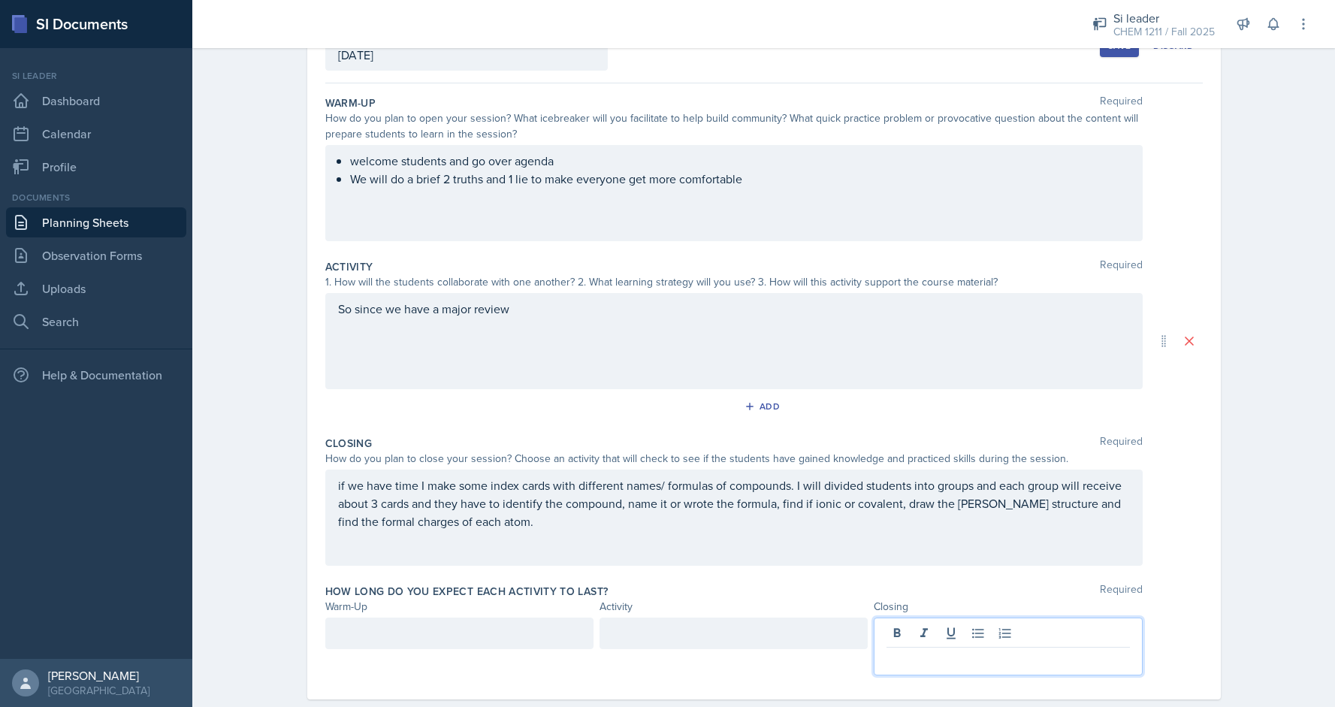
scroll to position [134, 0]
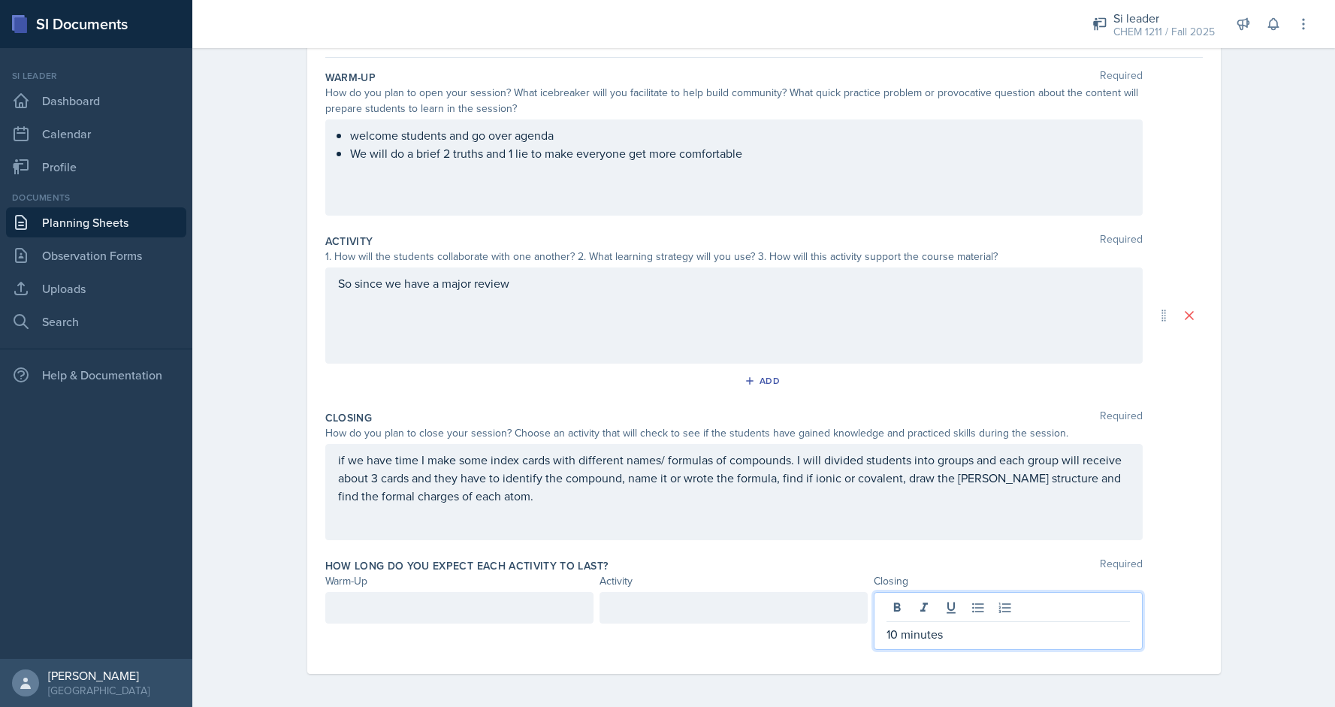
click at [530, 610] on div at bounding box center [459, 608] width 268 height 32
click at [658, 608] on div at bounding box center [733, 608] width 268 height 32
click at [347, 601] on div "5 minutes" at bounding box center [459, 608] width 268 height 32
click at [899, 607] on div "10 minutes" at bounding box center [1008, 608] width 268 height 32
click at [773, 602] on div at bounding box center [733, 608] width 268 height 32
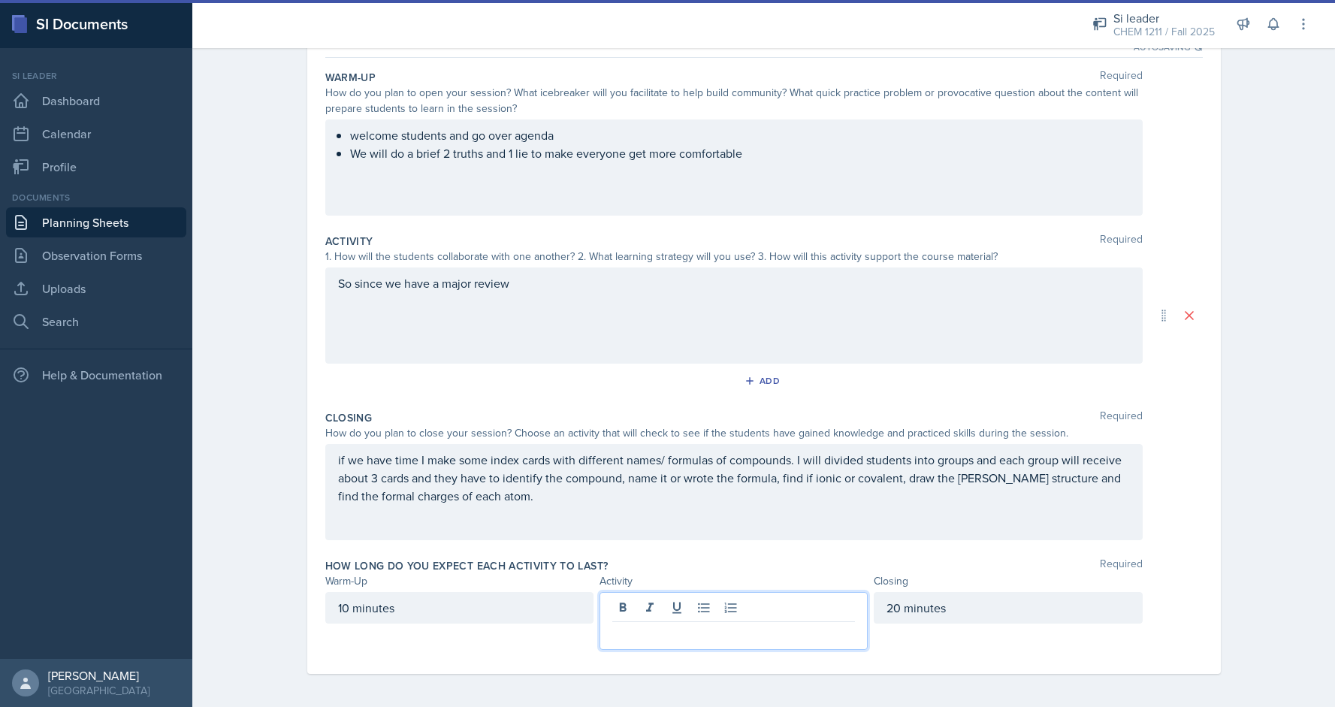
click at [348, 605] on div "10 minutes" at bounding box center [459, 608] width 268 height 32
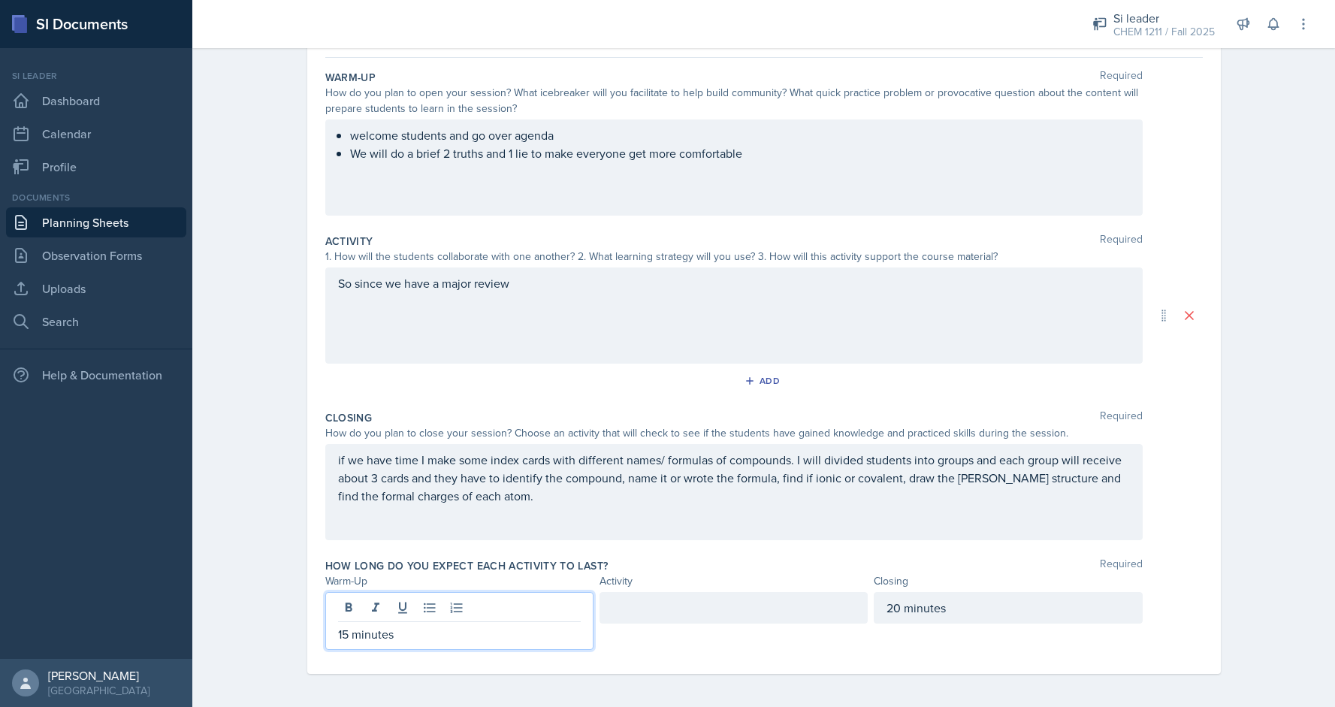
click at [784, 155] on ul "welcome students and go over agenda We will do a brief 2 truths and 1 lie to ma…" at bounding box center [740, 144] width 780 height 36
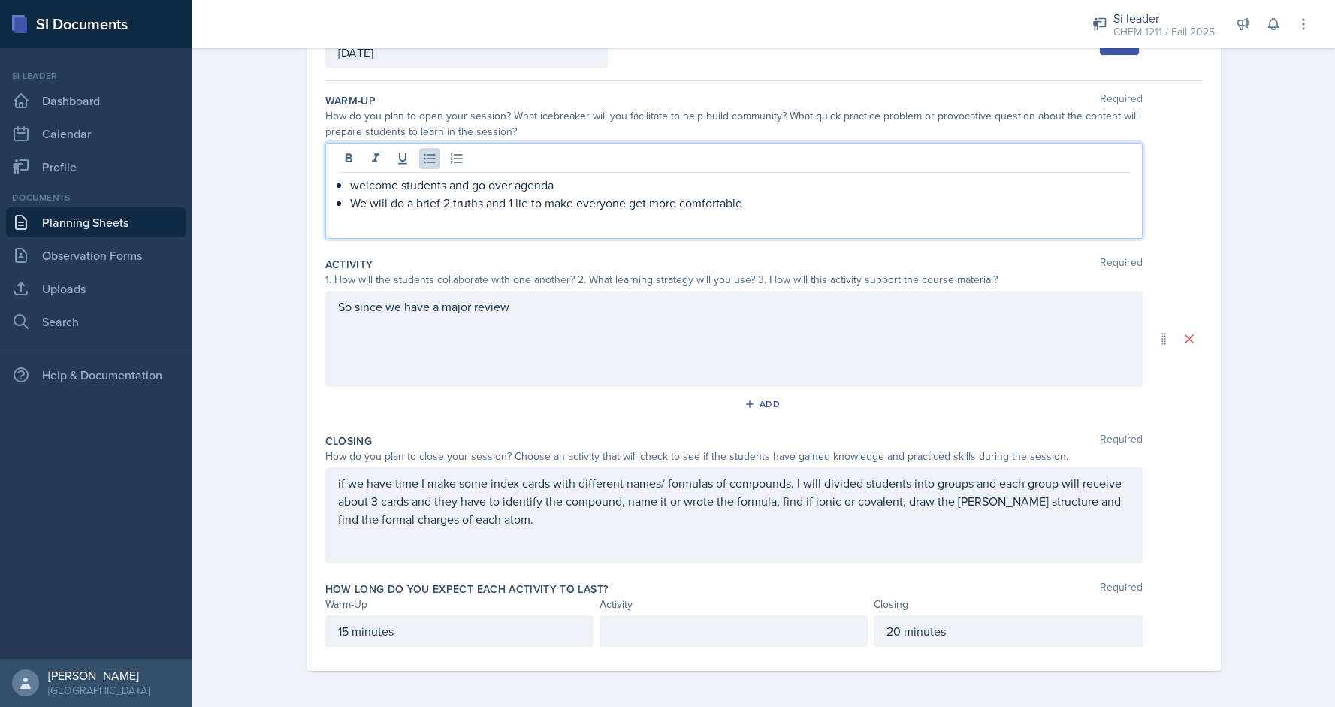
scroll to position [109, 0]
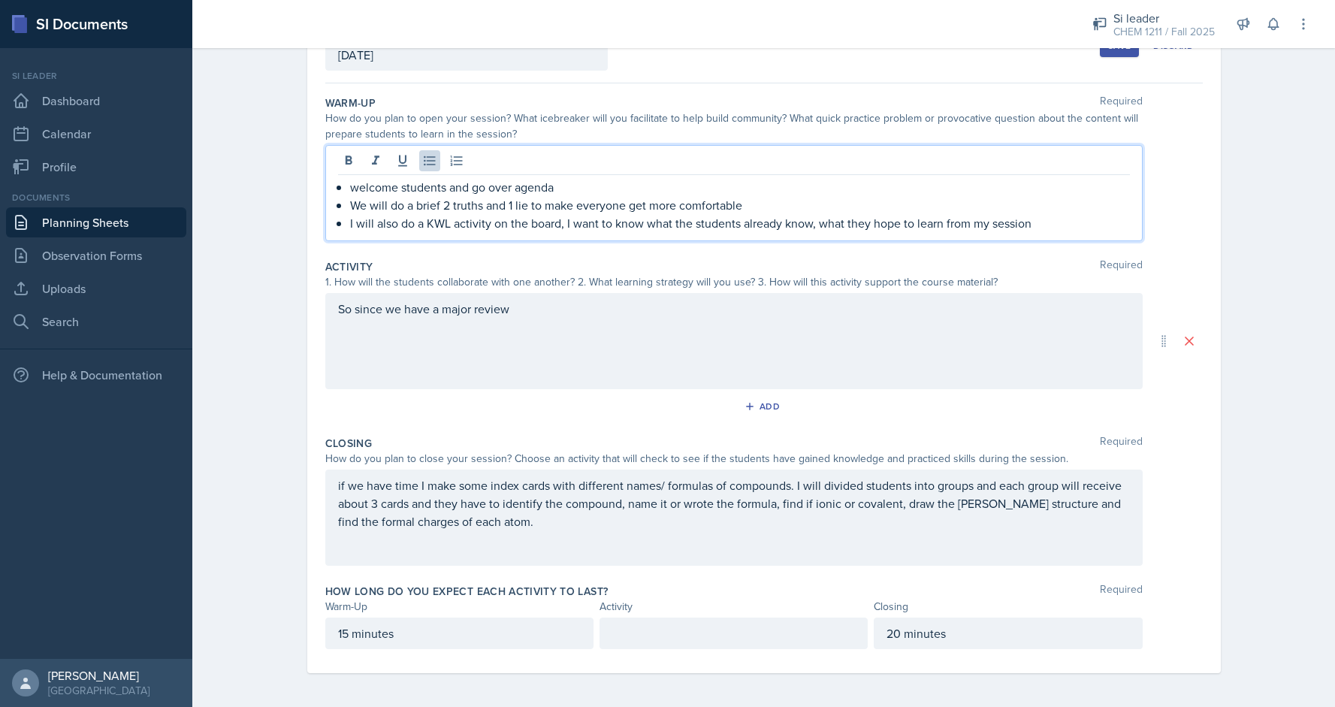
click at [814, 220] on p "I will also do a KWL activity on the board, I want to know what the students al…" at bounding box center [740, 223] width 780 height 18
click at [1069, 219] on p "I will also do a KWL activity on the board, I want to know what the students al…" at bounding box center [740, 223] width 780 height 18
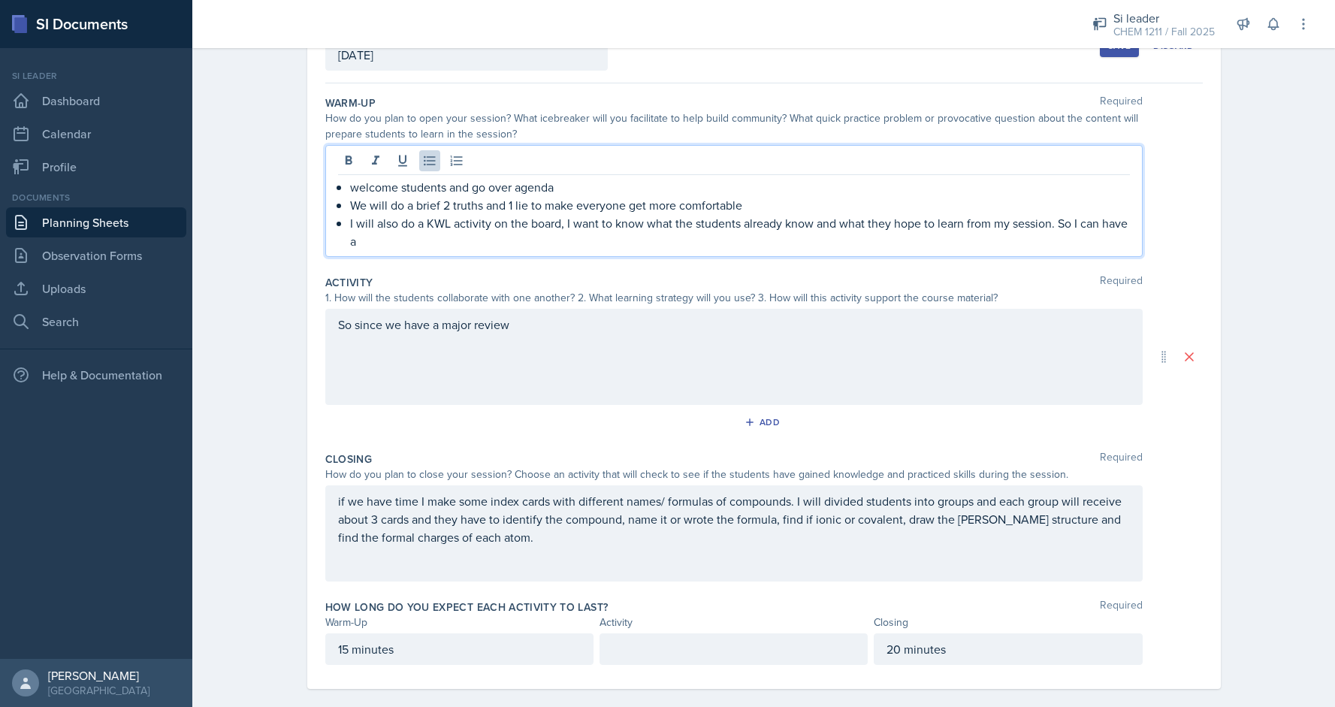
scroll to position [124, 0]
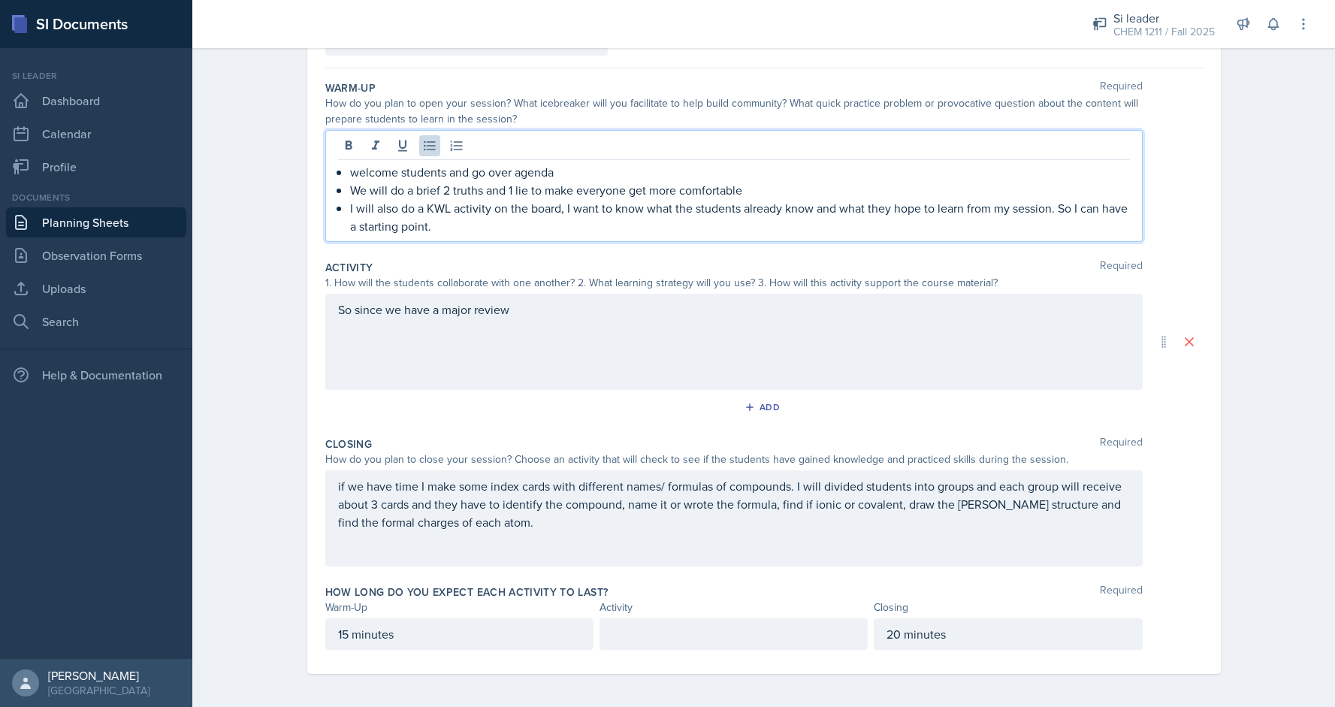
click at [741, 353] on div "So since we have a major review" at bounding box center [733, 342] width 817 height 96
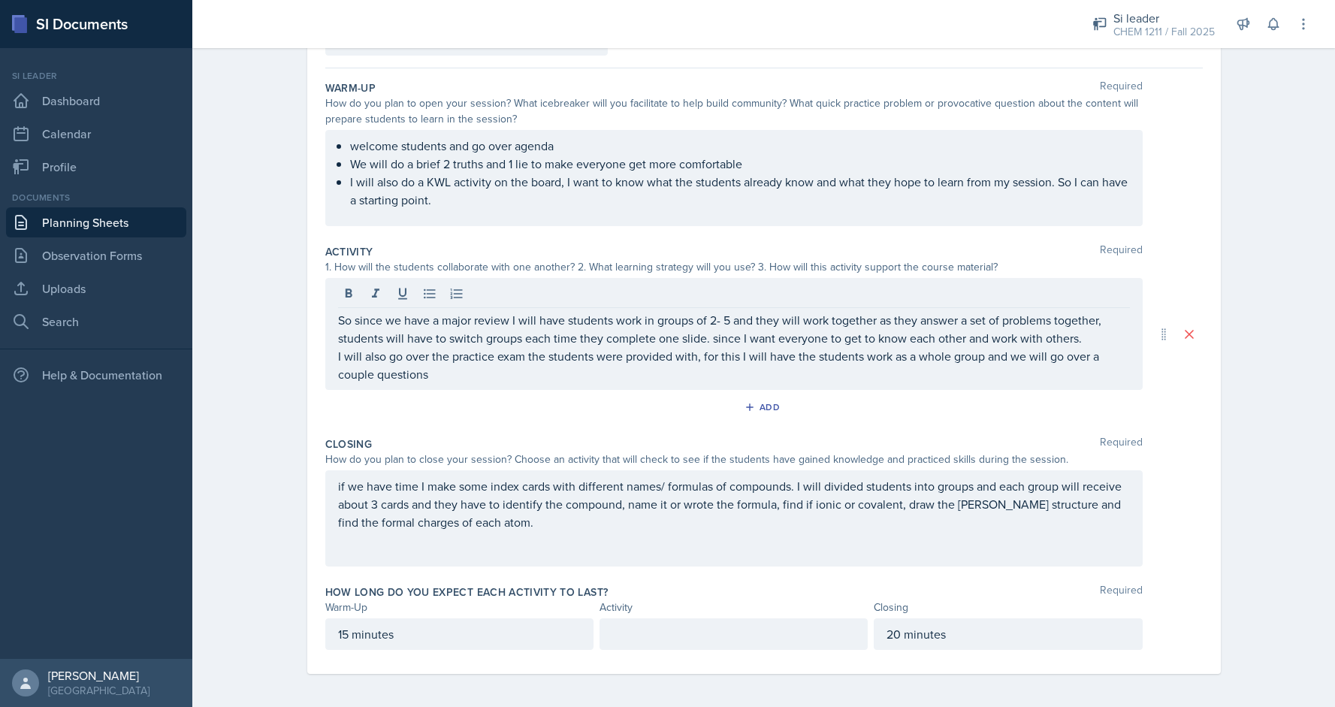
click at [330, 325] on div "So since we have a major review I will have students work in groups of 2- 5 and…" at bounding box center [733, 334] width 817 height 112
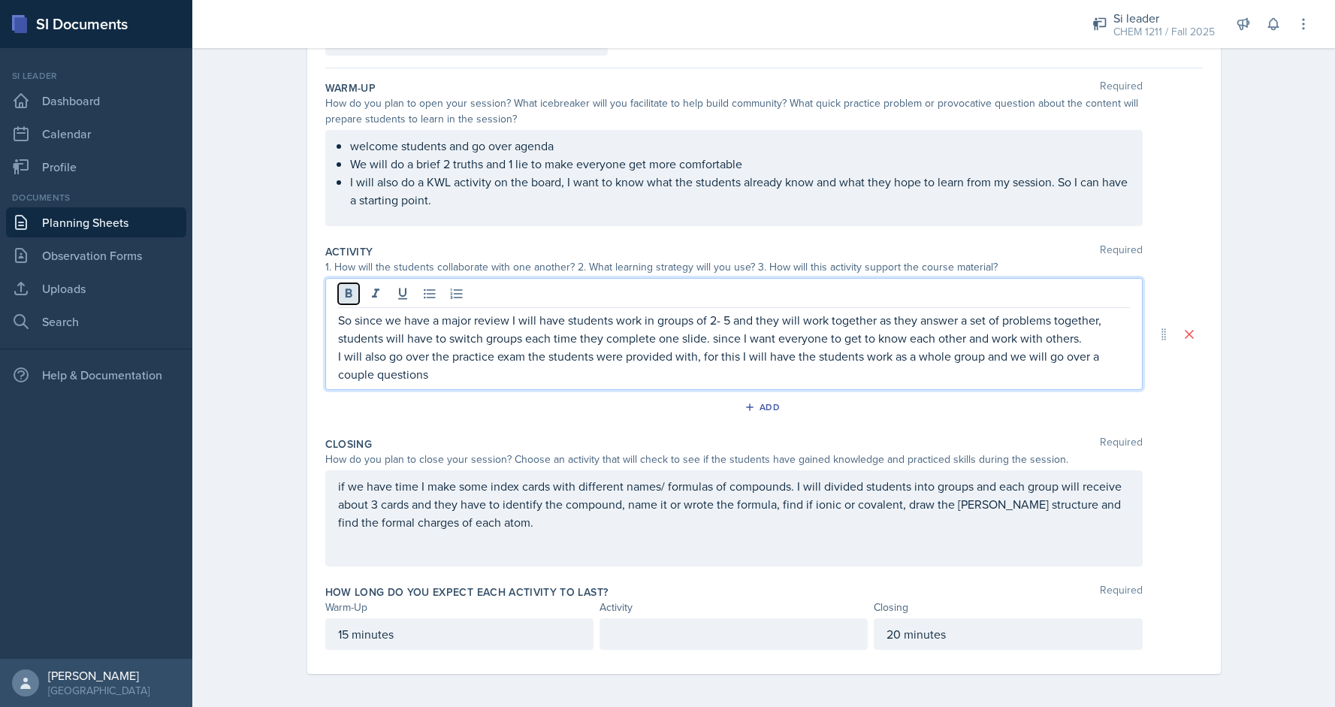
click at [346, 296] on icon at bounding box center [348, 292] width 7 height 9
click at [338, 326] on p "So since we have a major review I will have students work in groups of 2- 5 and…" at bounding box center [734, 329] width 792 height 36
click at [335, 364] on div "So since we have a major review I will have students work in groups of 2- 5 and…" at bounding box center [733, 334] width 817 height 112
click at [370, 323] on p "So since we have a major review I will have students work in groups of 2- 5 and…" at bounding box center [740, 329] width 780 height 36
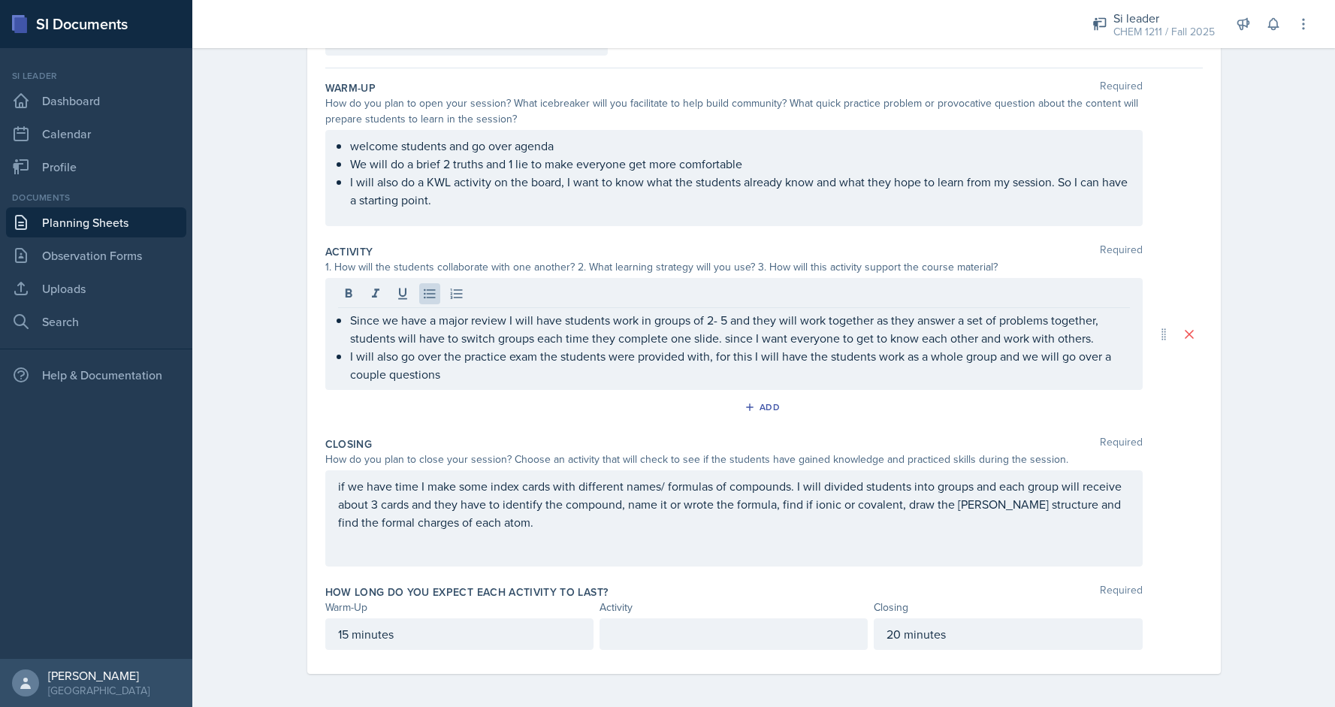
click at [656, 630] on div at bounding box center [733, 634] width 268 height 32
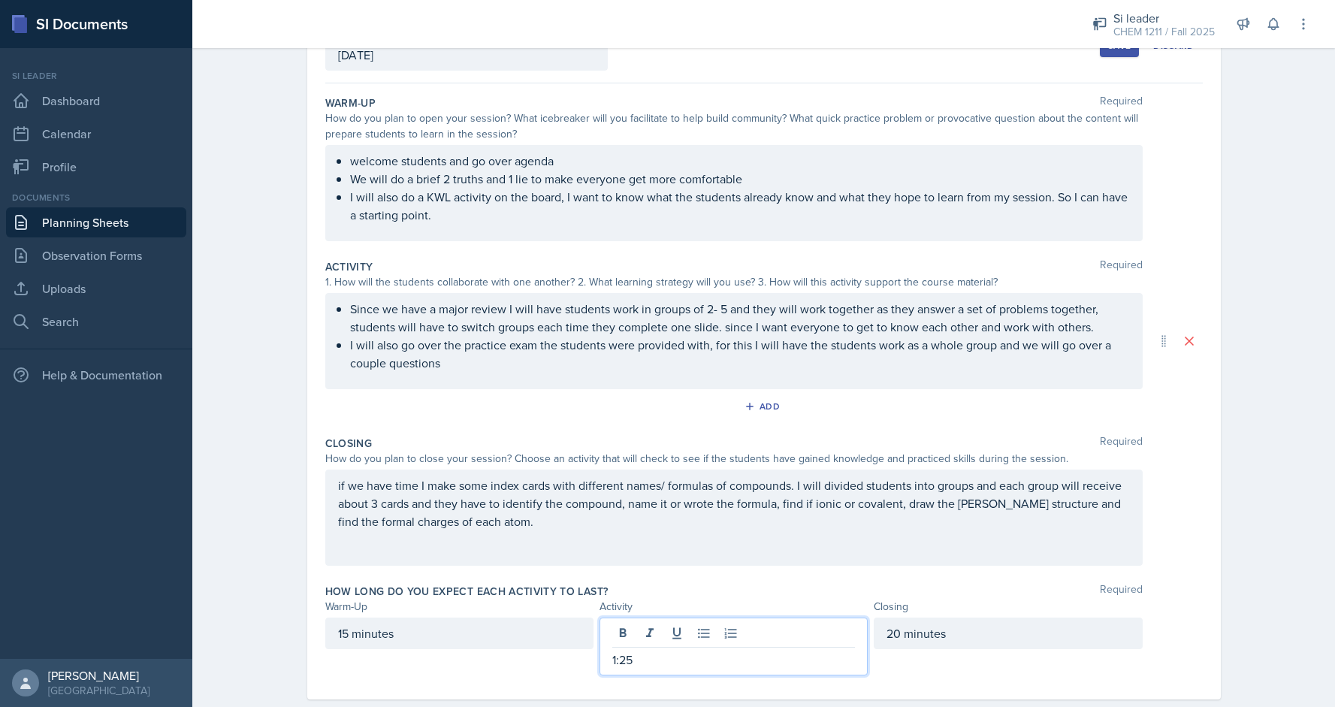
click at [848, 544] on div "if we have time I make some index cards with different names/ formulas of compo…" at bounding box center [733, 517] width 817 height 96
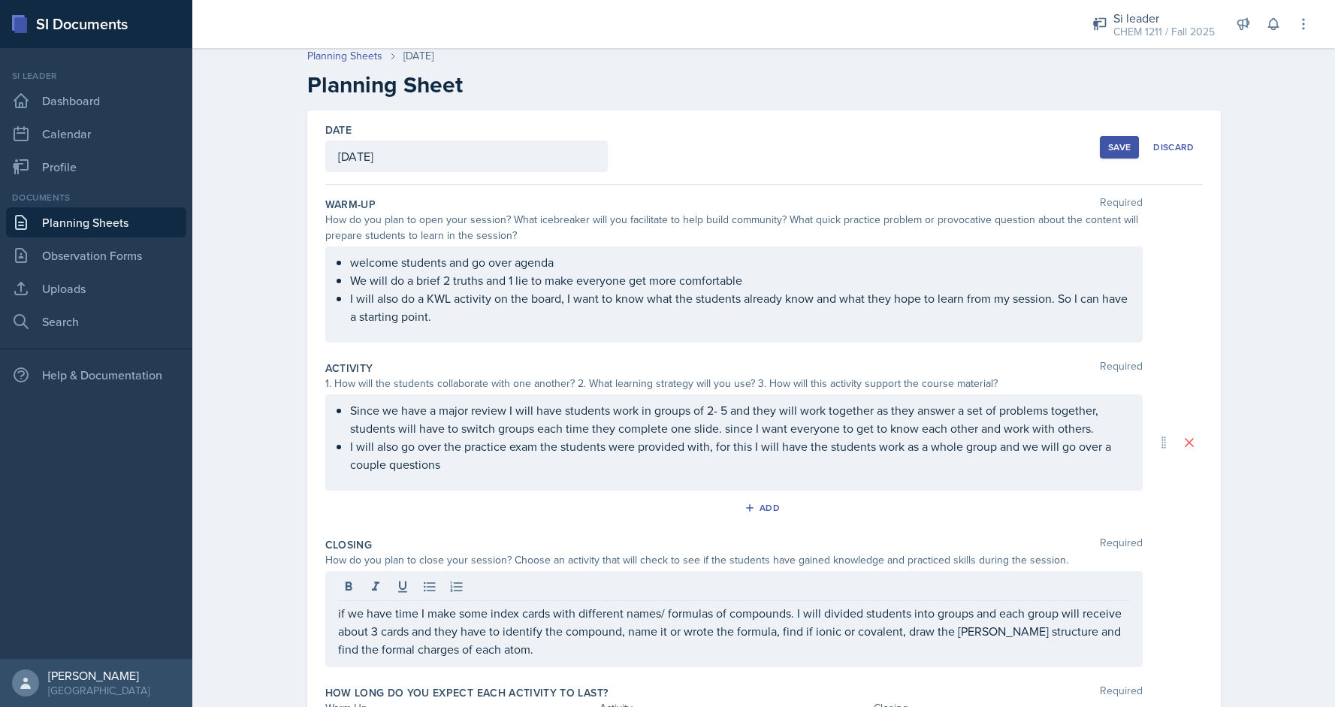
scroll to position [0, 0]
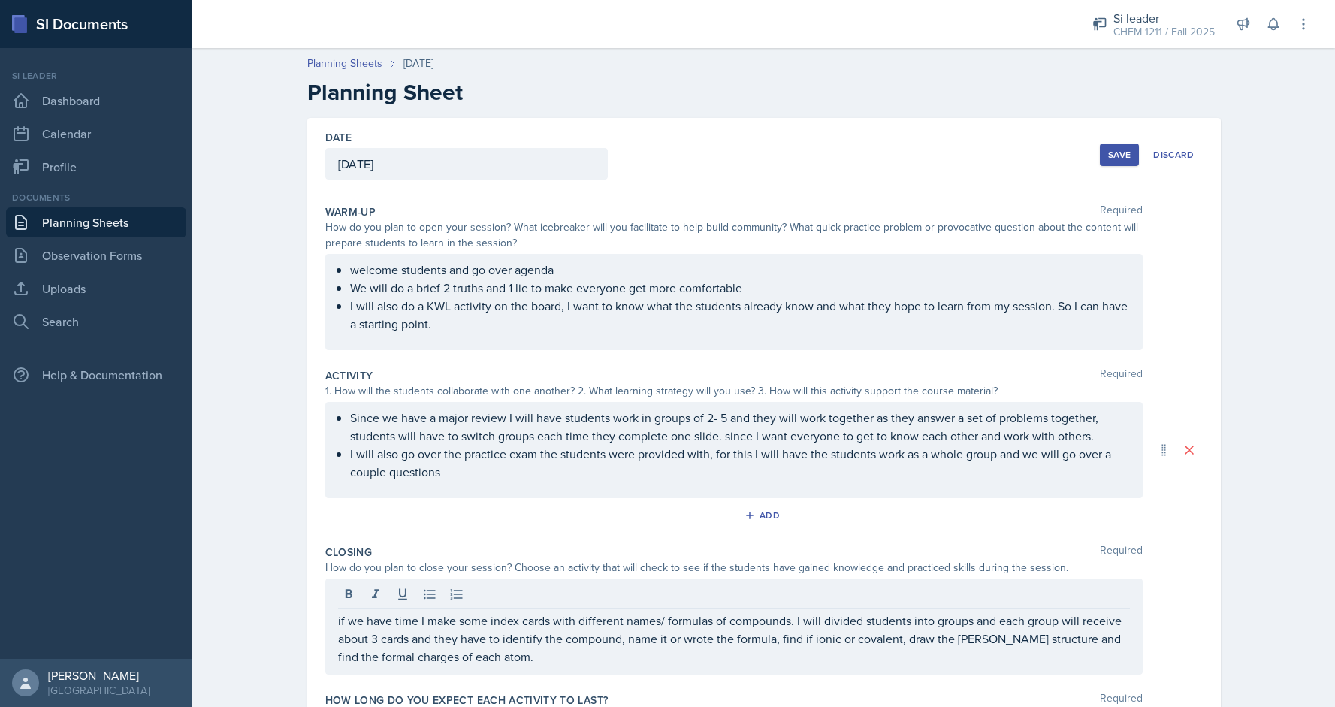
click at [1120, 150] on div "Save" at bounding box center [1119, 155] width 23 height 12
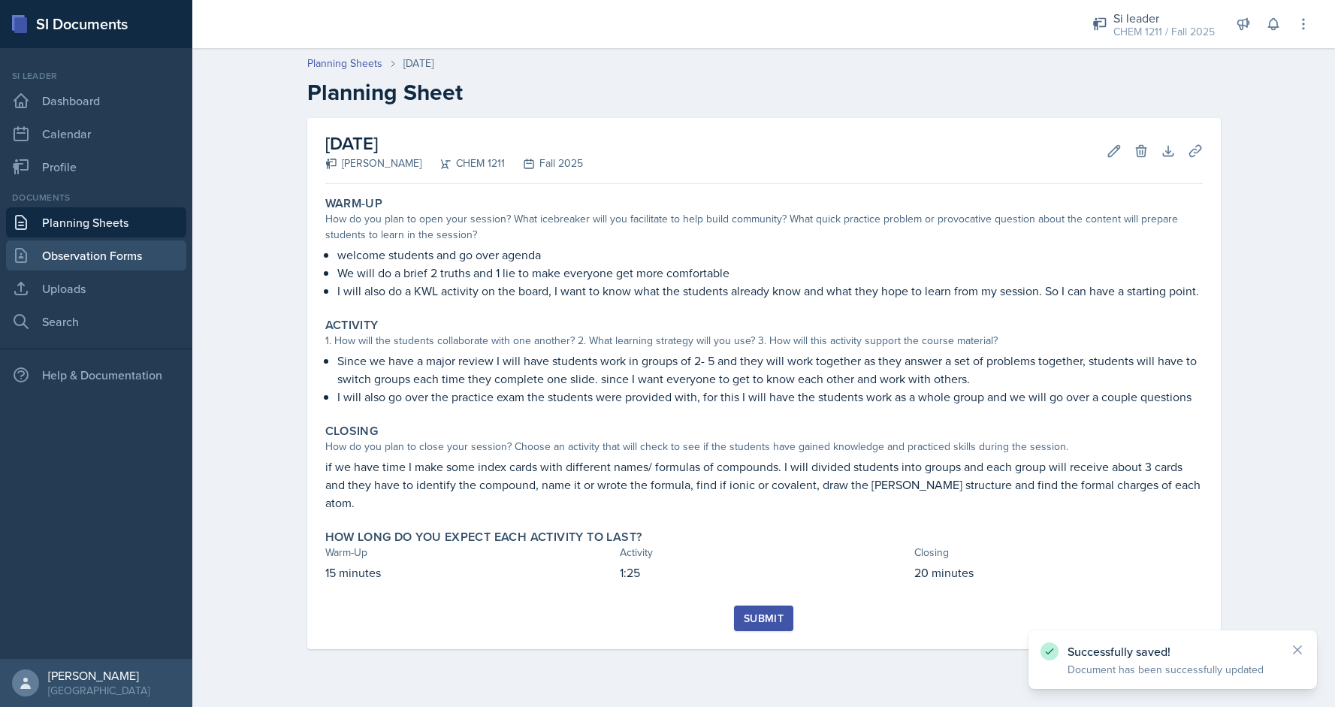
click at [112, 253] on link "Observation Forms" at bounding box center [96, 255] width 180 height 30
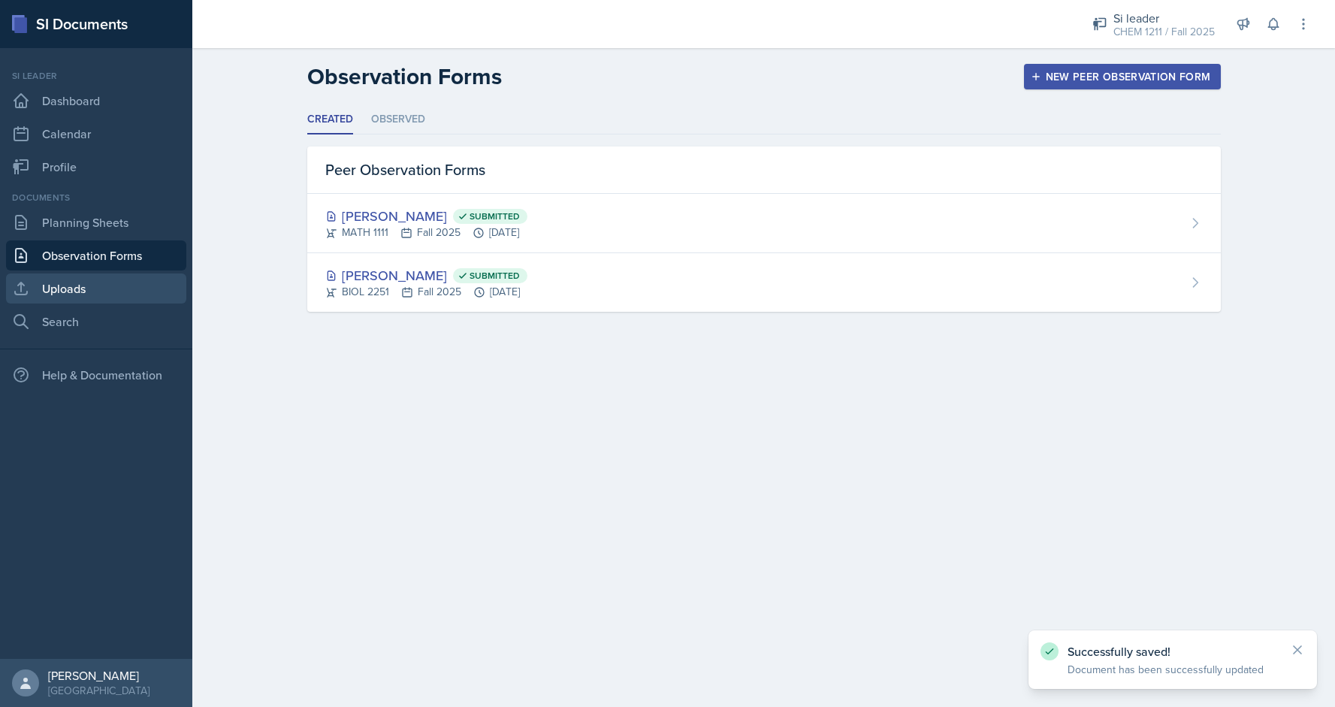
click at [113, 275] on link "Uploads" at bounding box center [96, 288] width 180 height 30
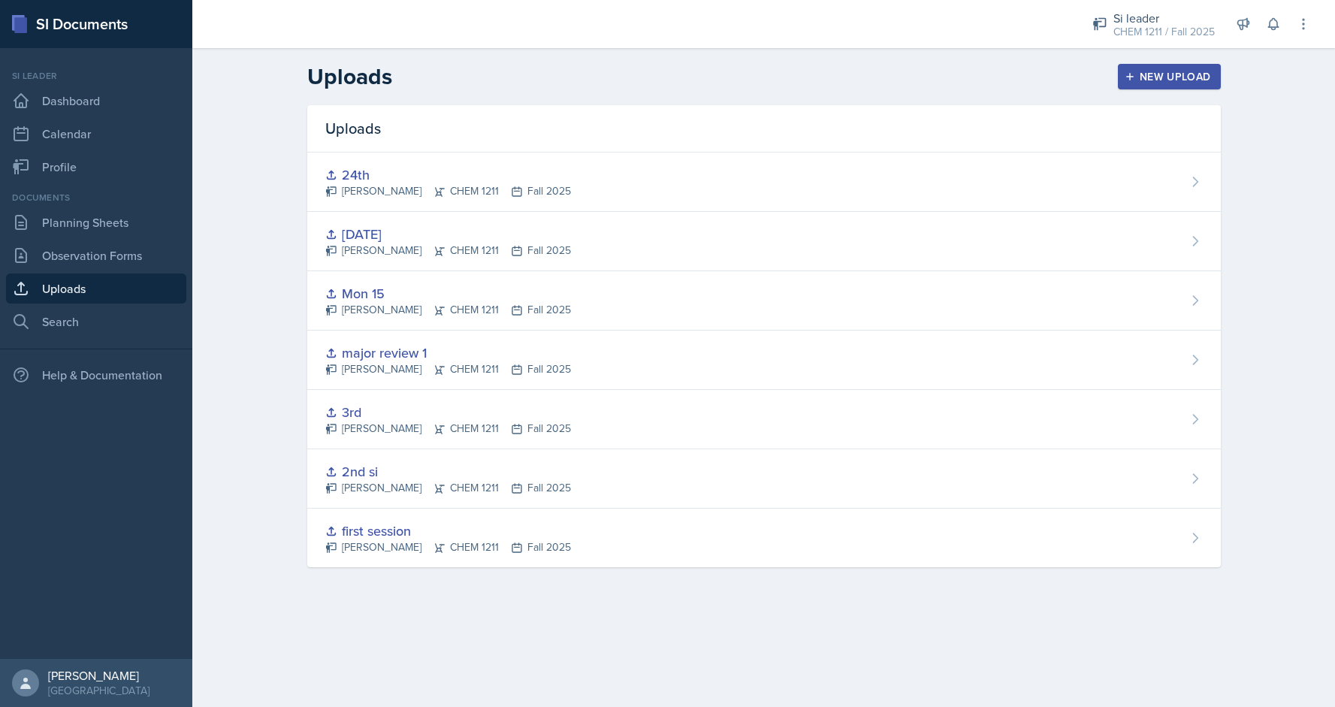
click at [1135, 76] on icon "button" at bounding box center [1130, 76] width 11 height 11
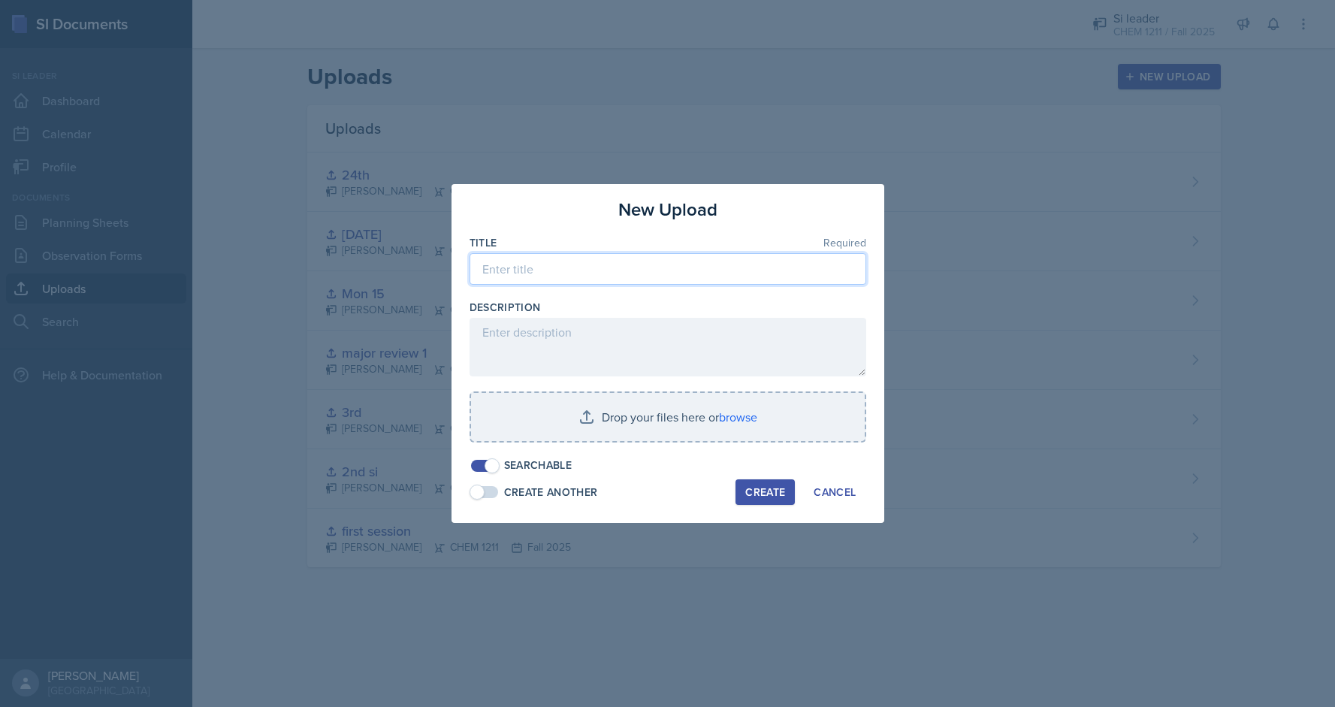
click at [635, 275] on input at bounding box center [667, 269] width 397 height 32
type input "oct"
type input "O"
type input "sep"
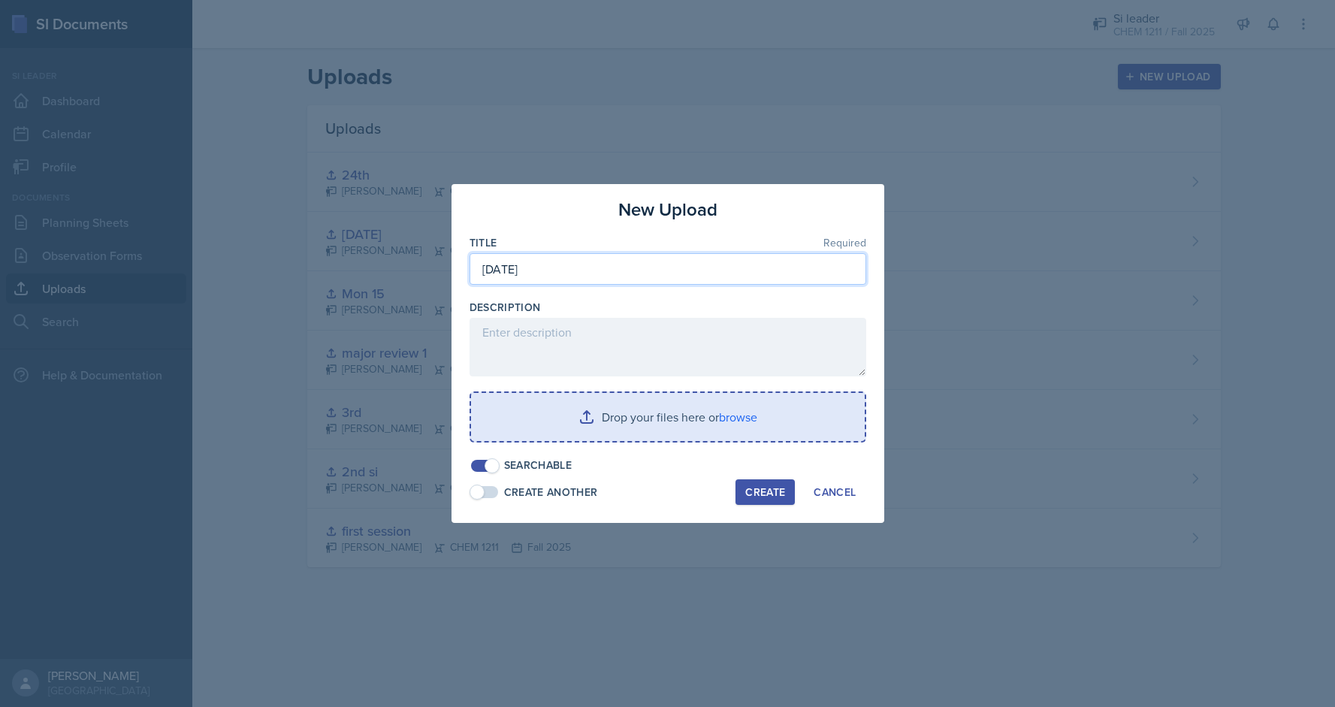
type input "[DATE]"
click at [748, 406] on input "file" at bounding box center [668, 417] width 394 height 48
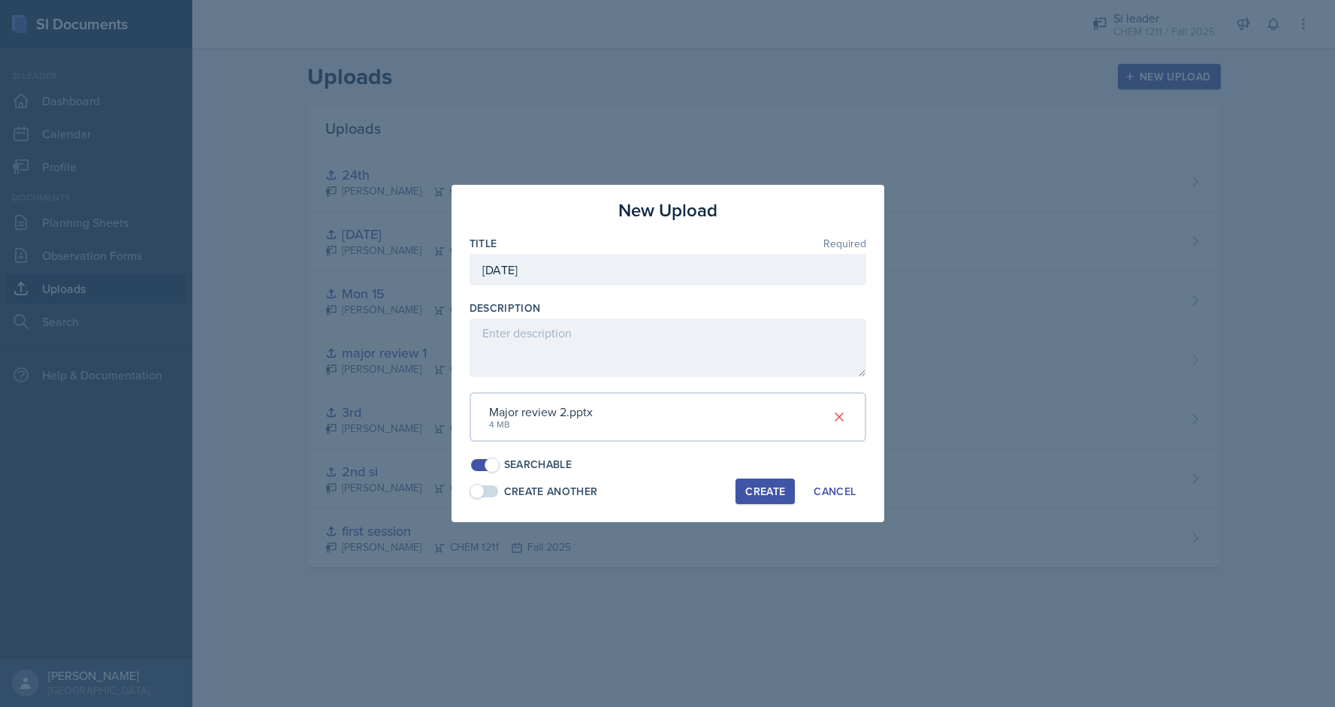
click at [771, 496] on div "Create" at bounding box center [765, 491] width 40 height 12
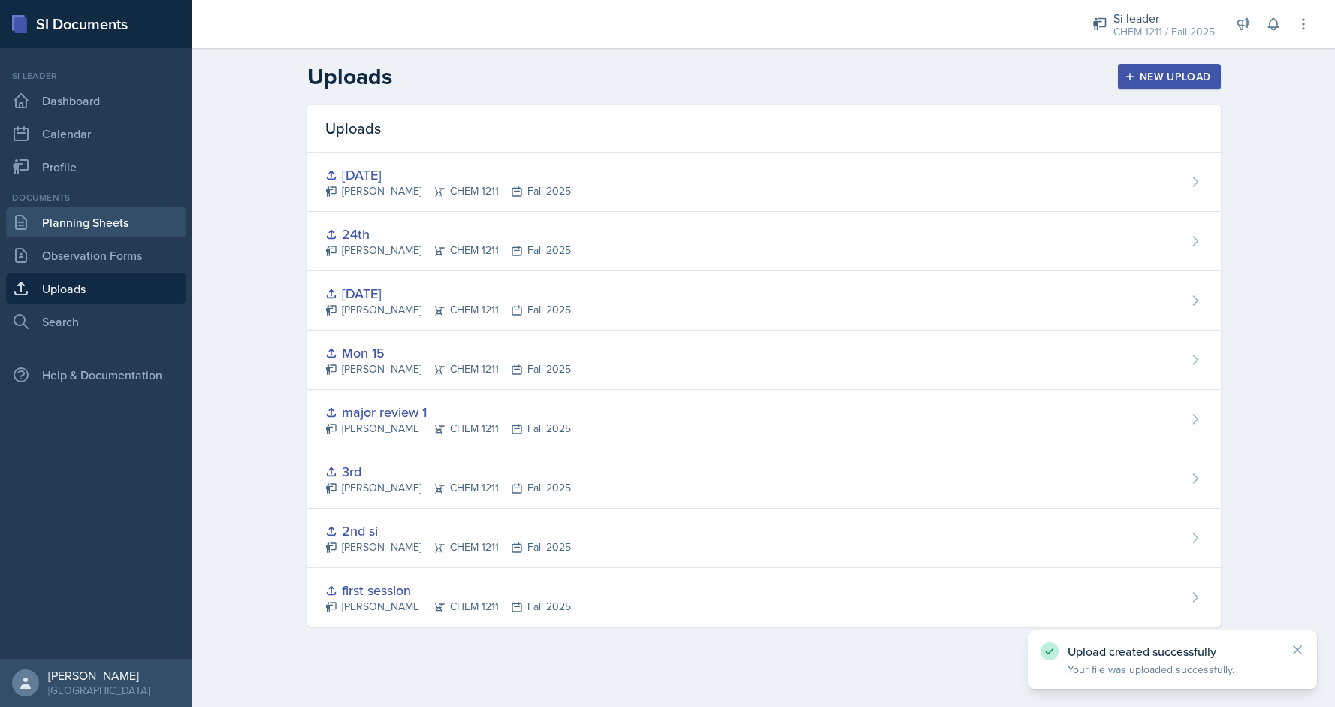
click at [86, 225] on link "Planning Sheets" at bounding box center [96, 222] width 180 height 30
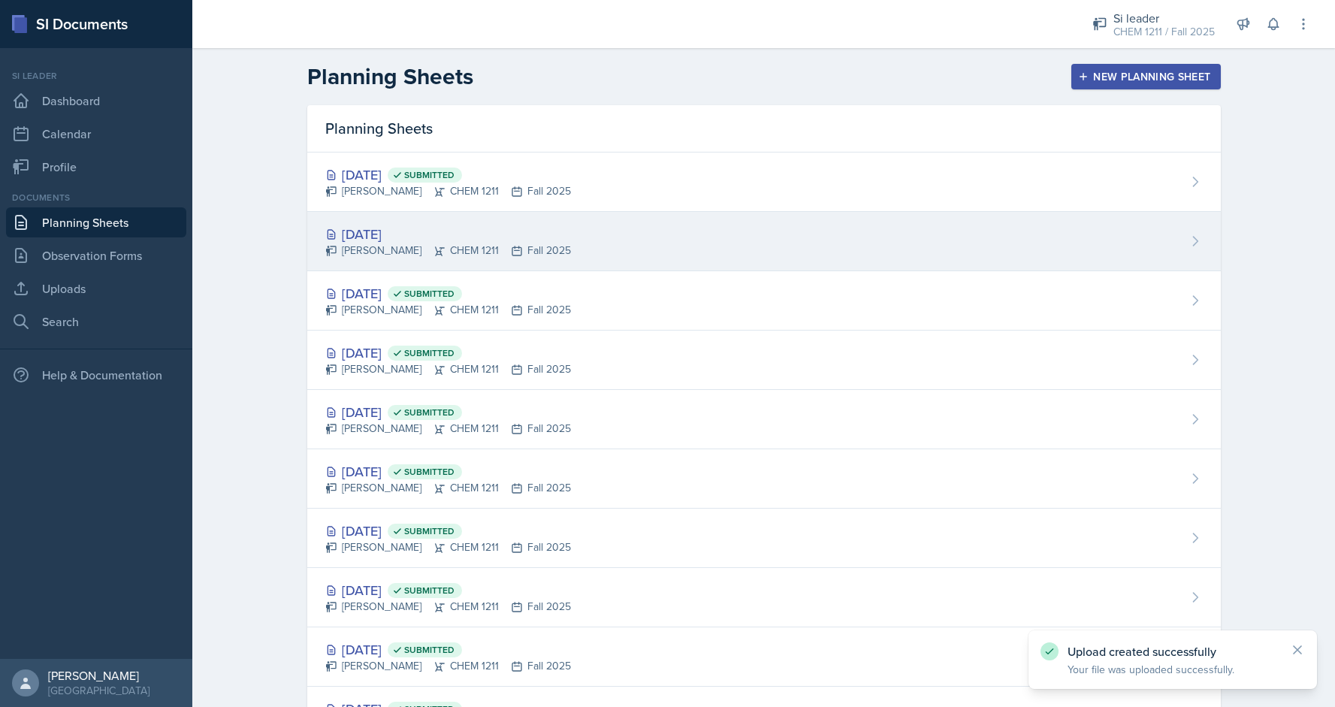
click at [730, 252] on div "[DATE] [PERSON_NAME] CHEM 1211 Fall 2025" at bounding box center [763, 241] width 913 height 59
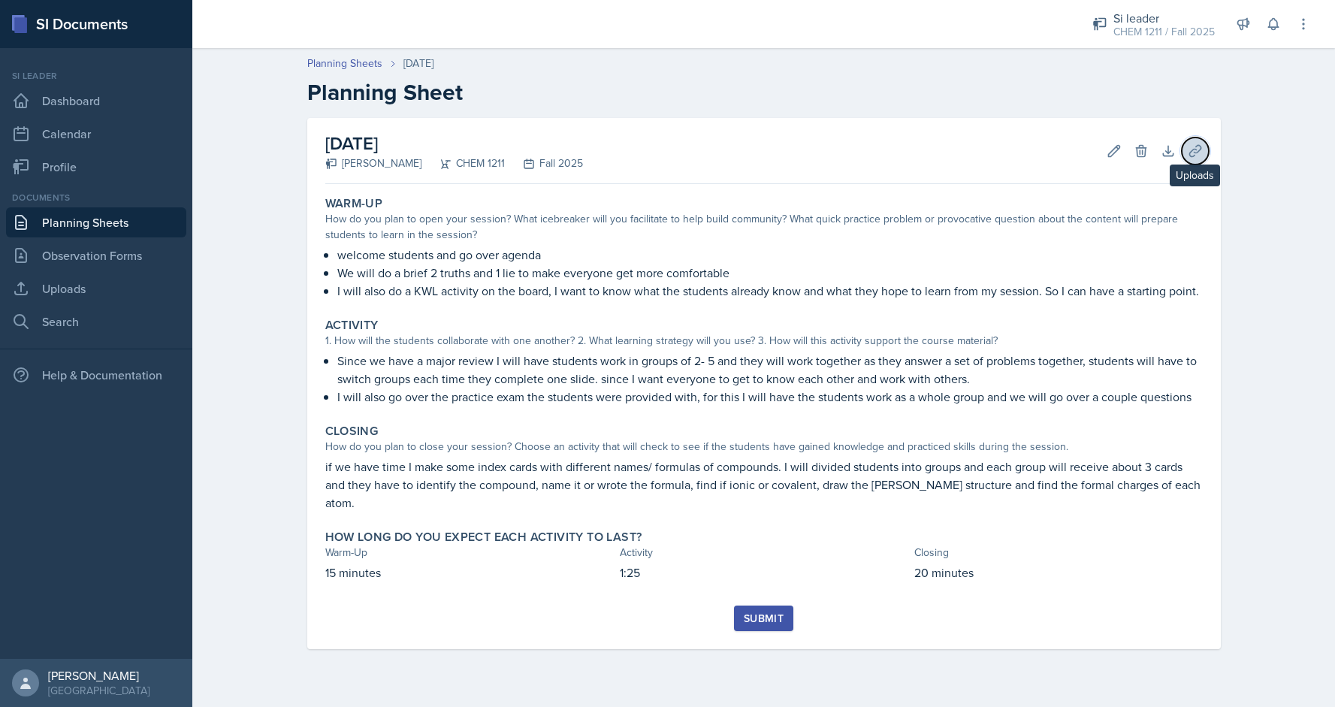
click at [1205, 147] on button "Uploads" at bounding box center [1195, 150] width 27 height 27
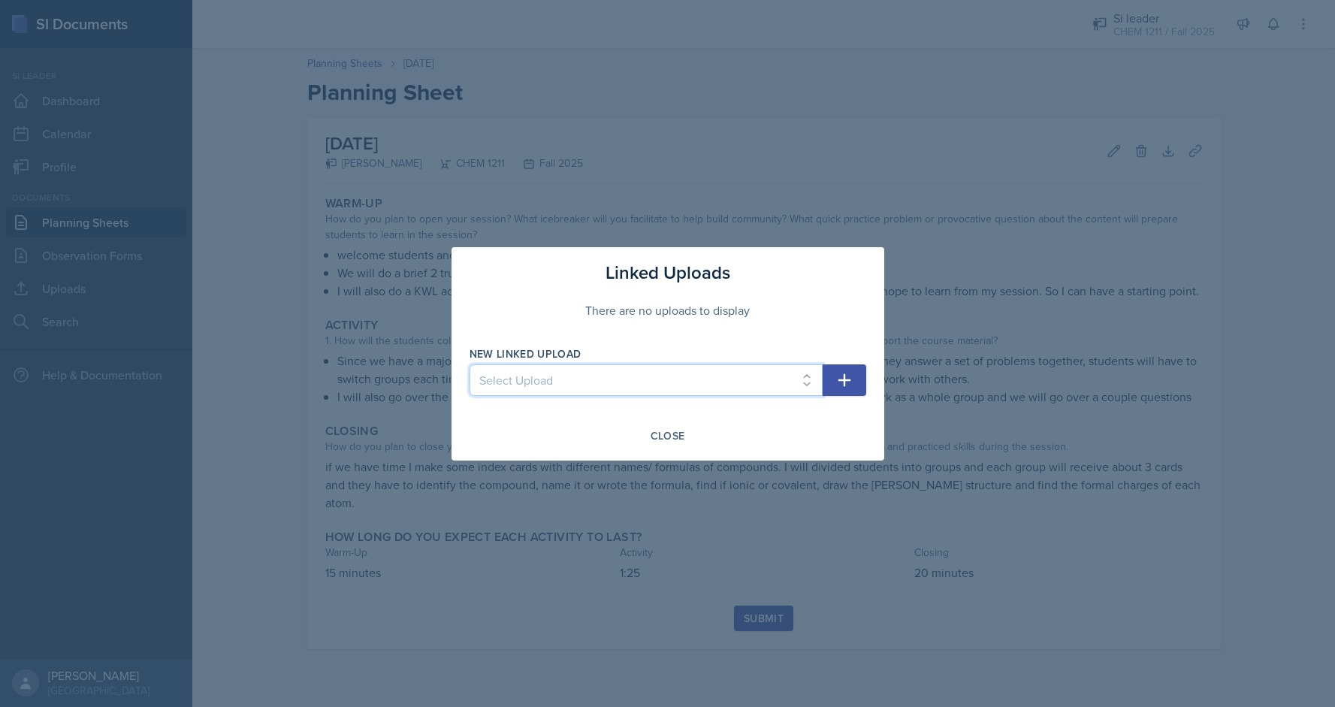
click at [774, 394] on select "Select Upload first session 2nd si 3rd major review 1 Mon 15 [DATE] [DATE]" at bounding box center [645, 380] width 353 height 32
select select "02702117-58df-41e8-956c-b3744159dbc9"
click at [469, 364] on select "Select Upload first session 2nd si 3rd major review 1 Mon 15 [DATE] [DATE]" at bounding box center [645, 380] width 353 height 32
click at [852, 382] on icon "button" at bounding box center [844, 380] width 18 height 18
select select
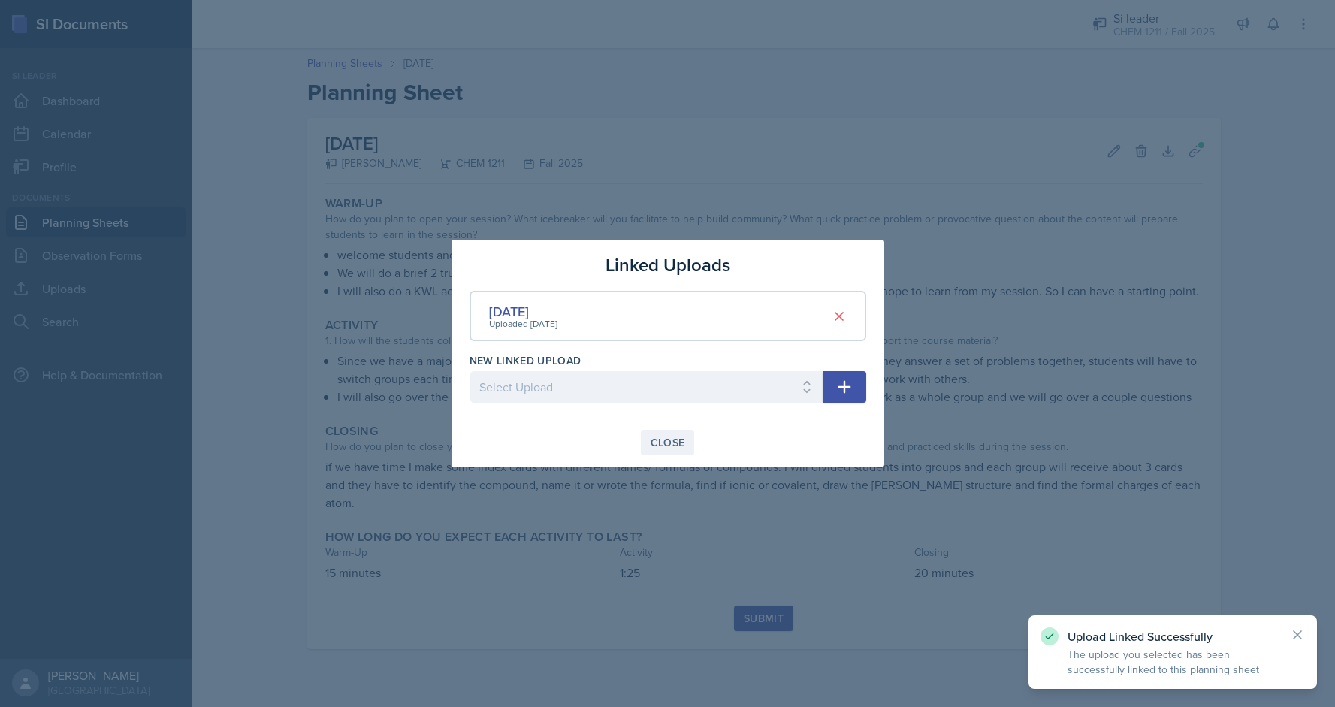
click at [663, 440] on div "Close" at bounding box center [668, 442] width 35 height 12
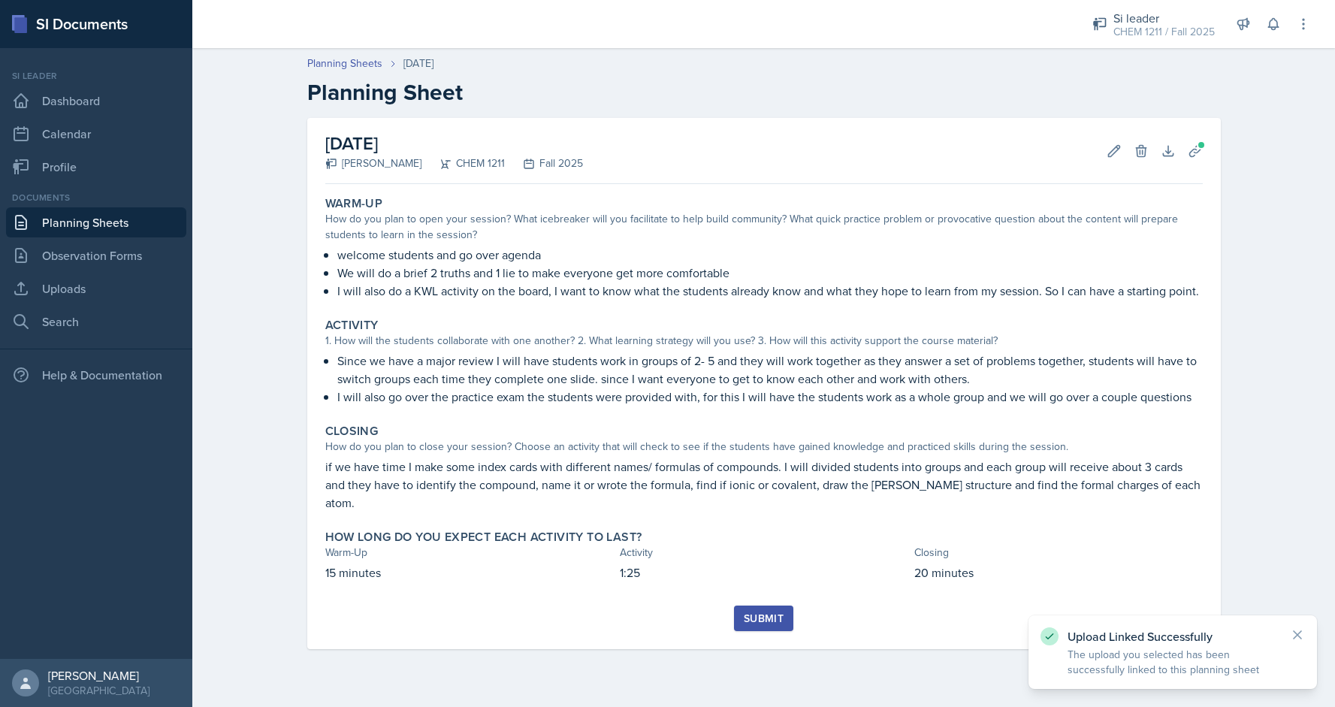
click at [749, 612] on div "Submit" at bounding box center [764, 618] width 40 height 12
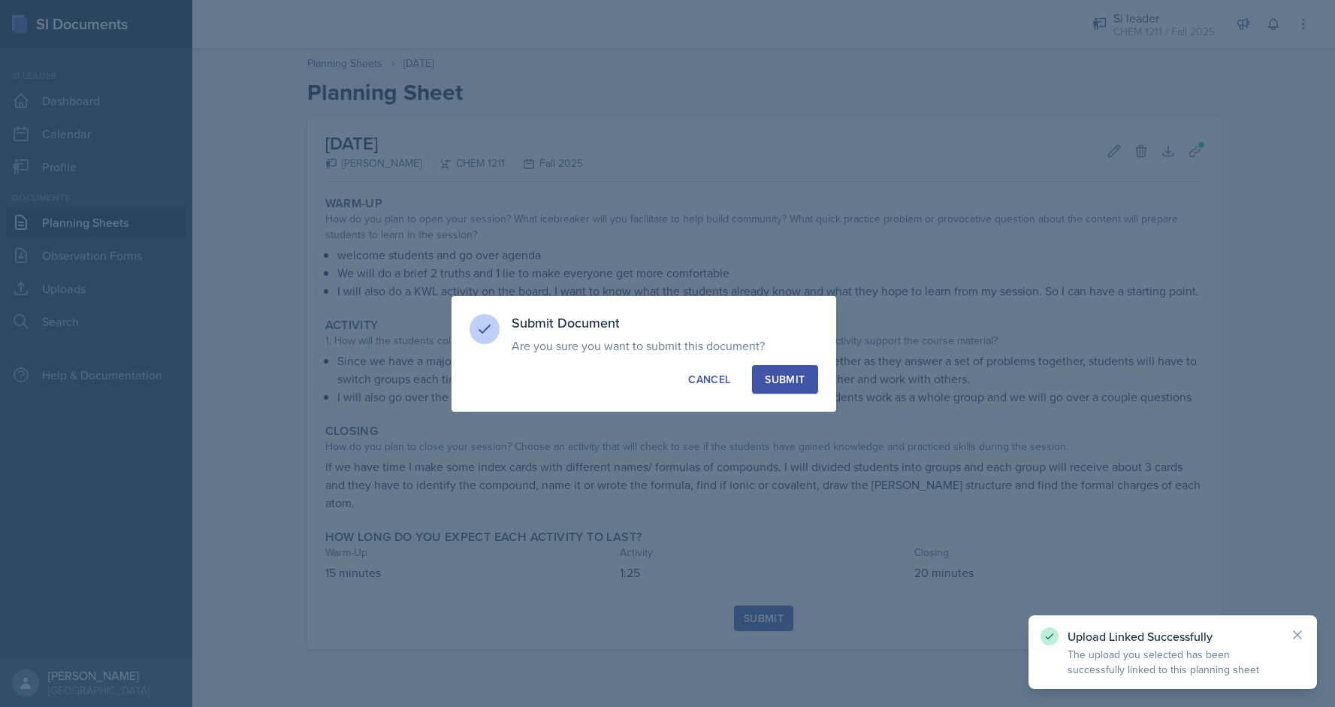
click at [780, 368] on button "Submit" at bounding box center [784, 379] width 65 height 29
